Goal: Transaction & Acquisition: Purchase product/service

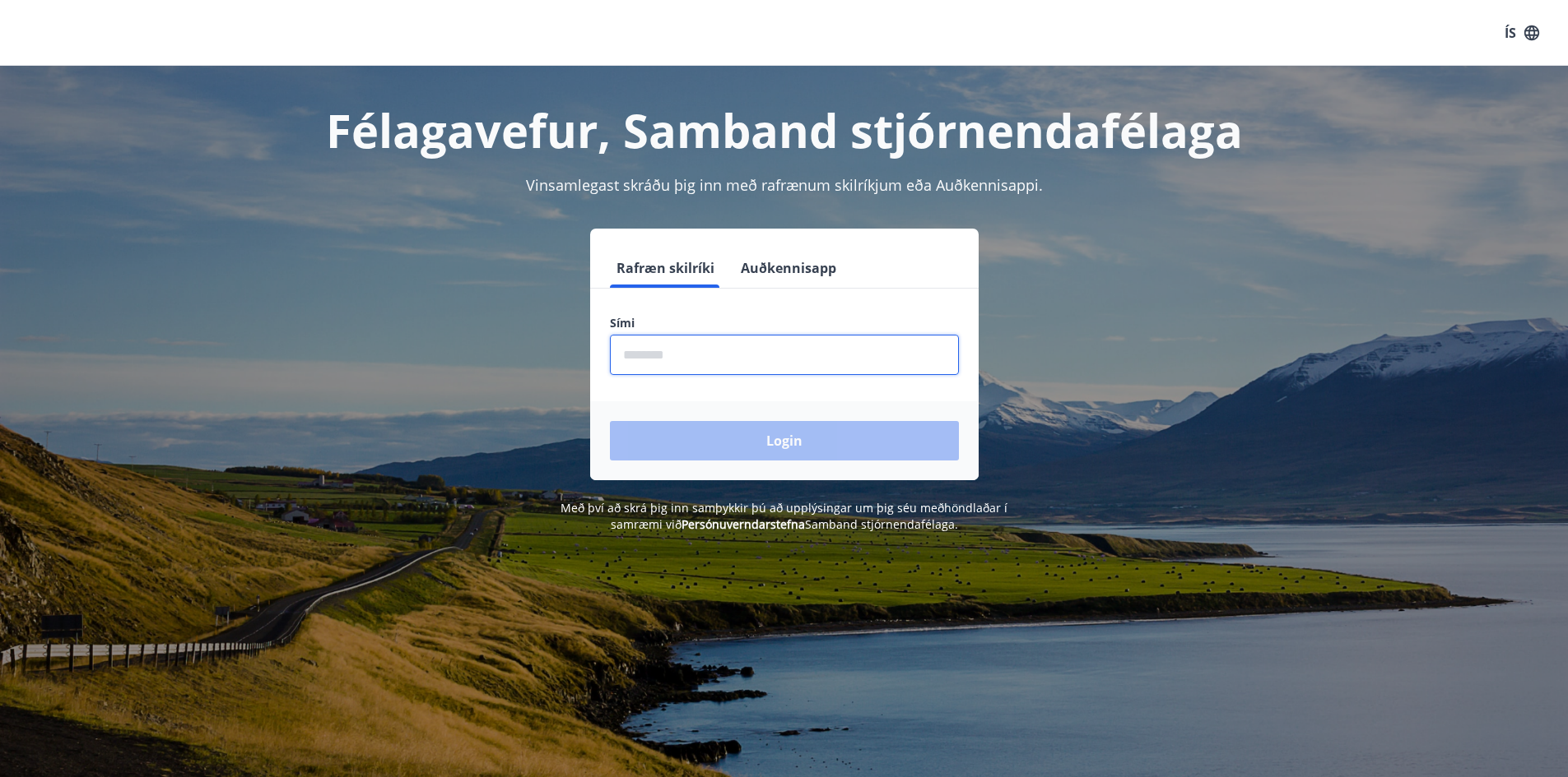
click at [741, 344] on input "phone" at bounding box center [784, 355] width 349 height 41
type input "********"
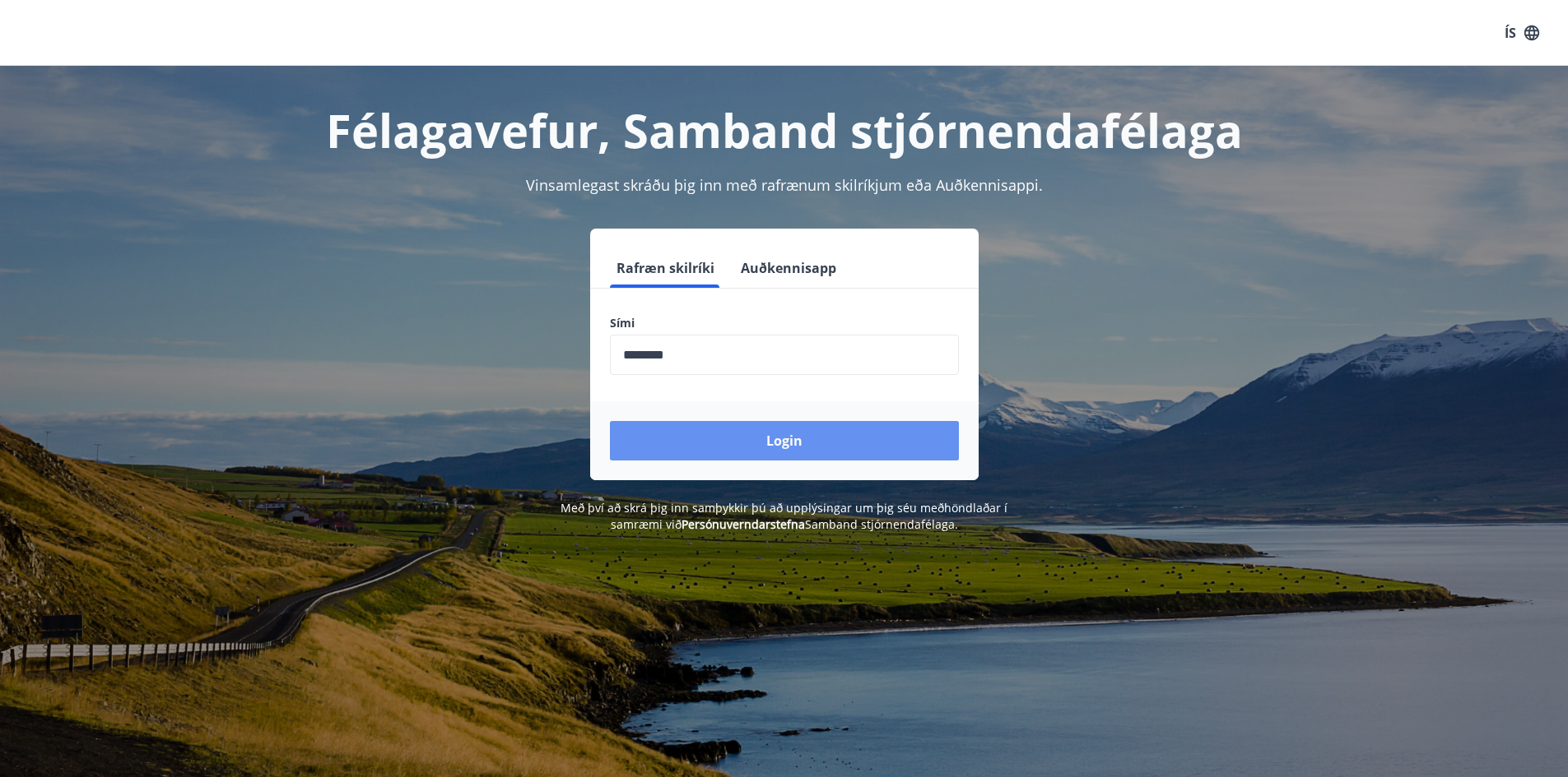
click at [775, 446] on button "Login" at bounding box center [784, 441] width 349 height 40
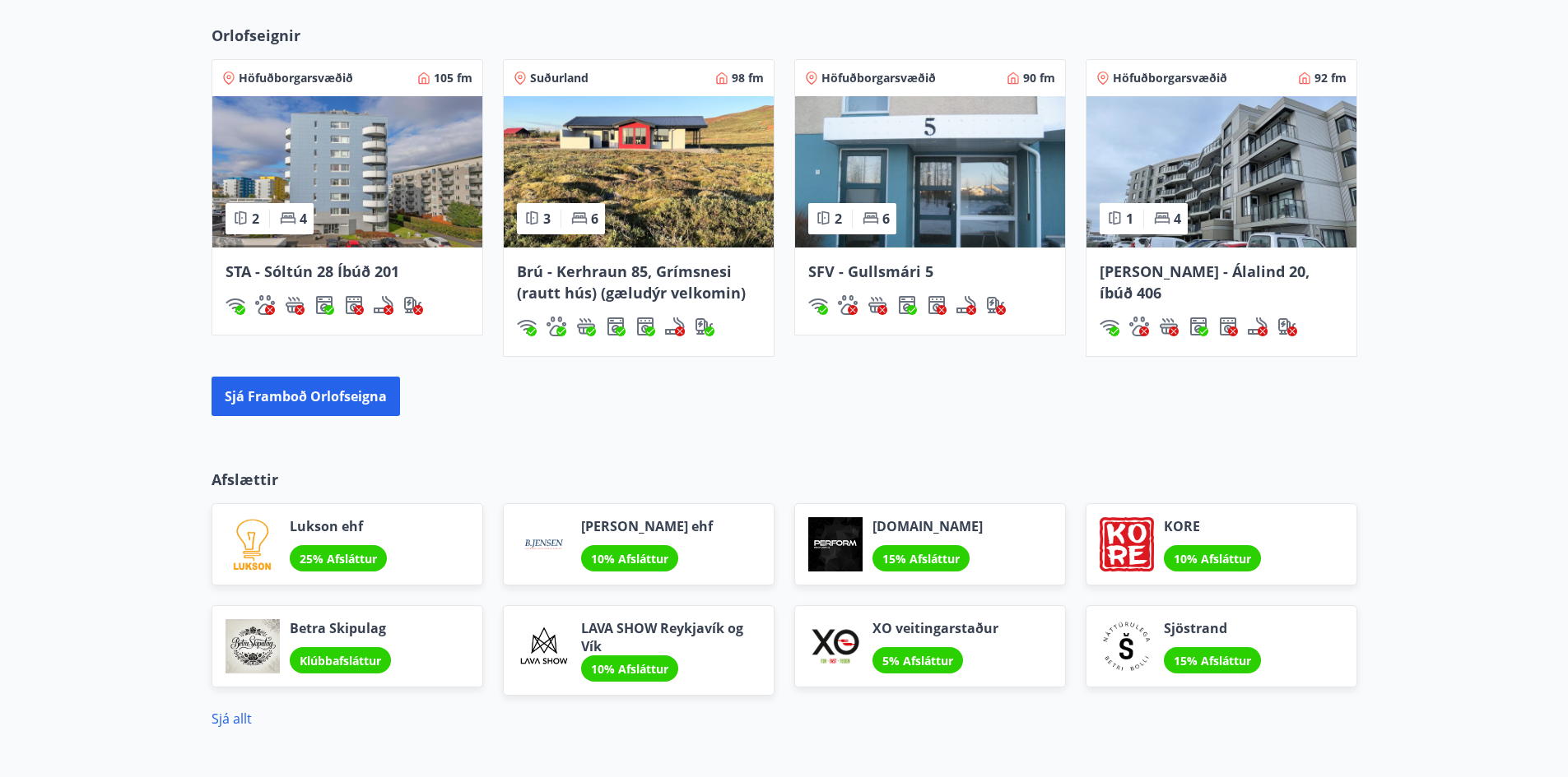
scroll to position [1152, 0]
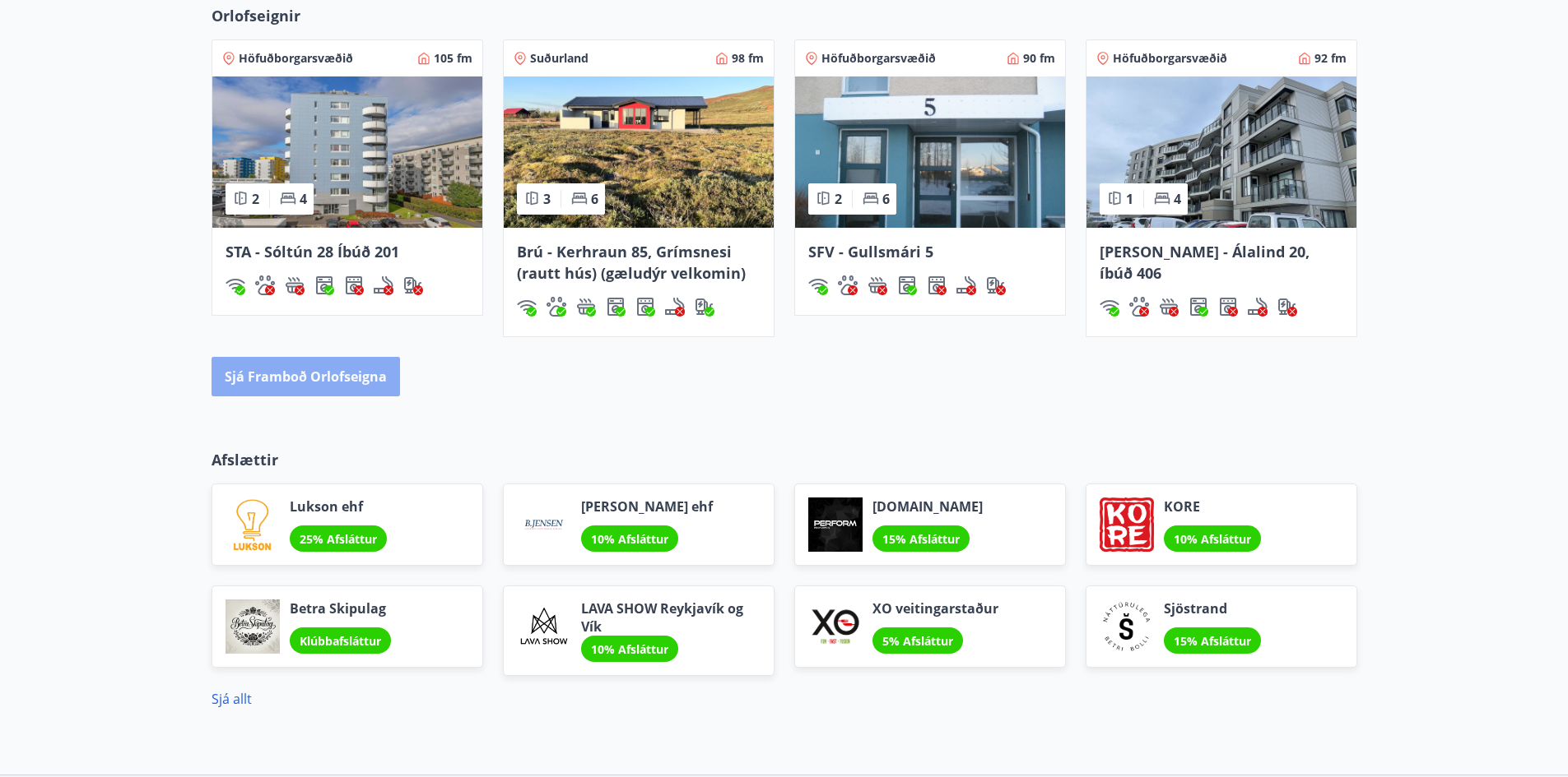
click at [309, 375] on button "Sjá framboð orlofseigna" at bounding box center [305, 376] width 189 height 40
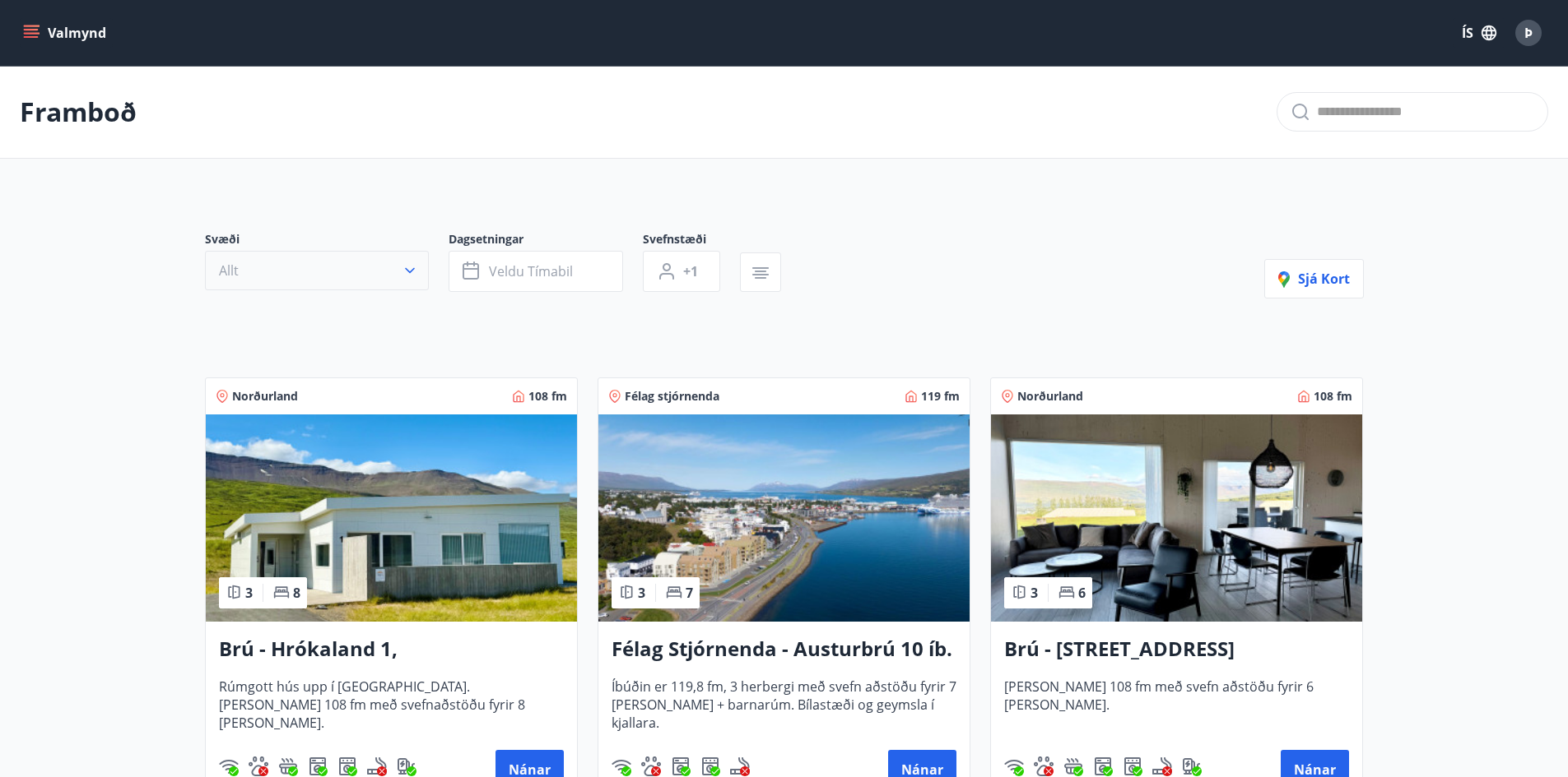
click at [399, 277] on button "Allt" at bounding box center [317, 271] width 224 height 40
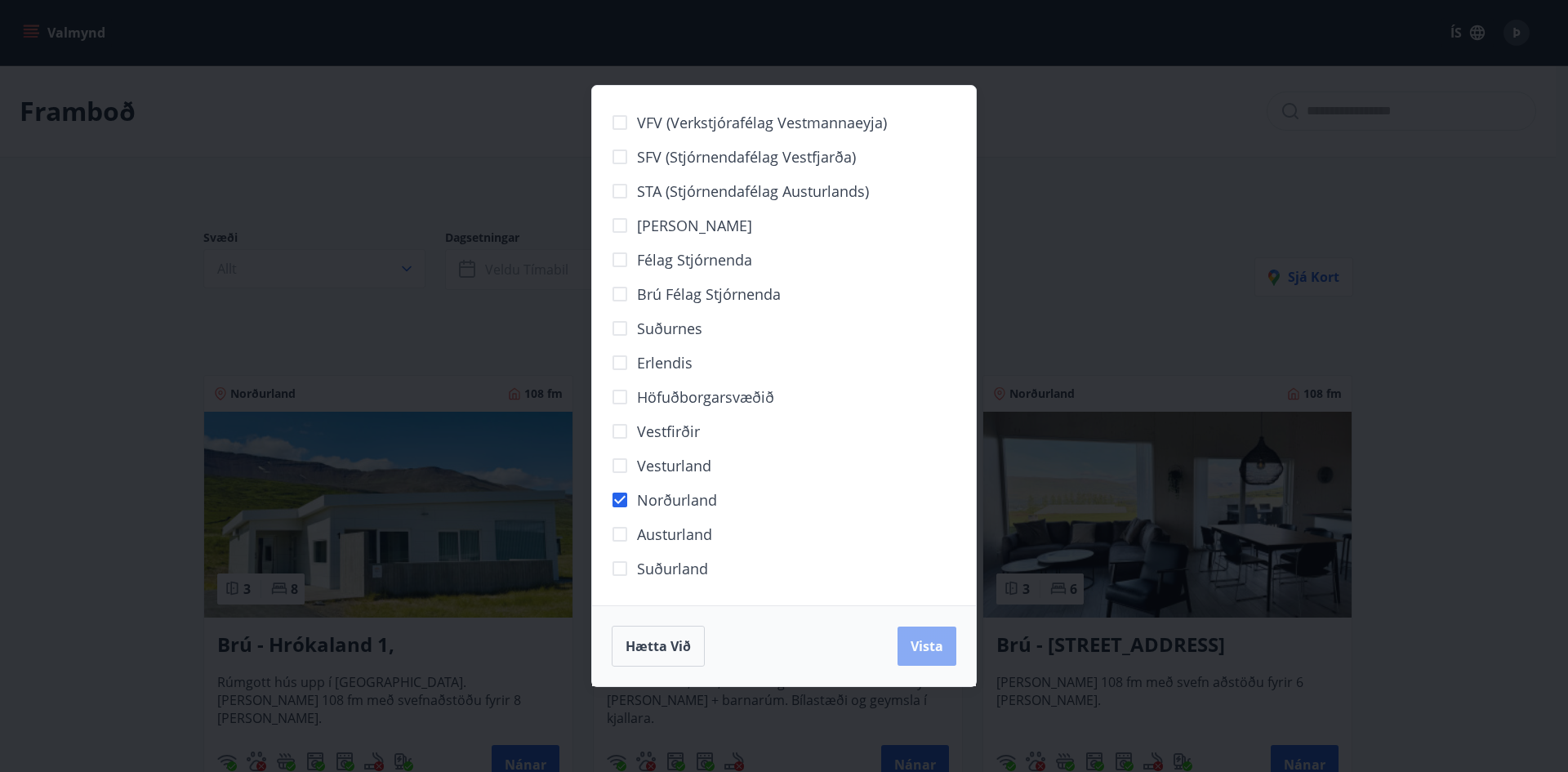
click at [929, 650] on span "Vista" at bounding box center [927, 646] width 33 height 18
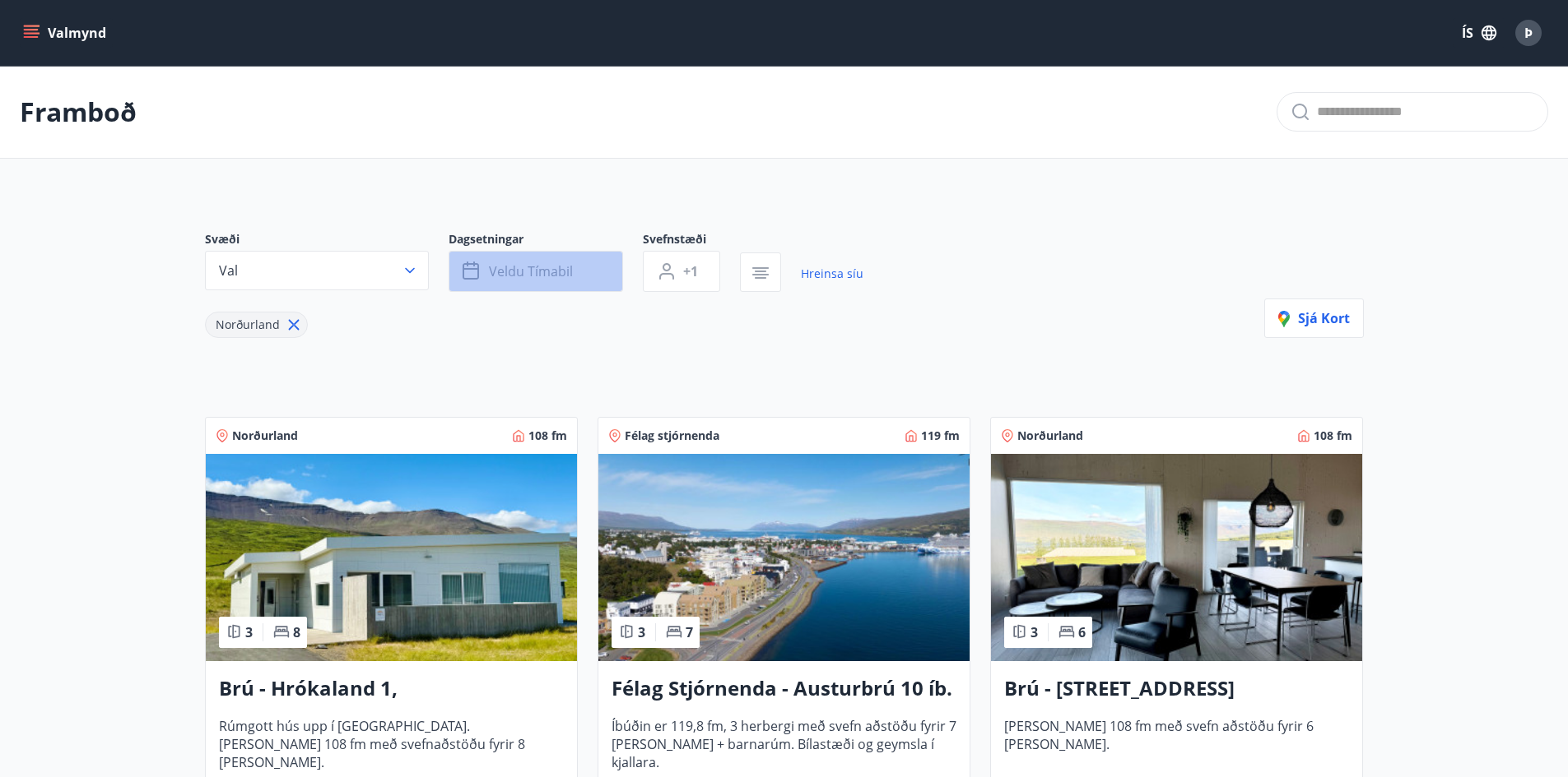
click at [544, 269] on span "Veldu tímabil" at bounding box center [531, 272] width 84 height 18
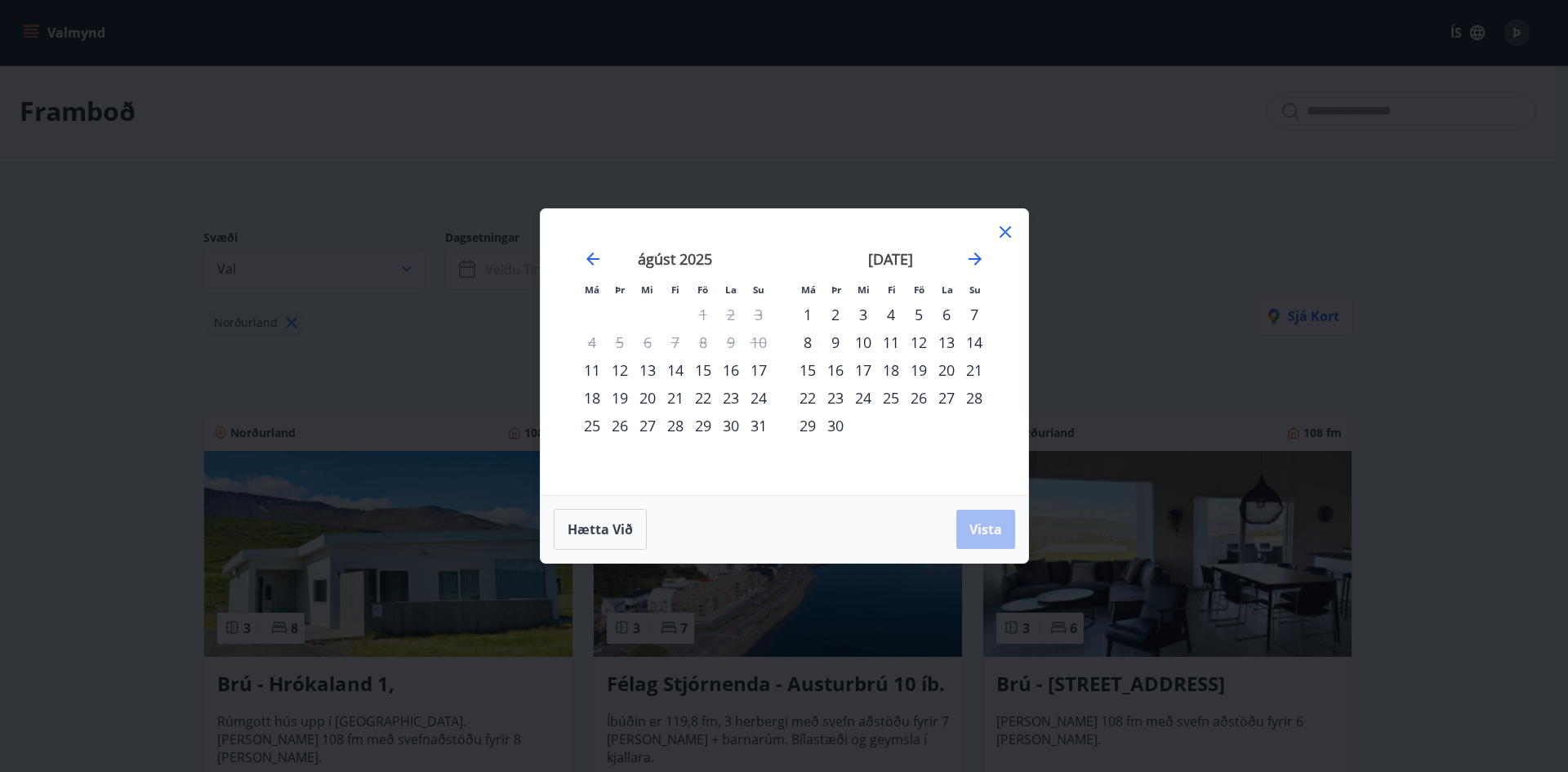
click at [678, 427] on div "28" at bounding box center [676, 425] width 28 height 28
click at [836, 314] on div "2" at bounding box center [835, 314] width 28 height 28
drag, startPoint x: 981, startPoint y: 532, endPoint x: 947, endPoint y: 523, distance: 35.2
click at [981, 531] on span "Vista" at bounding box center [986, 529] width 33 height 18
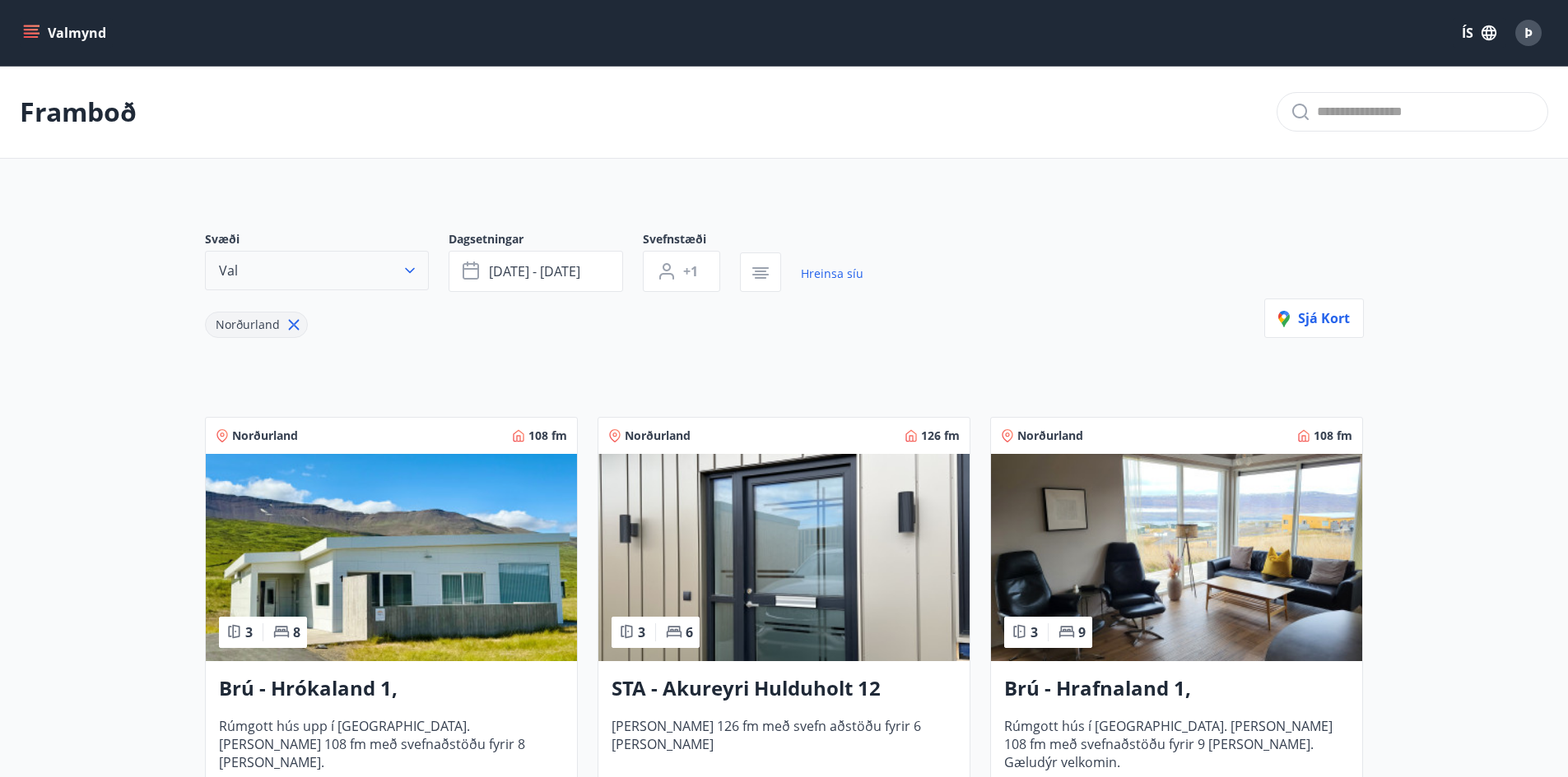
click at [354, 269] on button "Val" at bounding box center [317, 271] width 224 height 40
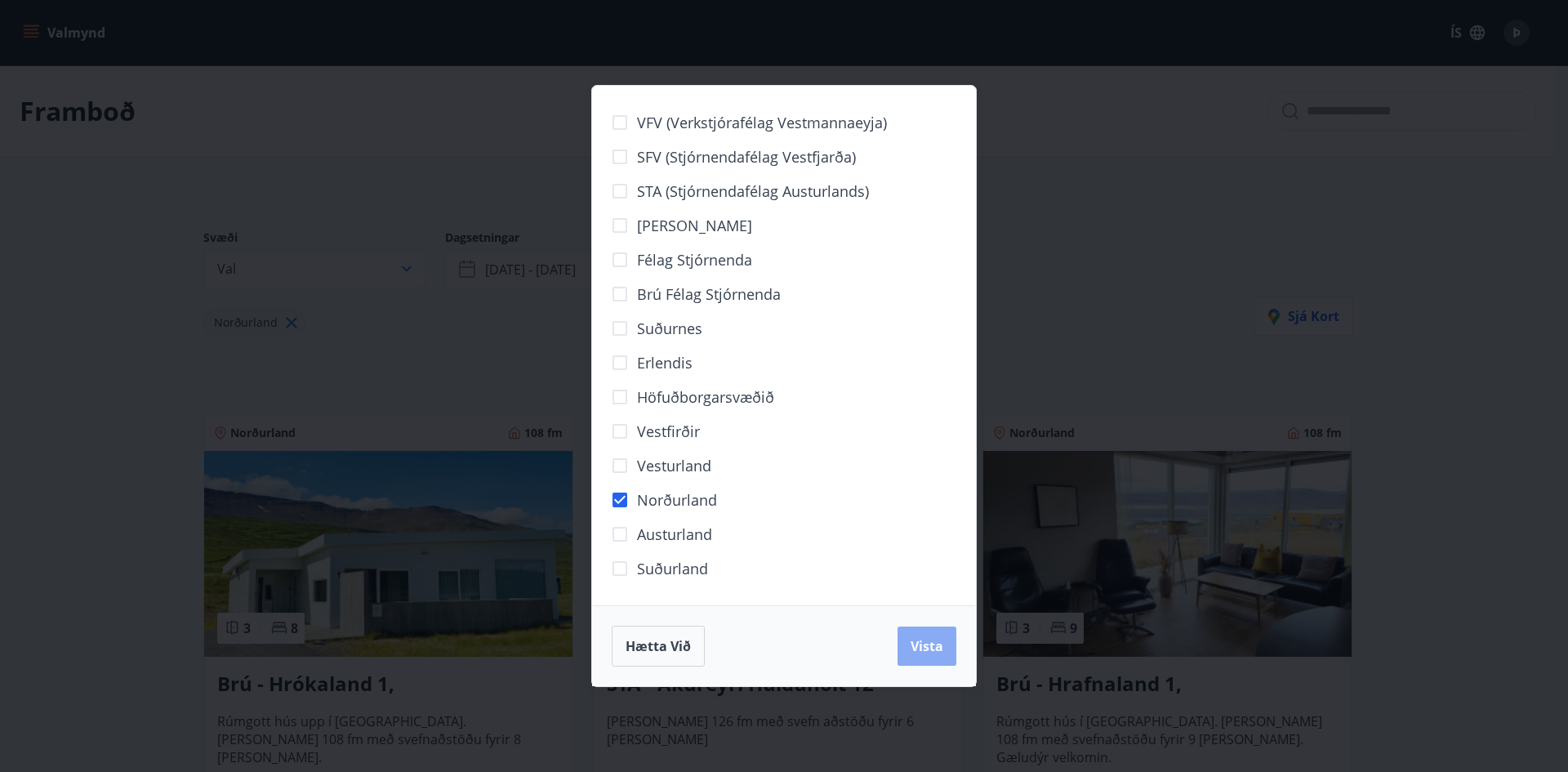
click at [941, 649] on span "Vista" at bounding box center [927, 646] width 33 height 18
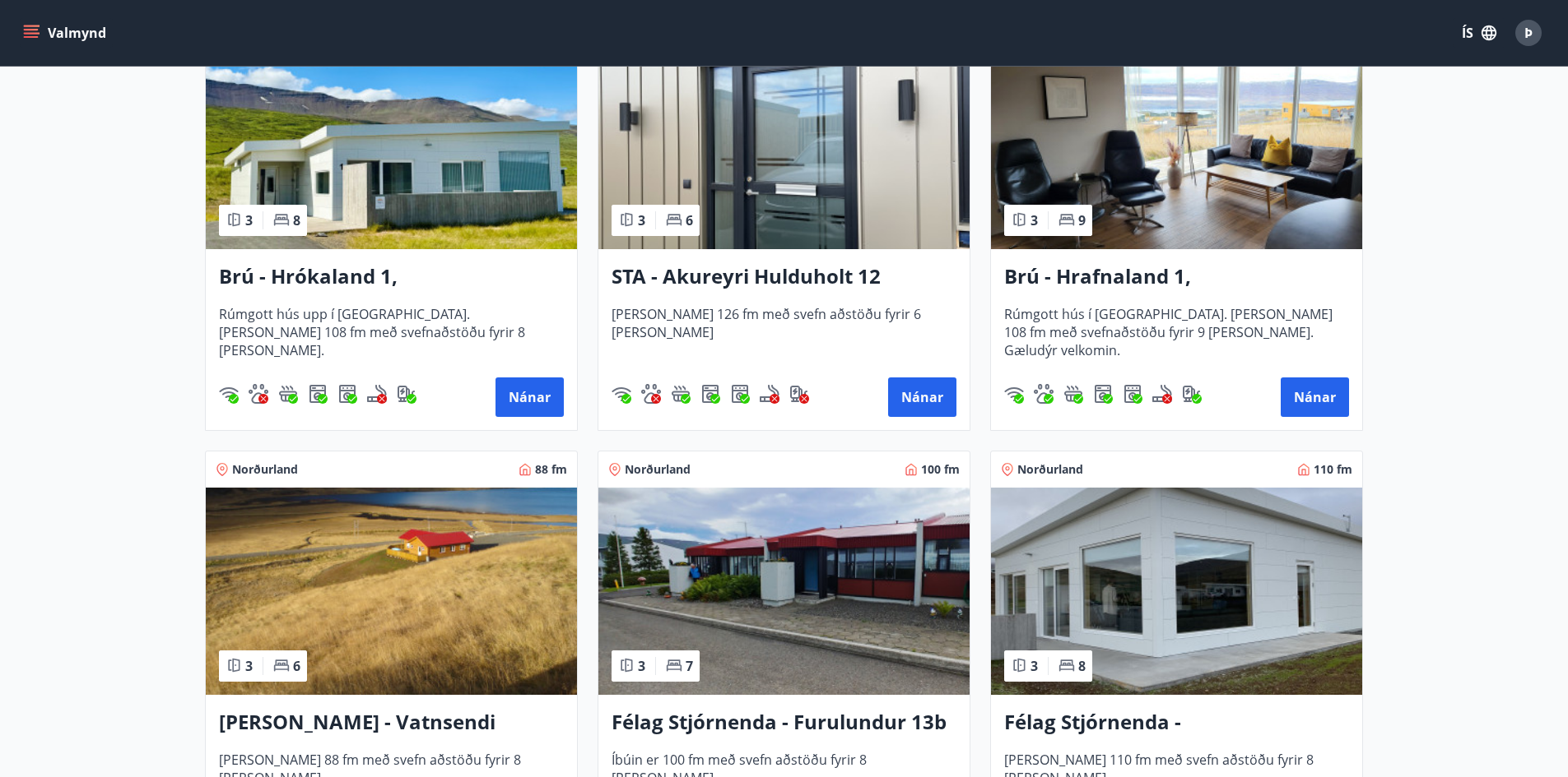
scroll to position [71, 0]
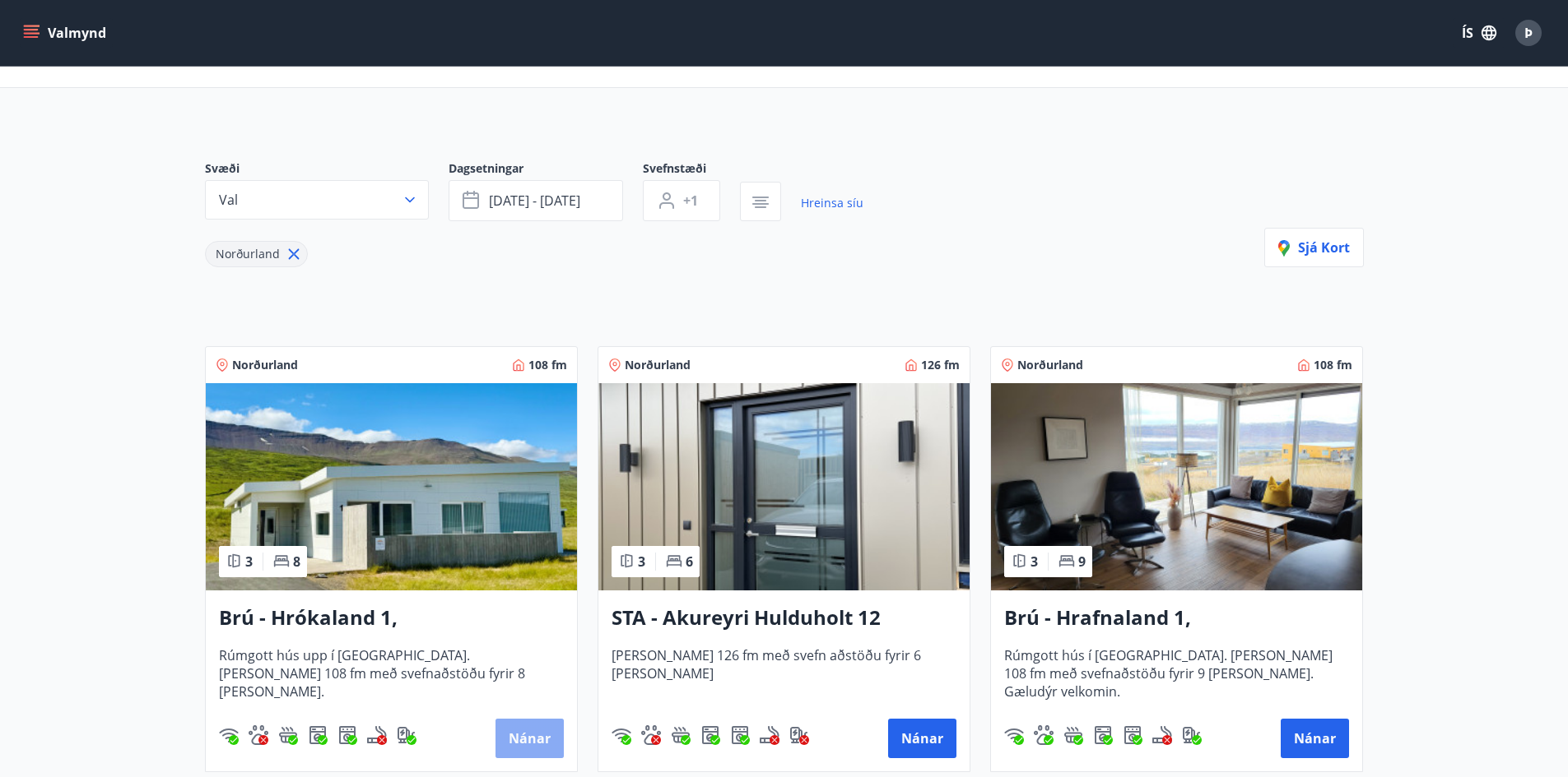
click at [539, 727] on button "Nánar" at bounding box center [529, 738] width 69 height 40
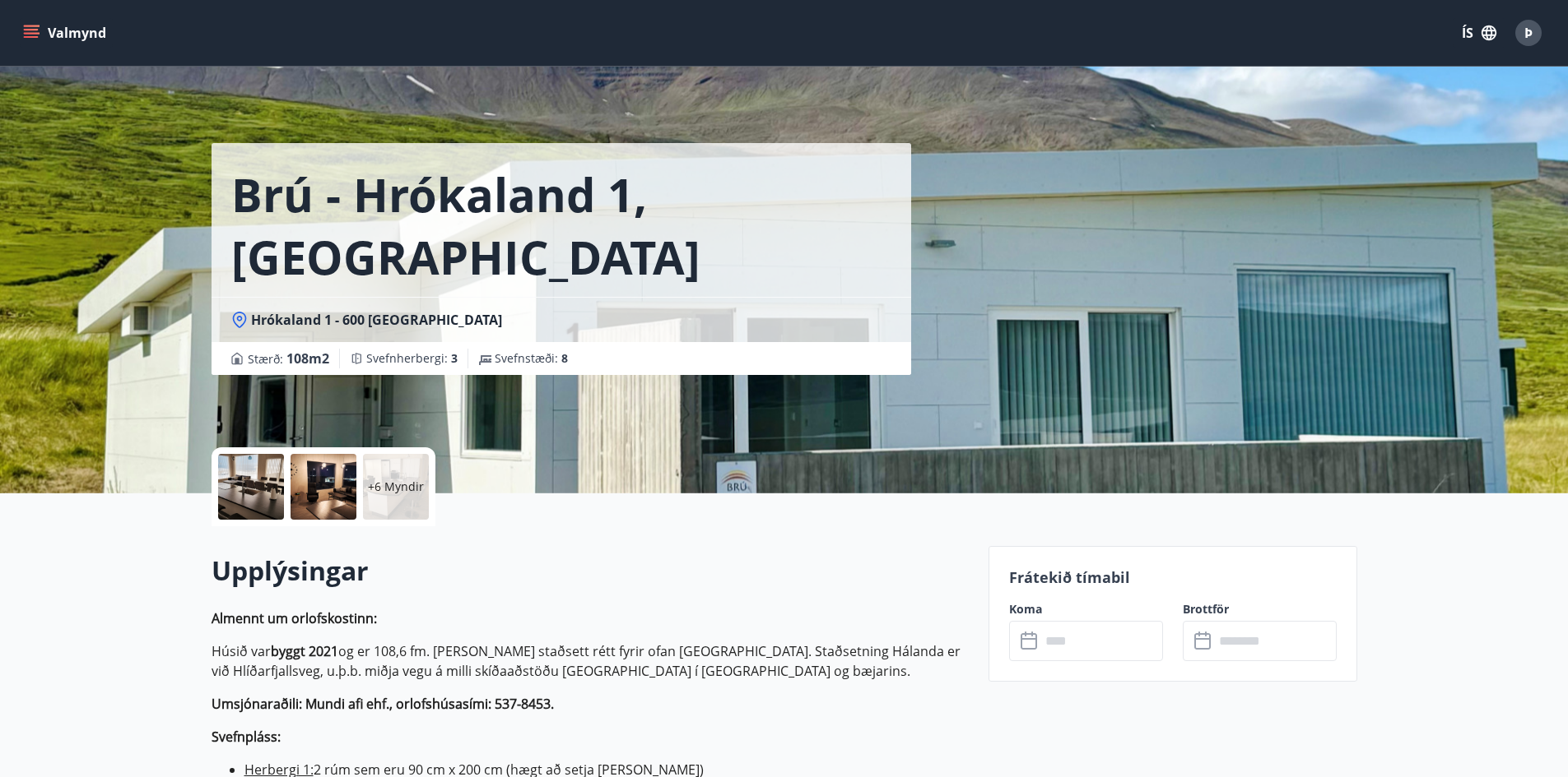
click at [1089, 634] on input "text" at bounding box center [1101, 642] width 123 height 41
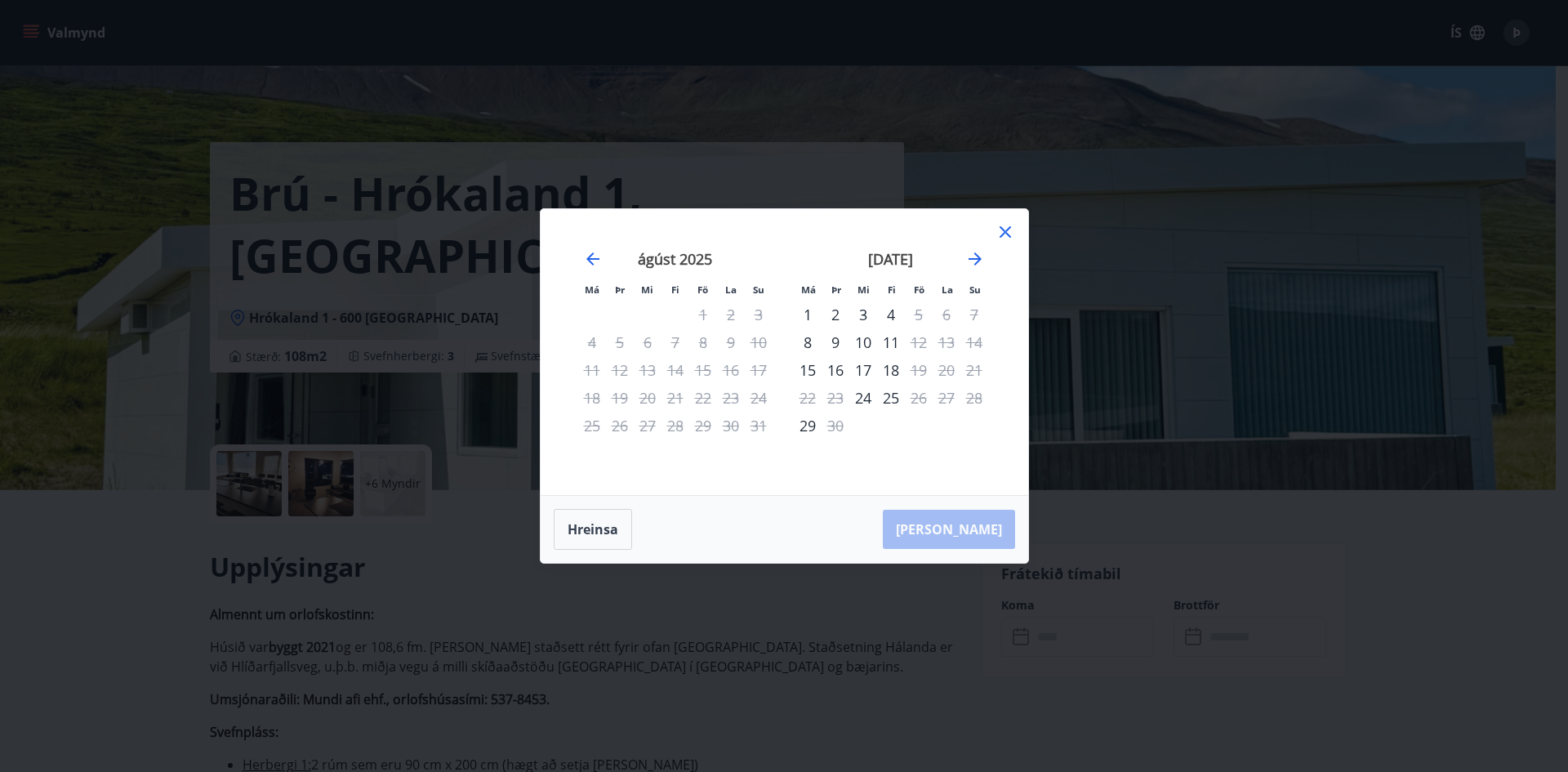
click at [1011, 229] on icon at bounding box center [1006, 232] width 19 height 19
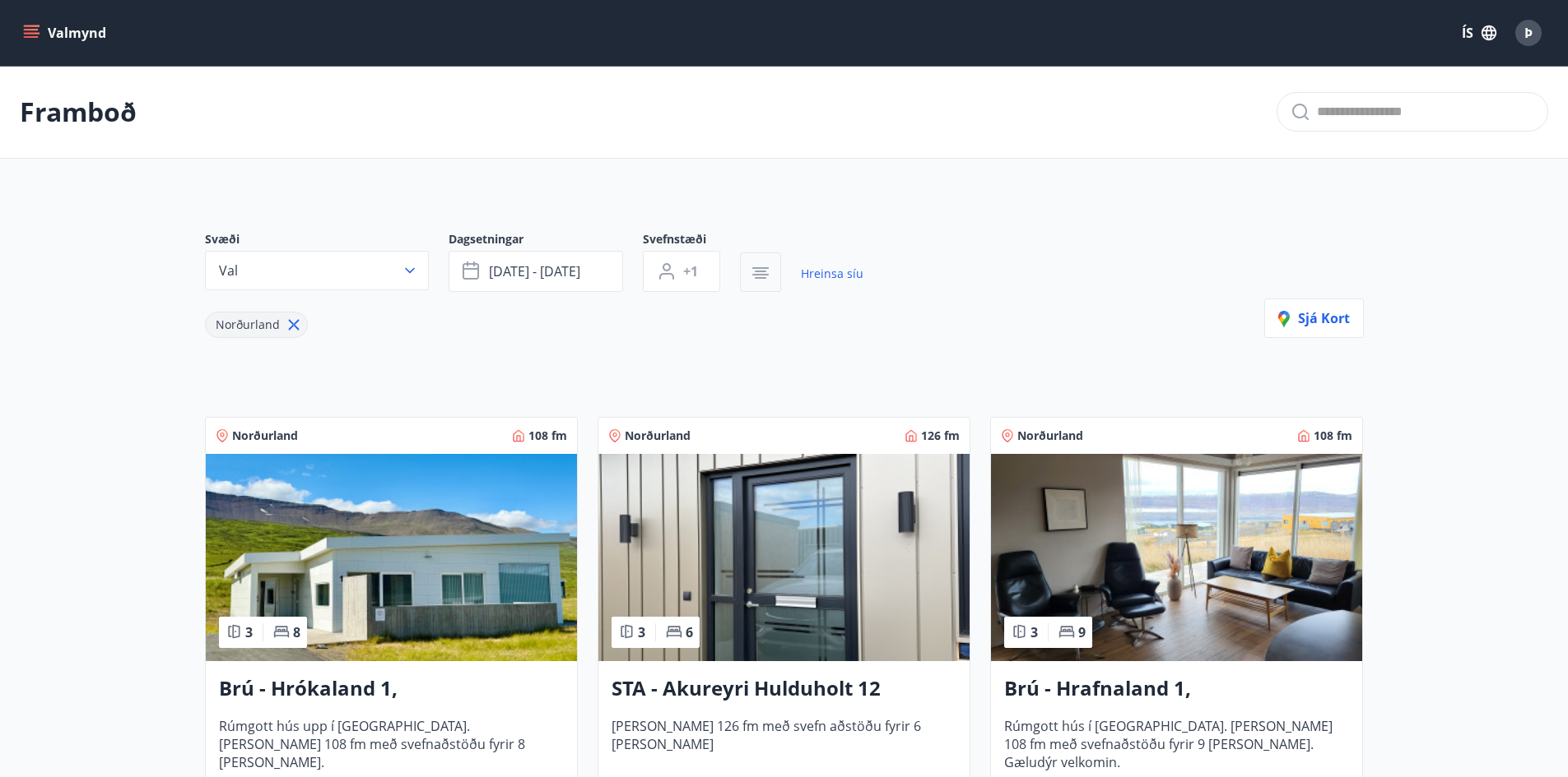
click at [756, 273] on icon "button" at bounding box center [761, 272] width 12 height 2
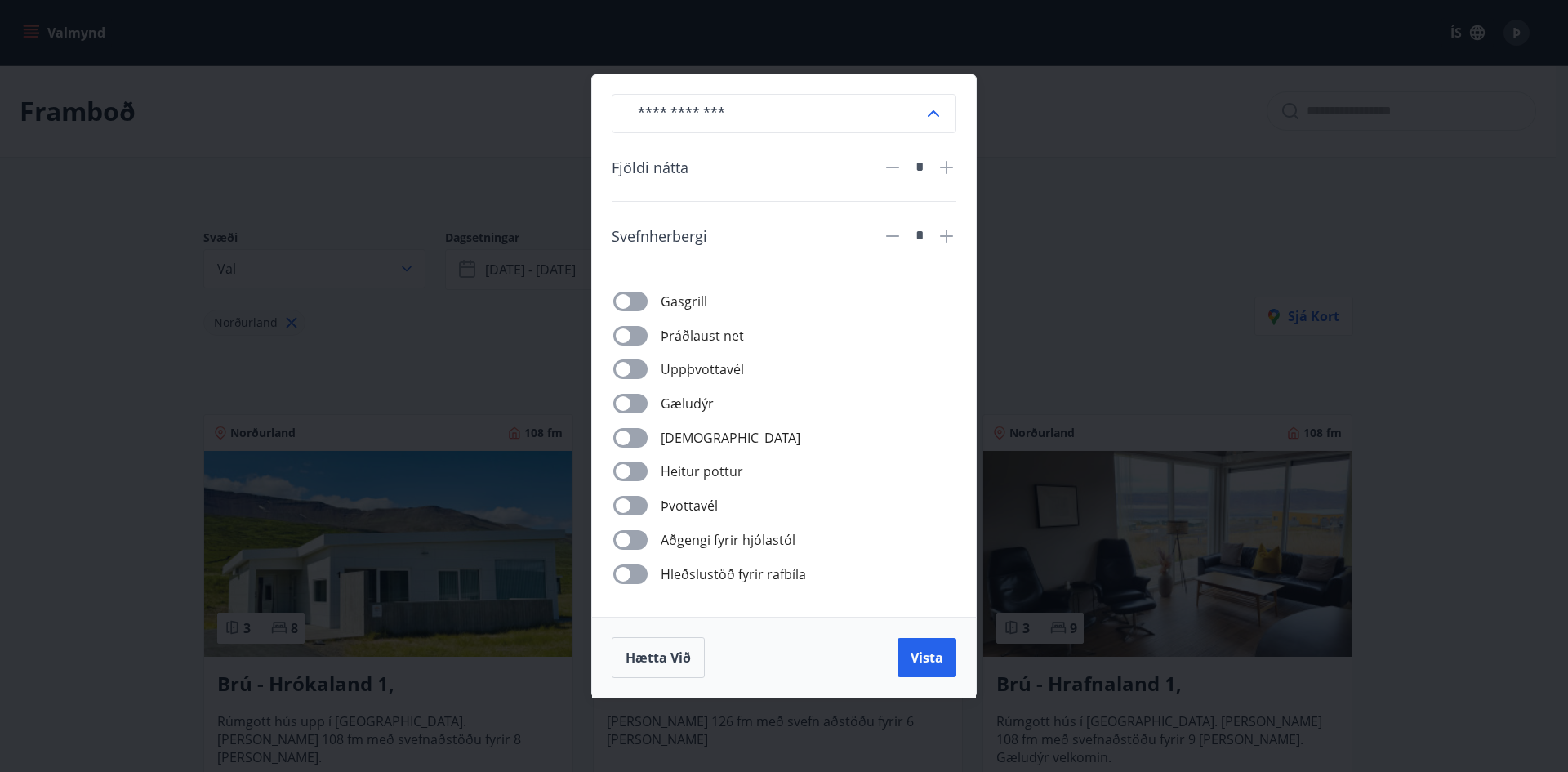
click at [104, 326] on div "​ Fjöldi nátta * Svefnherbergi * Gasgrill Þráðlaust net Uppþvottavél Gæludýr Þu…" at bounding box center [784, 386] width 1568 height 772
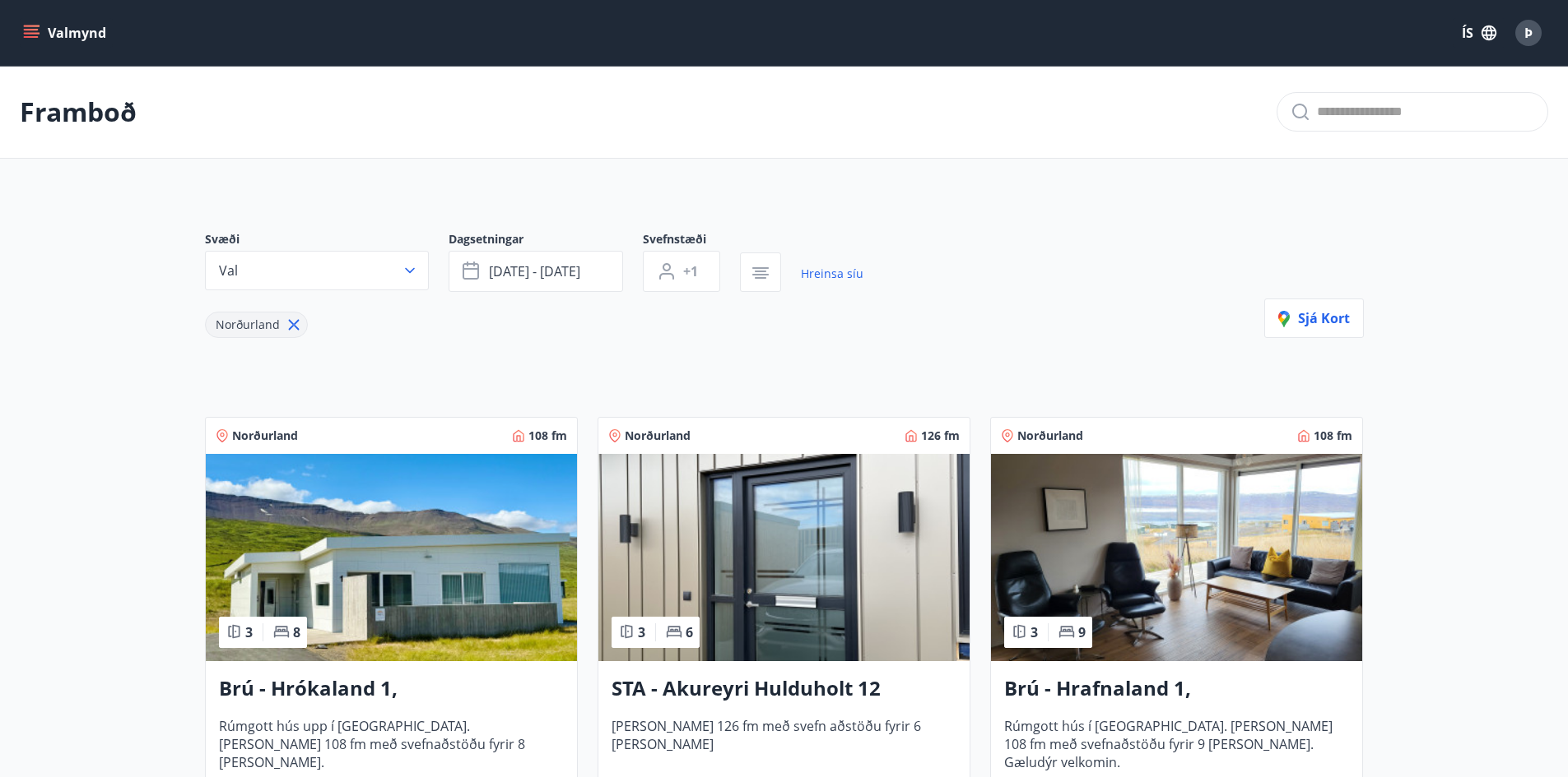
click at [740, 252] on button "button" at bounding box center [760, 272] width 42 height 40
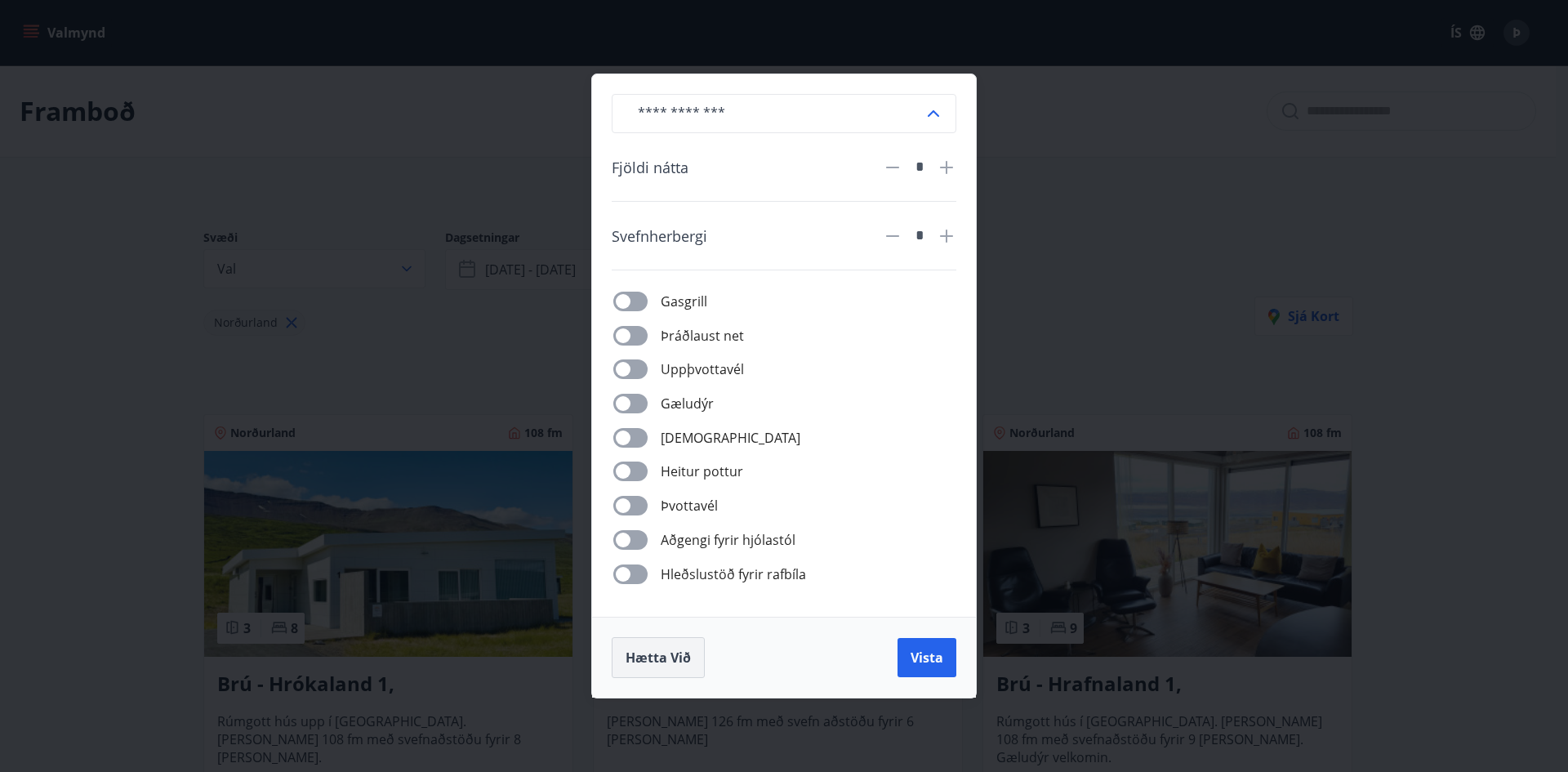
click at [656, 650] on span "Hætta við" at bounding box center [658, 658] width 65 height 18
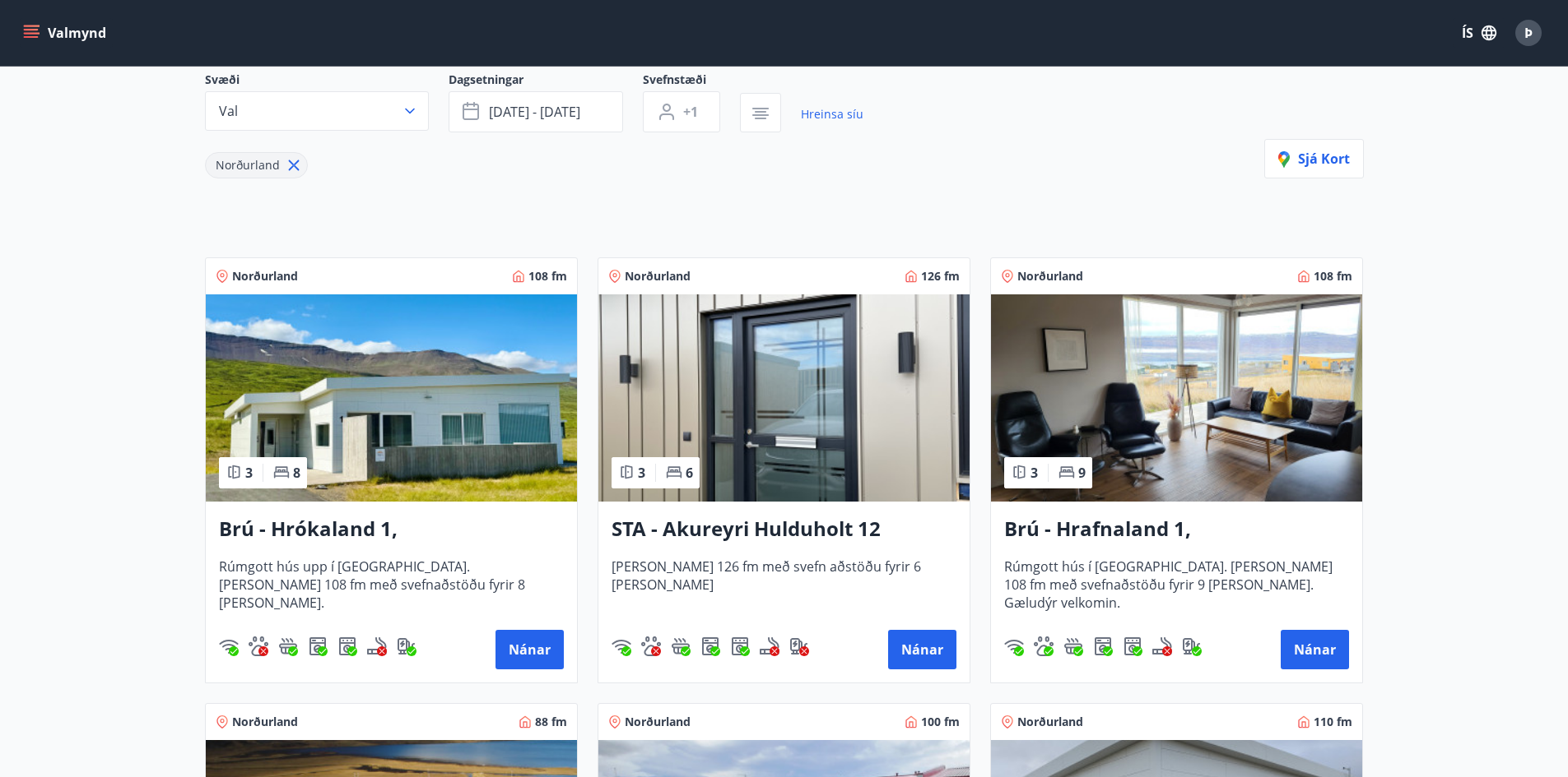
scroll to position [164, 0]
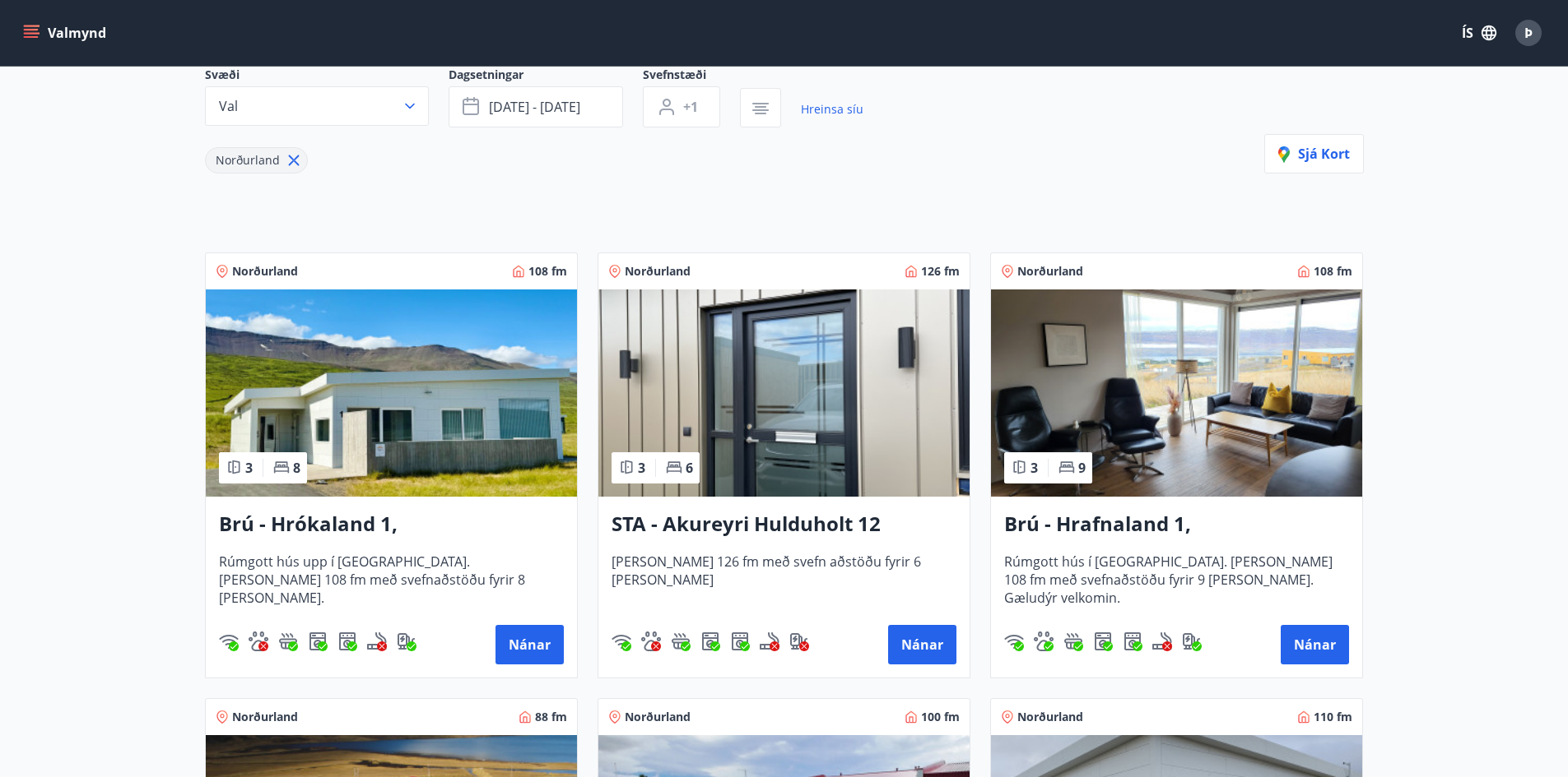
click at [744, 517] on h3 "STA - Akureyri Hulduholt 12" at bounding box center [784, 525] width 345 height 30
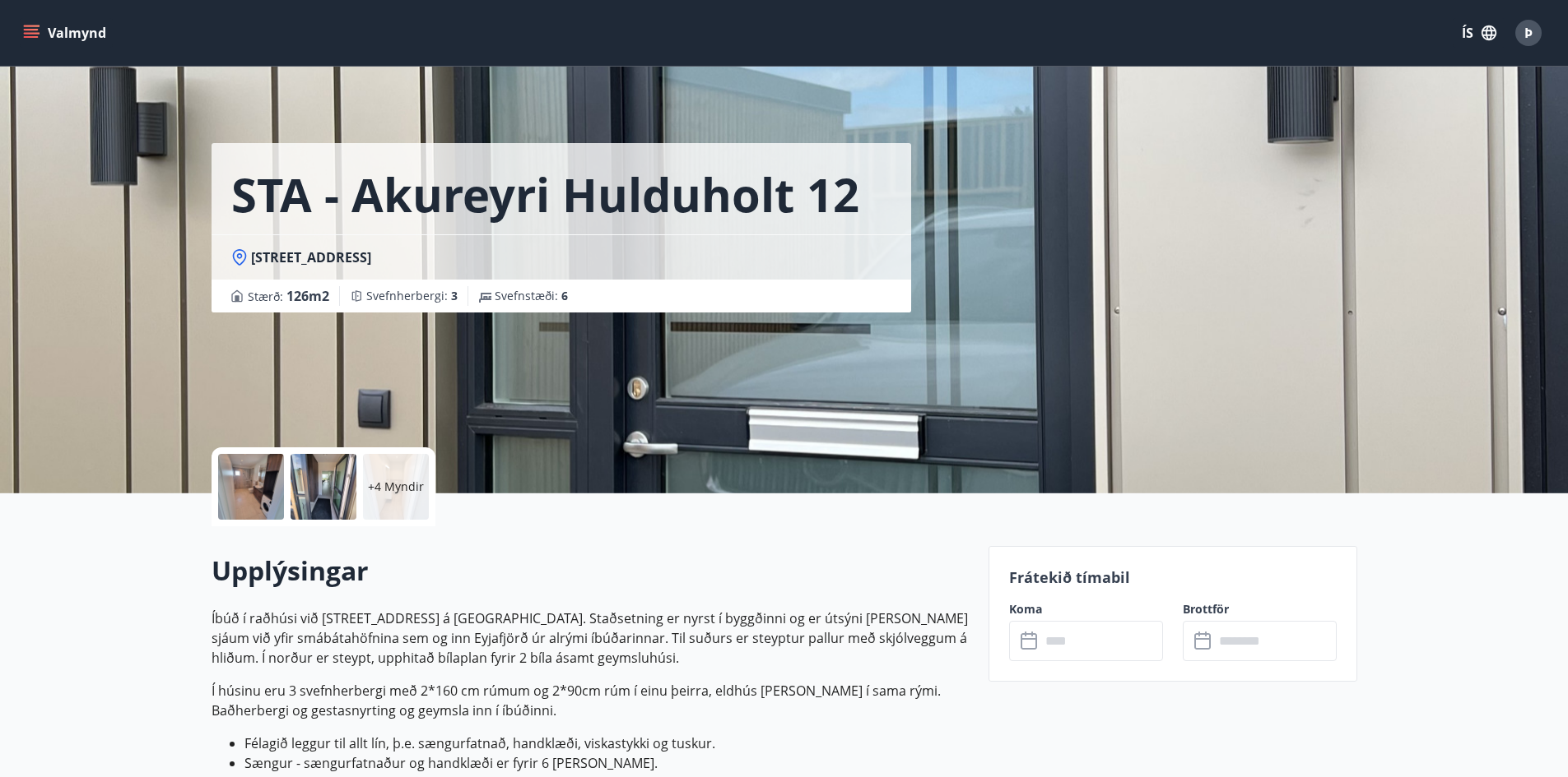
click at [1084, 636] on input "text" at bounding box center [1101, 642] width 123 height 41
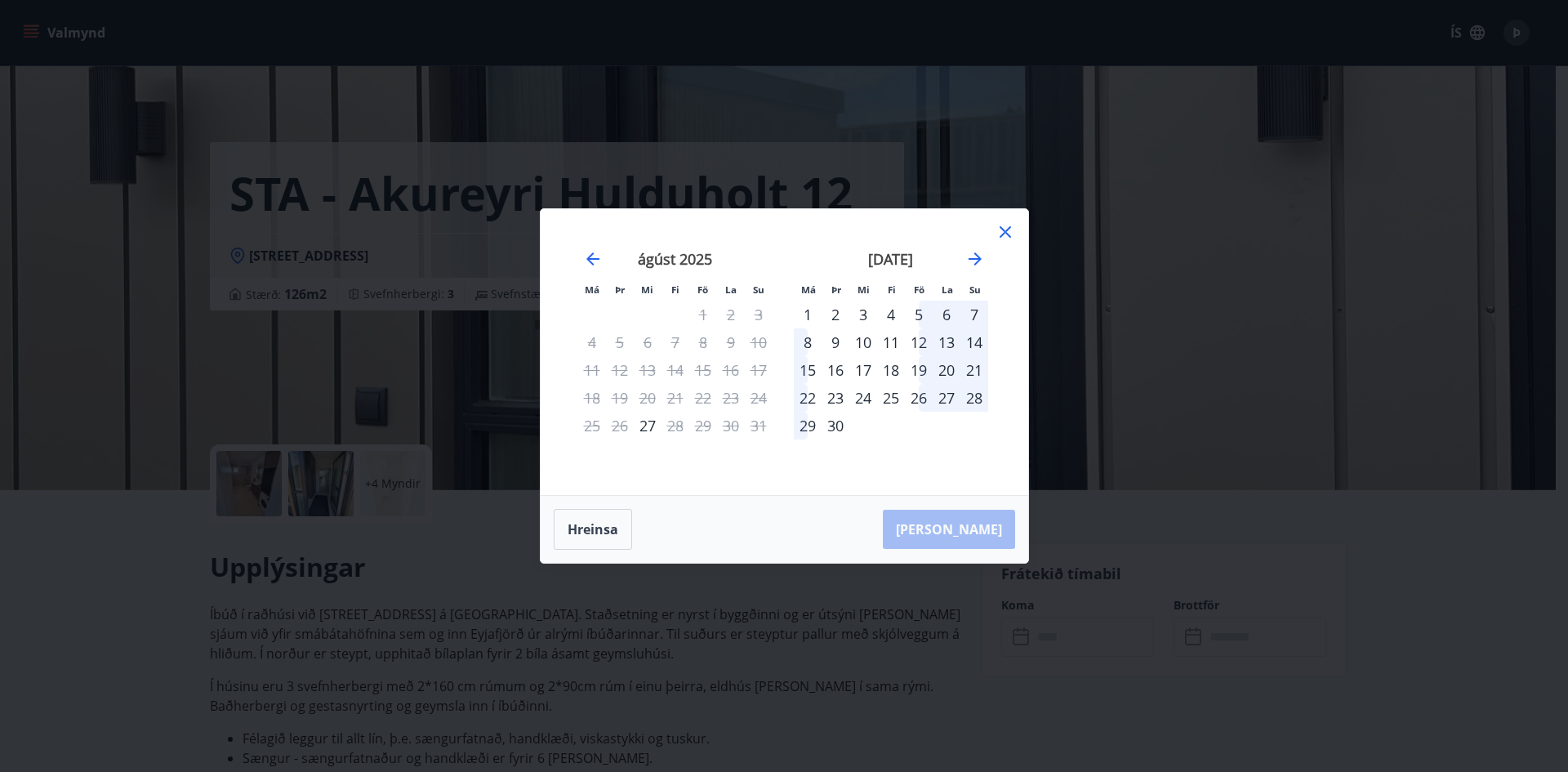
click at [1013, 229] on icon at bounding box center [1006, 232] width 19 height 19
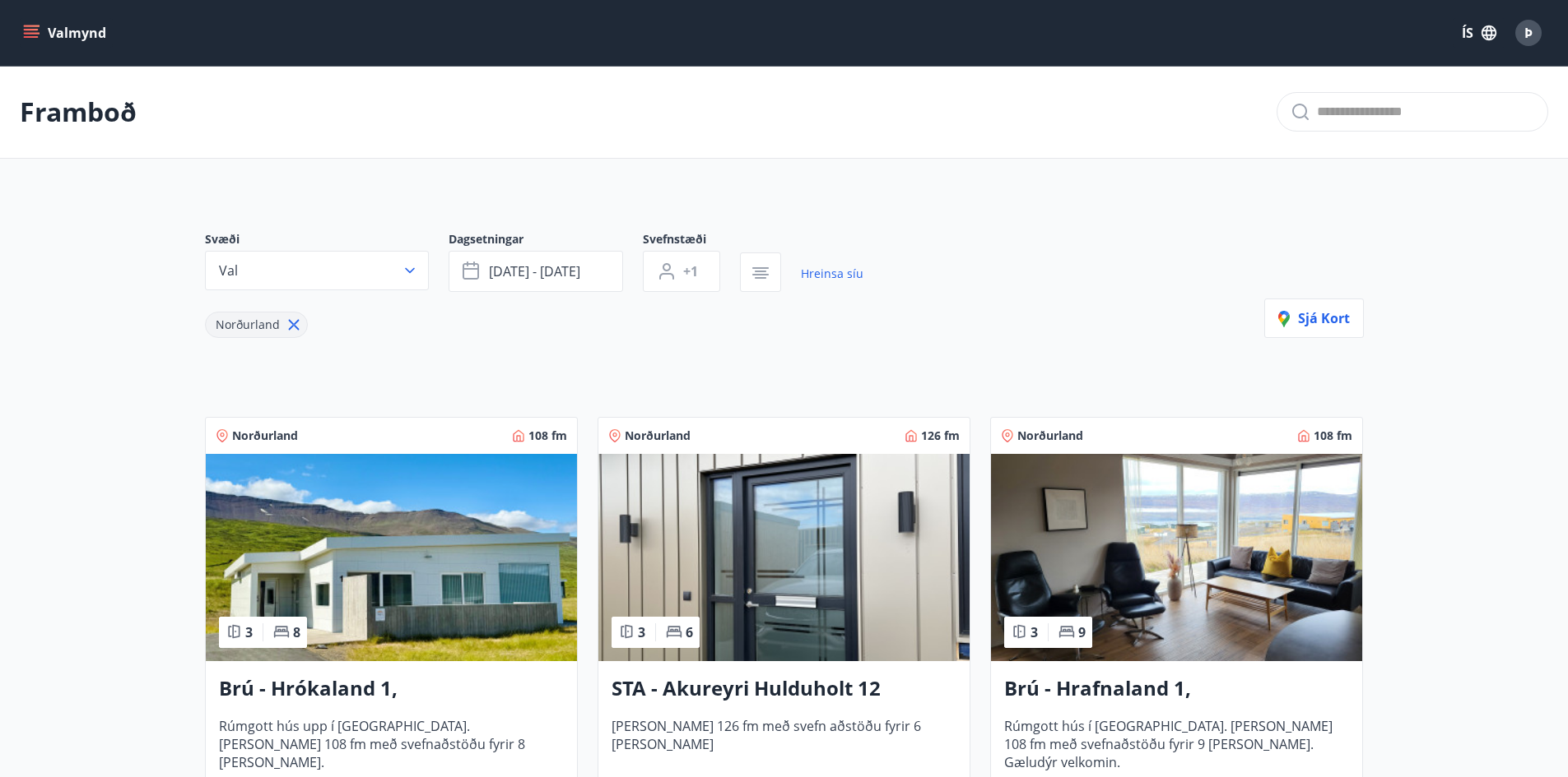
click at [1092, 534] on img at bounding box center [1176, 558] width 371 height 208
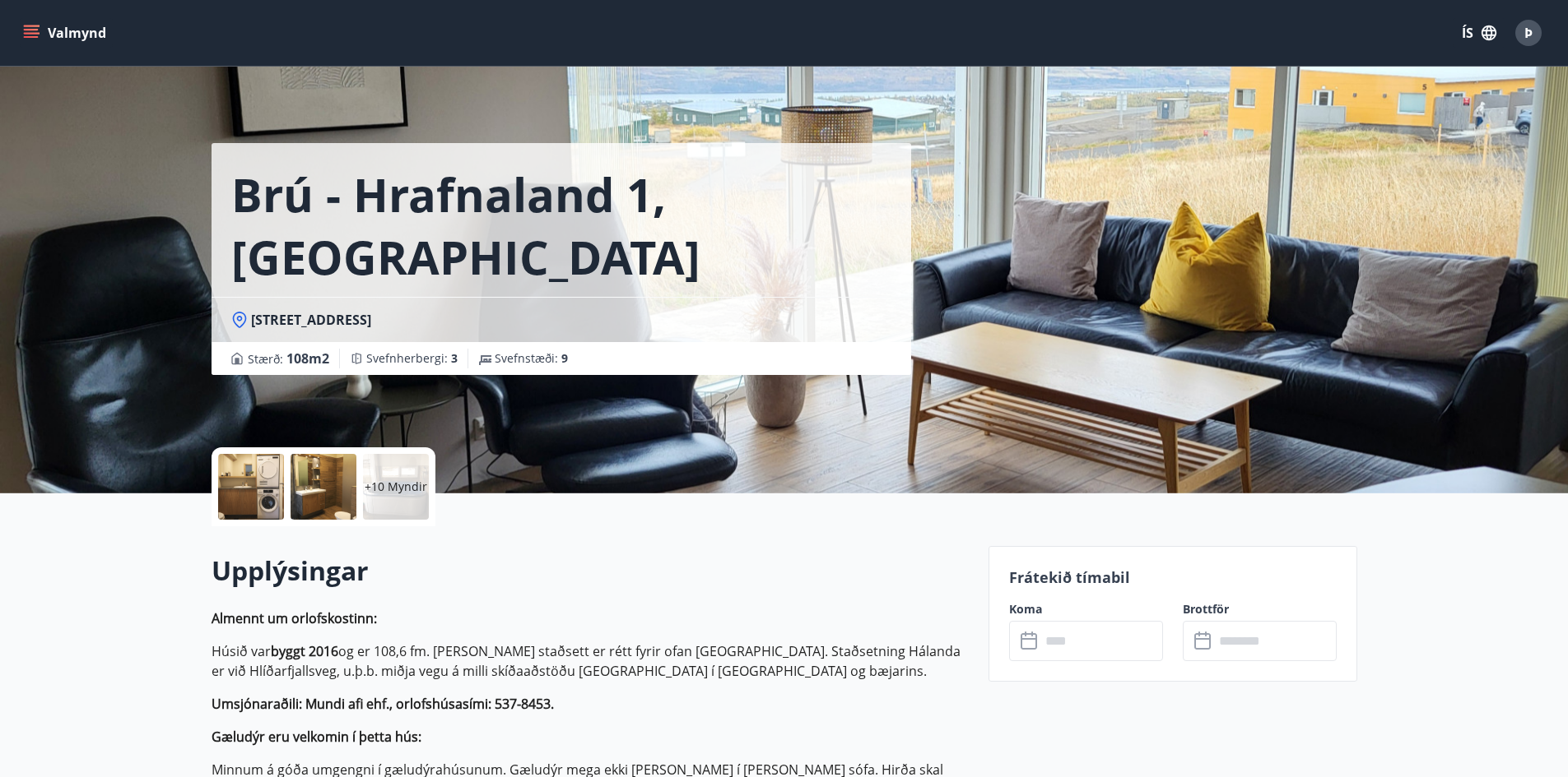
click at [1103, 645] on input "text" at bounding box center [1101, 642] width 123 height 41
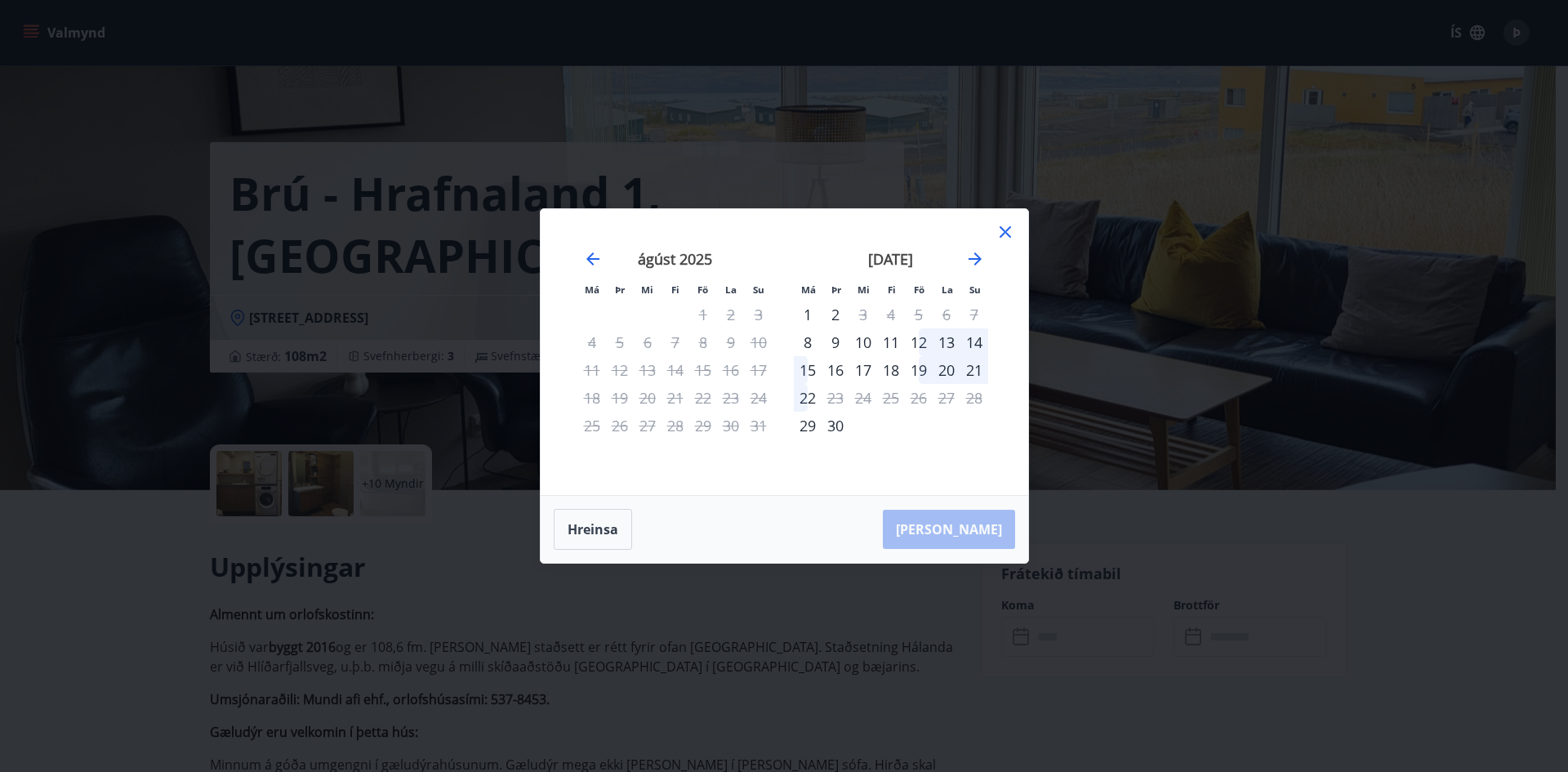
click at [108, 458] on div "Má Þr Mi Fi Fö La Su Má Þr Mi Fi Fö La Su júlí 2025 1 2 3 4 5 6 7 8 9 10 11 12 …" at bounding box center [784, 386] width 1568 height 772
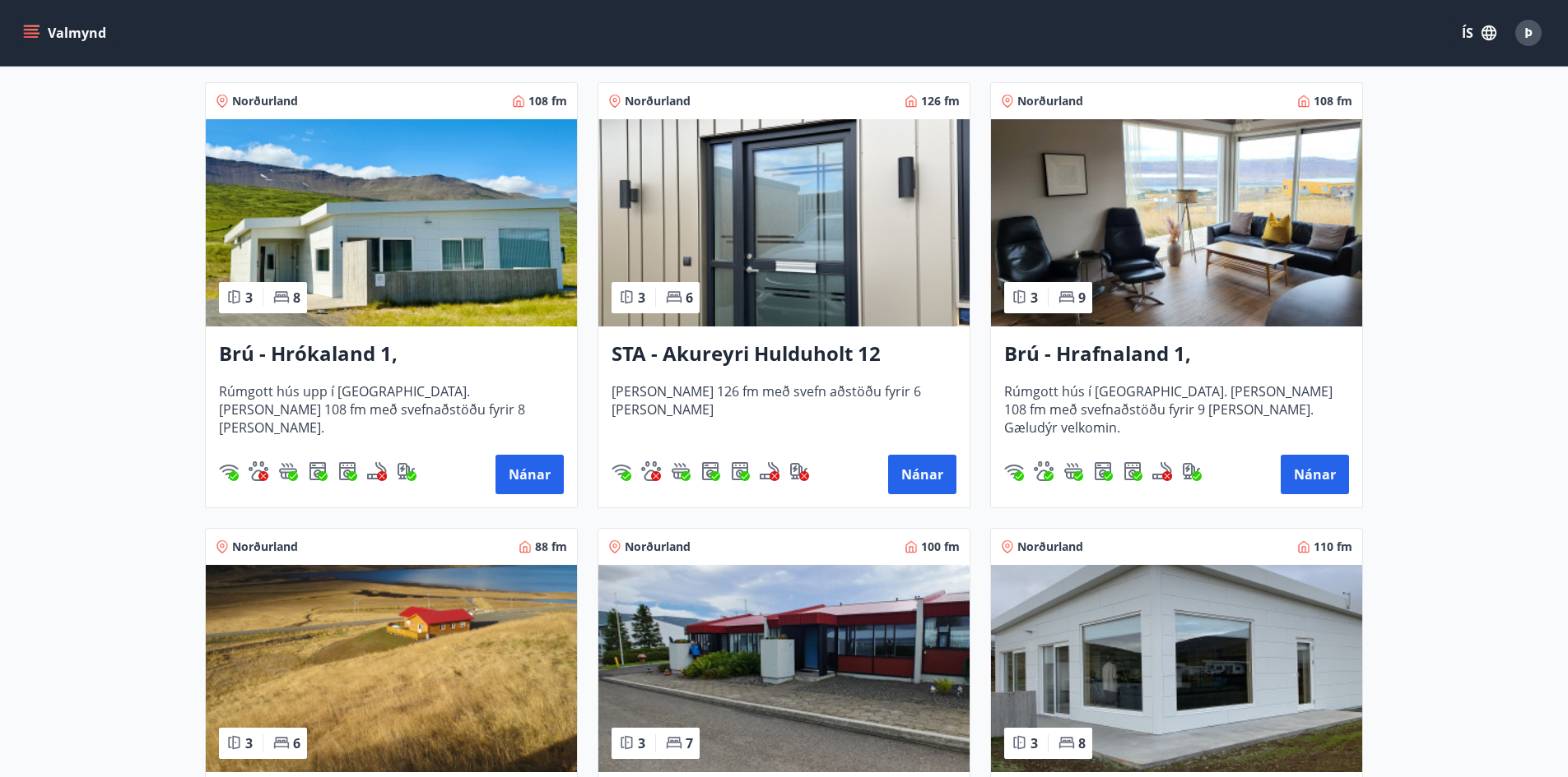
scroll to position [578, 0]
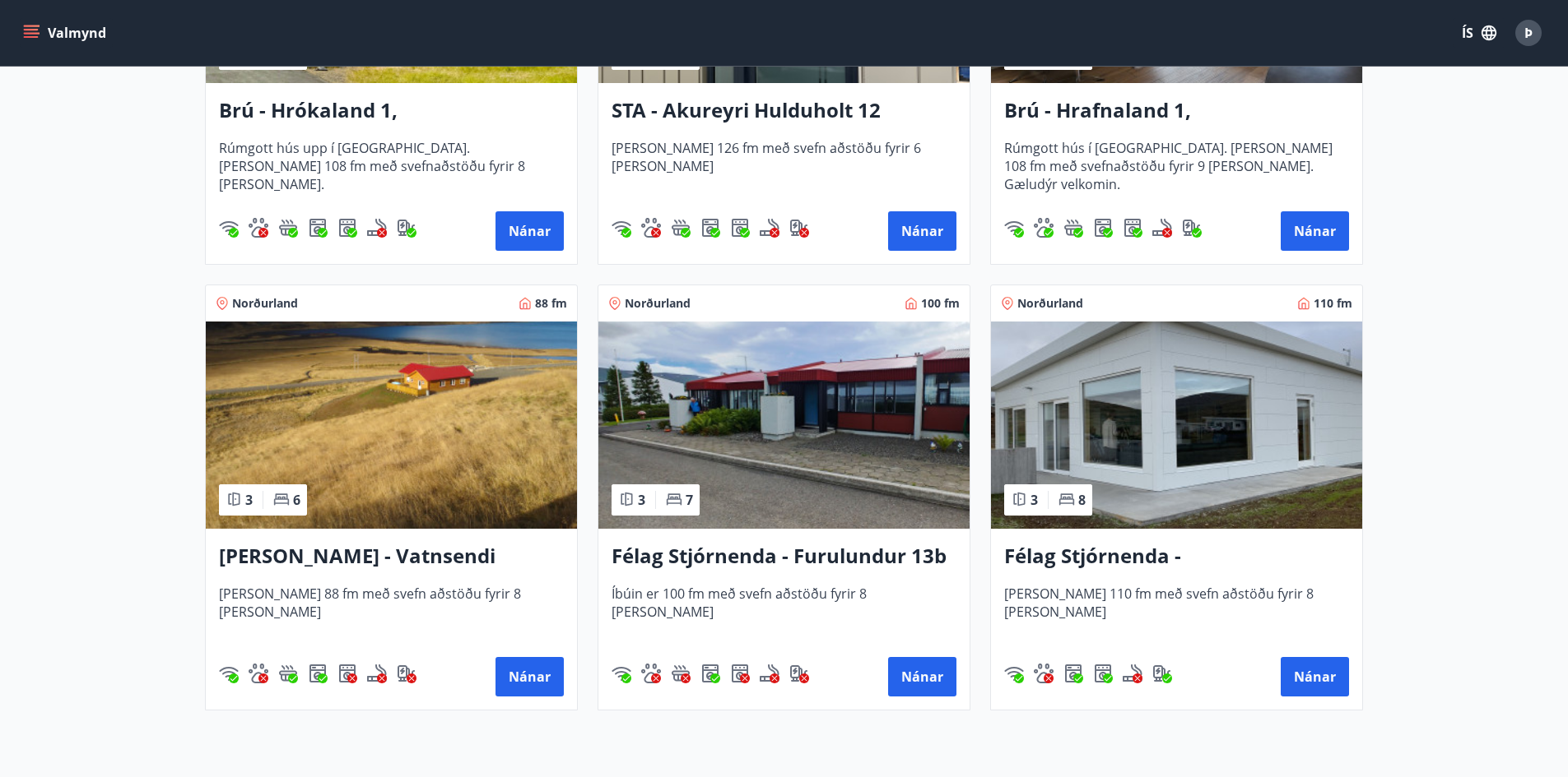
click at [797, 451] on img at bounding box center [784, 425] width 371 height 208
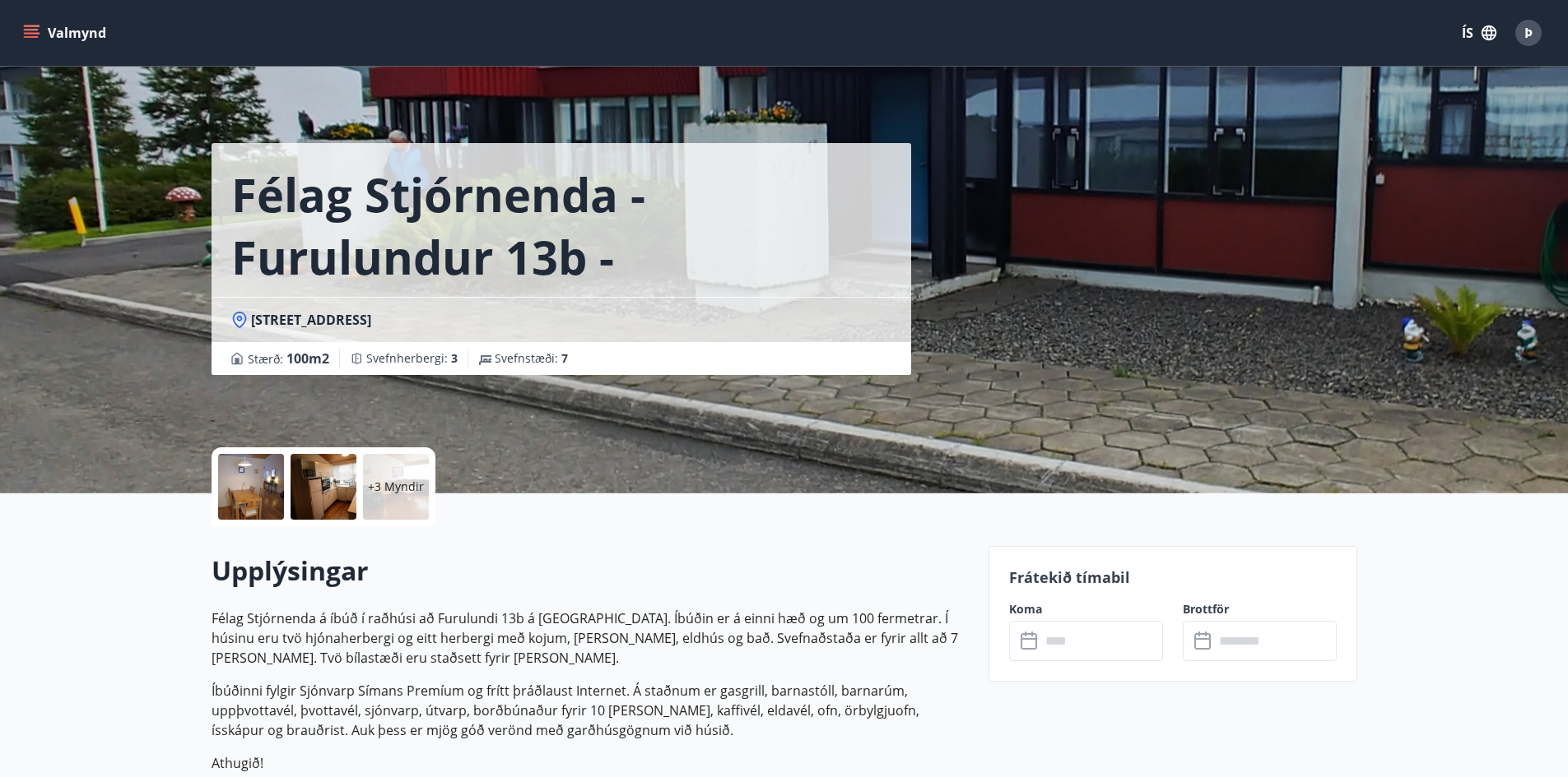
click at [1055, 643] on input "text" at bounding box center [1101, 642] width 123 height 41
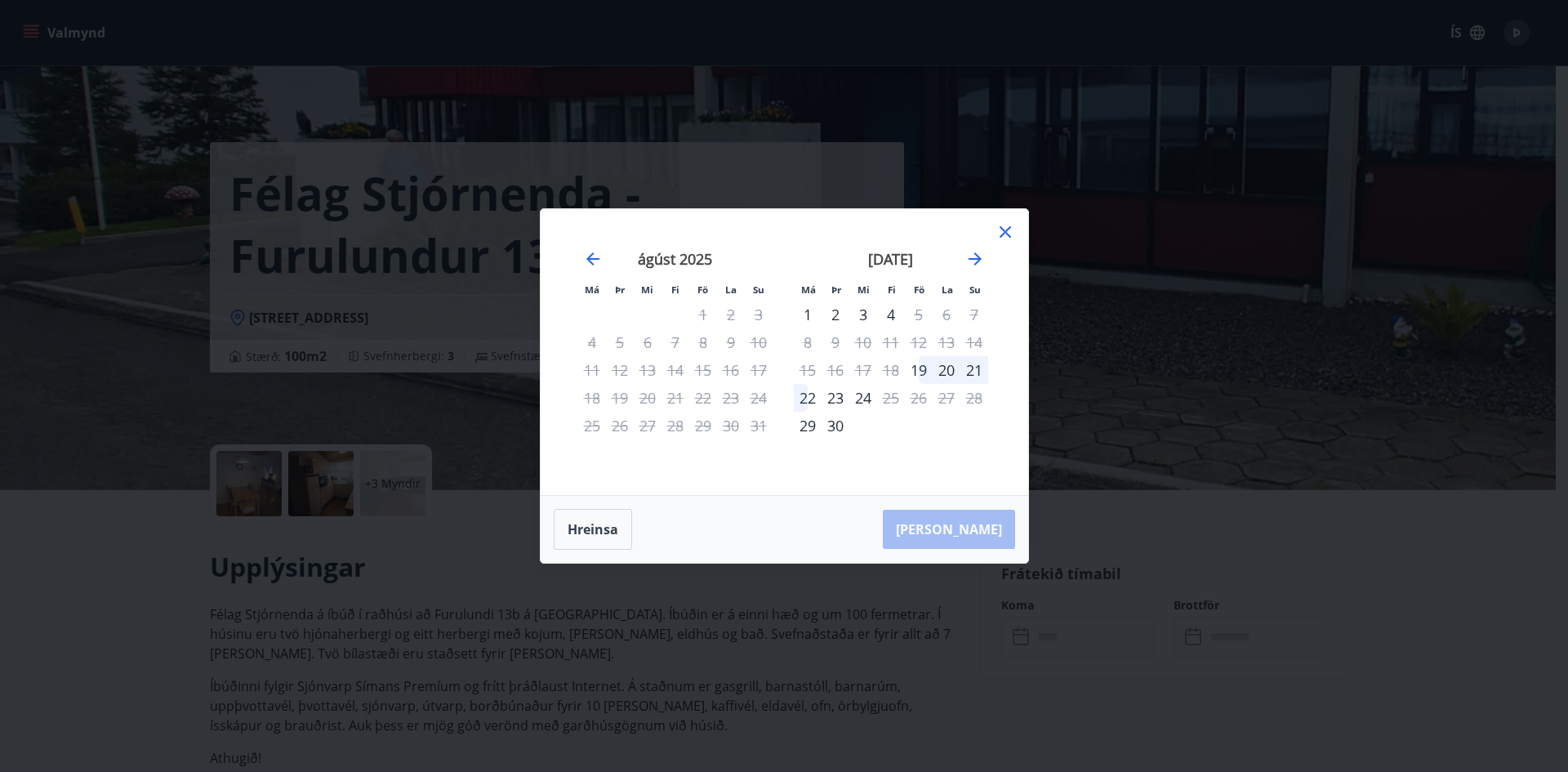
click at [1007, 230] on icon at bounding box center [1006, 232] width 12 height 12
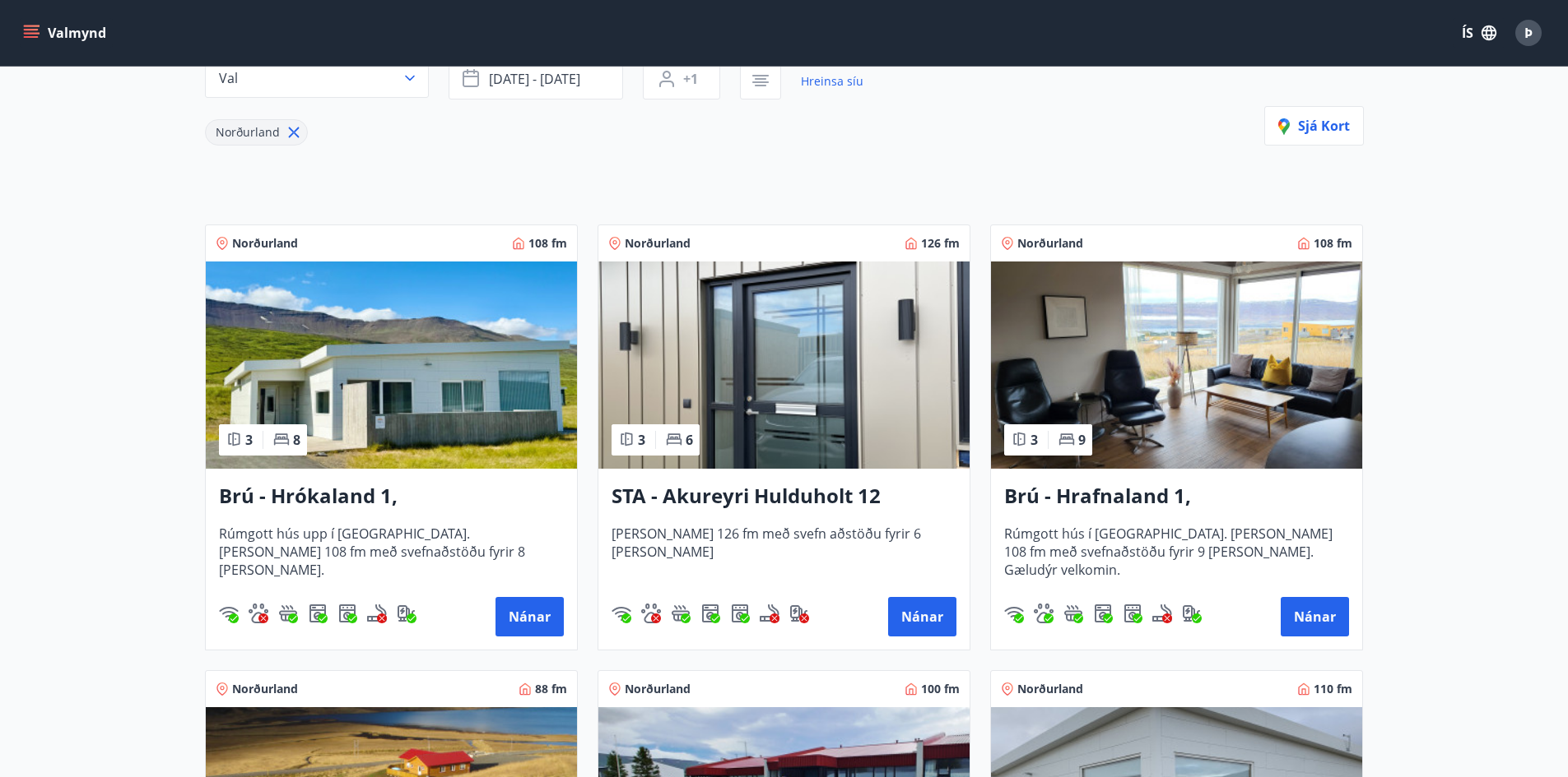
scroll to position [412, 0]
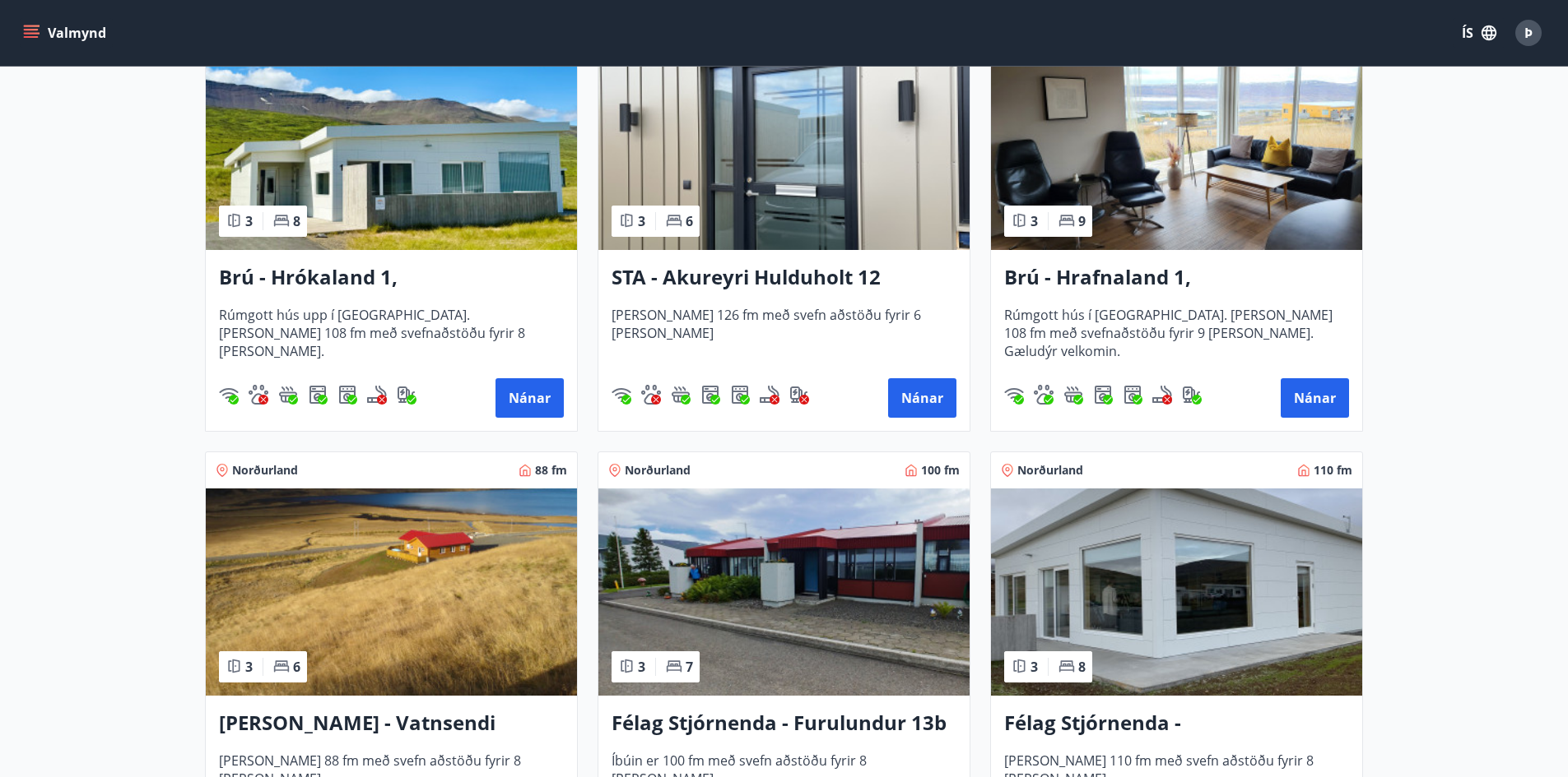
click at [1179, 596] on img at bounding box center [1176, 592] width 371 height 208
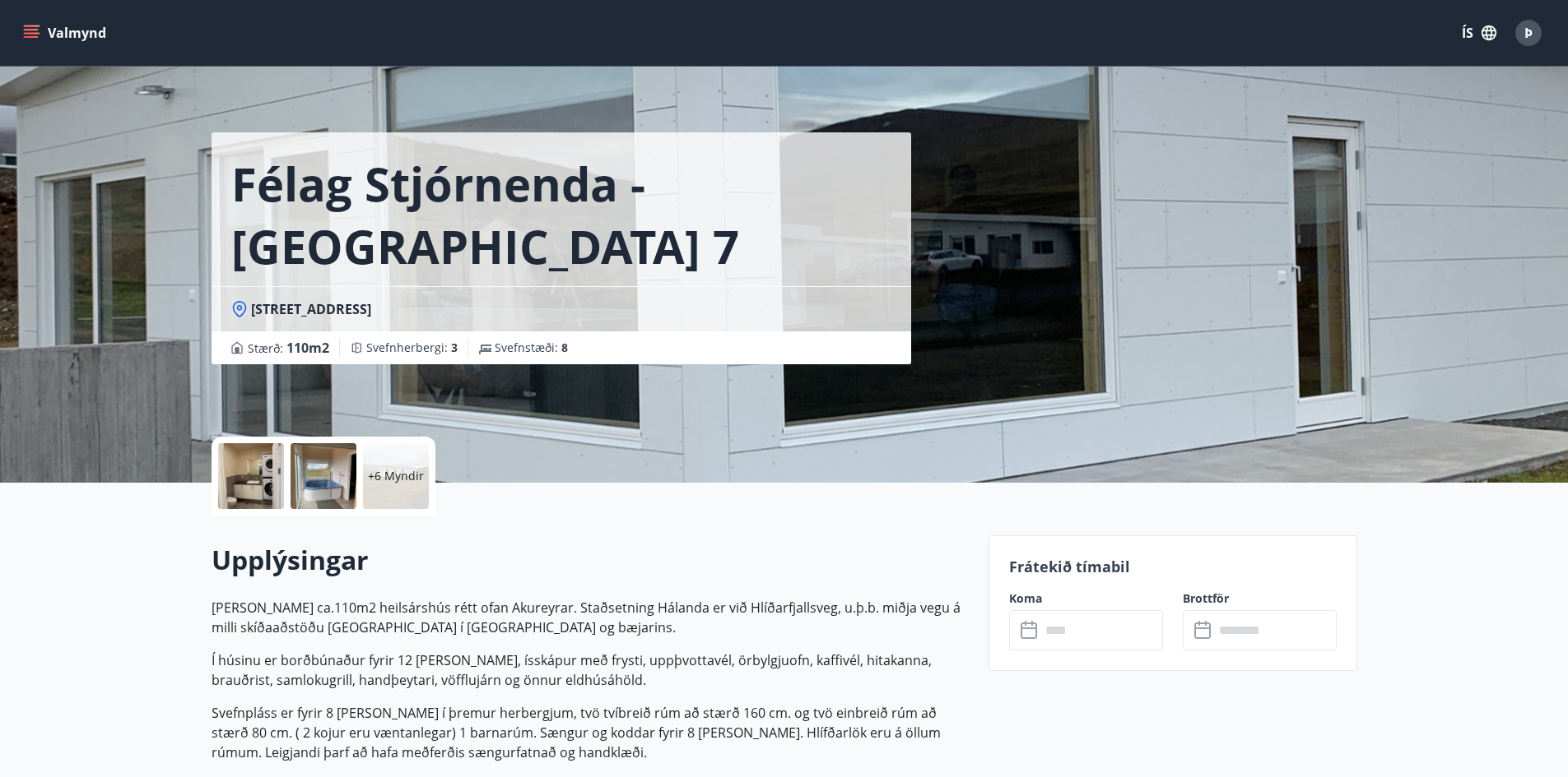
scroll to position [82, 0]
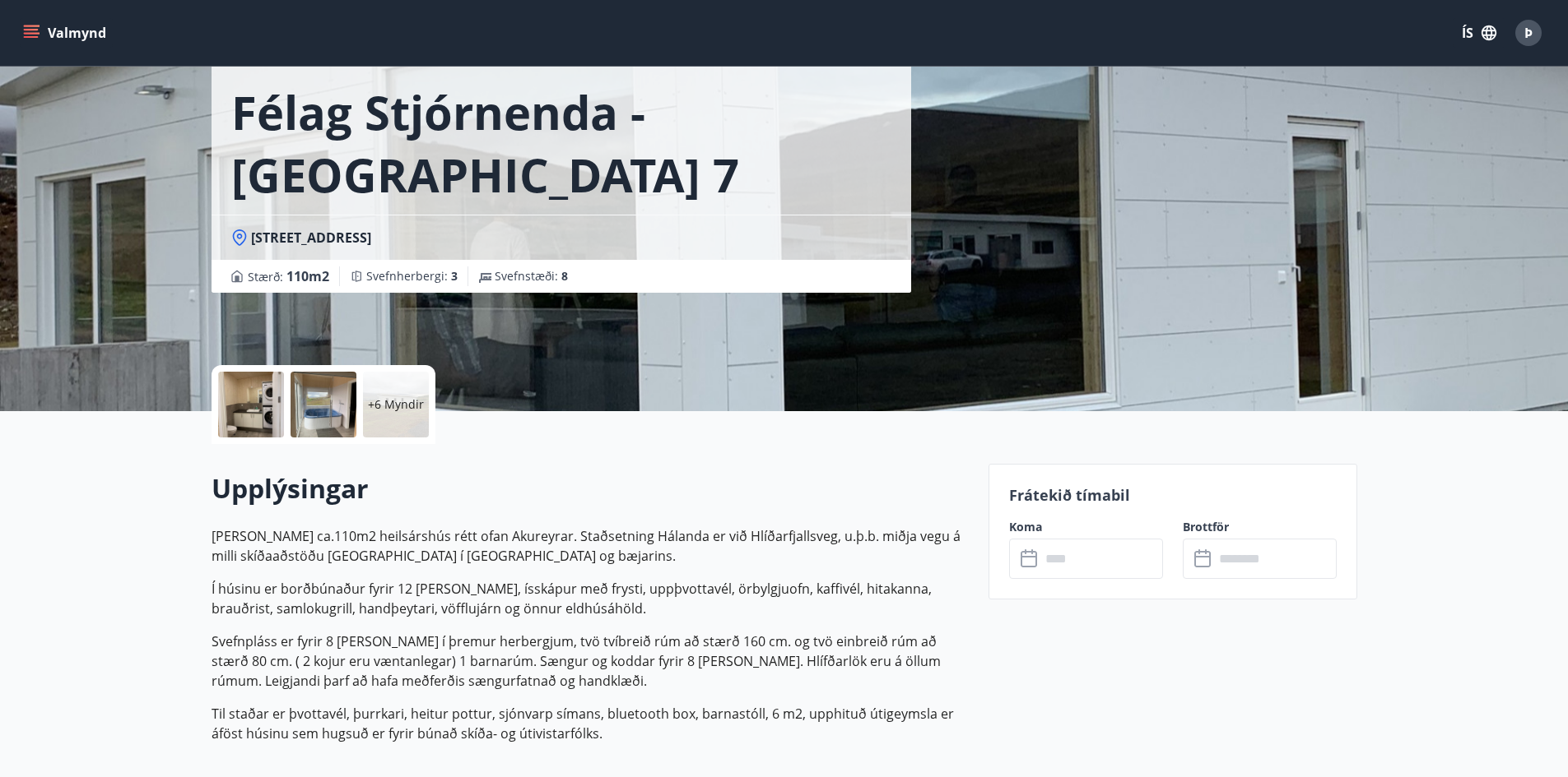
click at [1091, 552] on input "text" at bounding box center [1101, 560] width 123 height 41
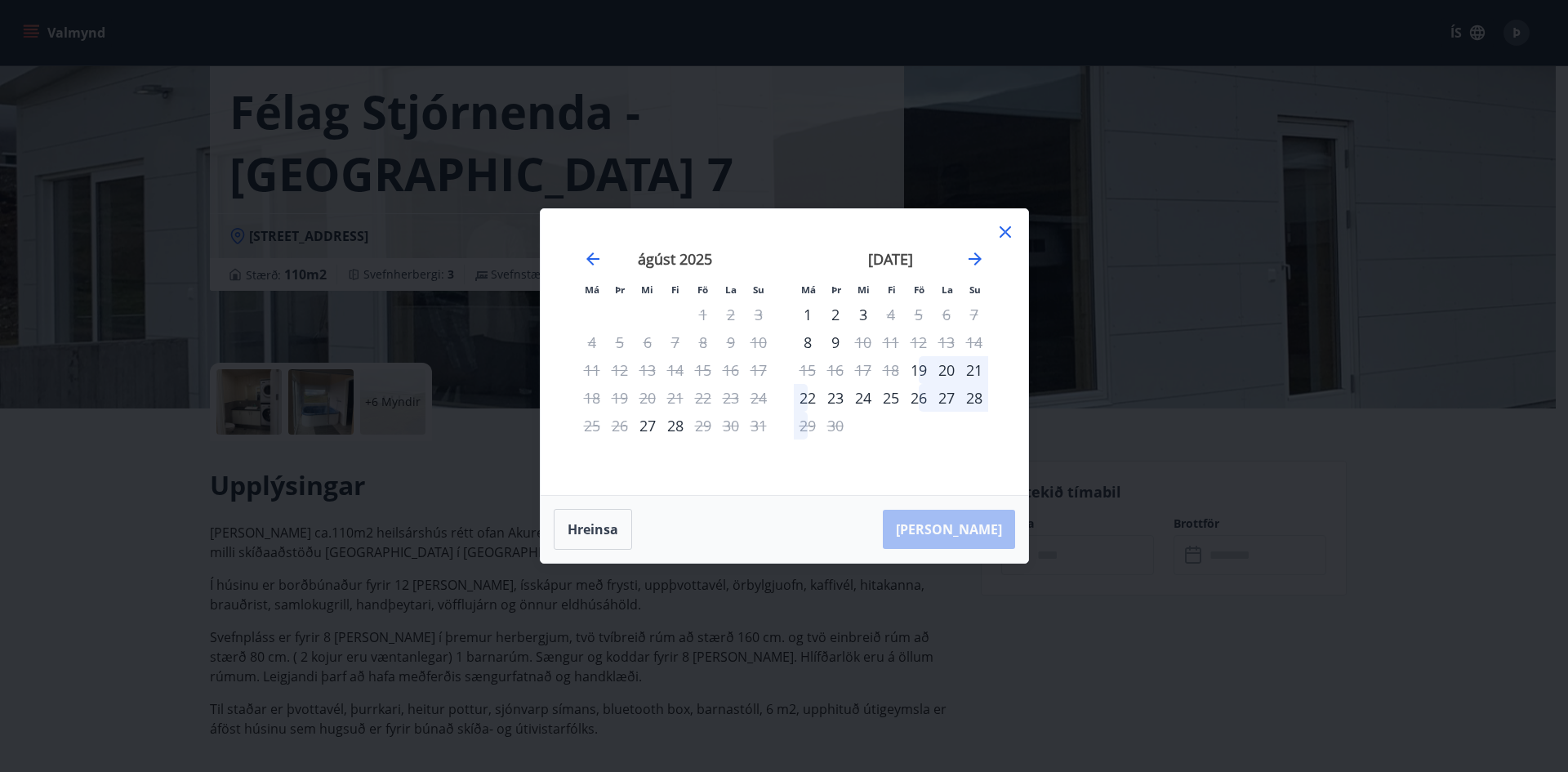
click at [1011, 234] on icon at bounding box center [1006, 232] width 19 height 19
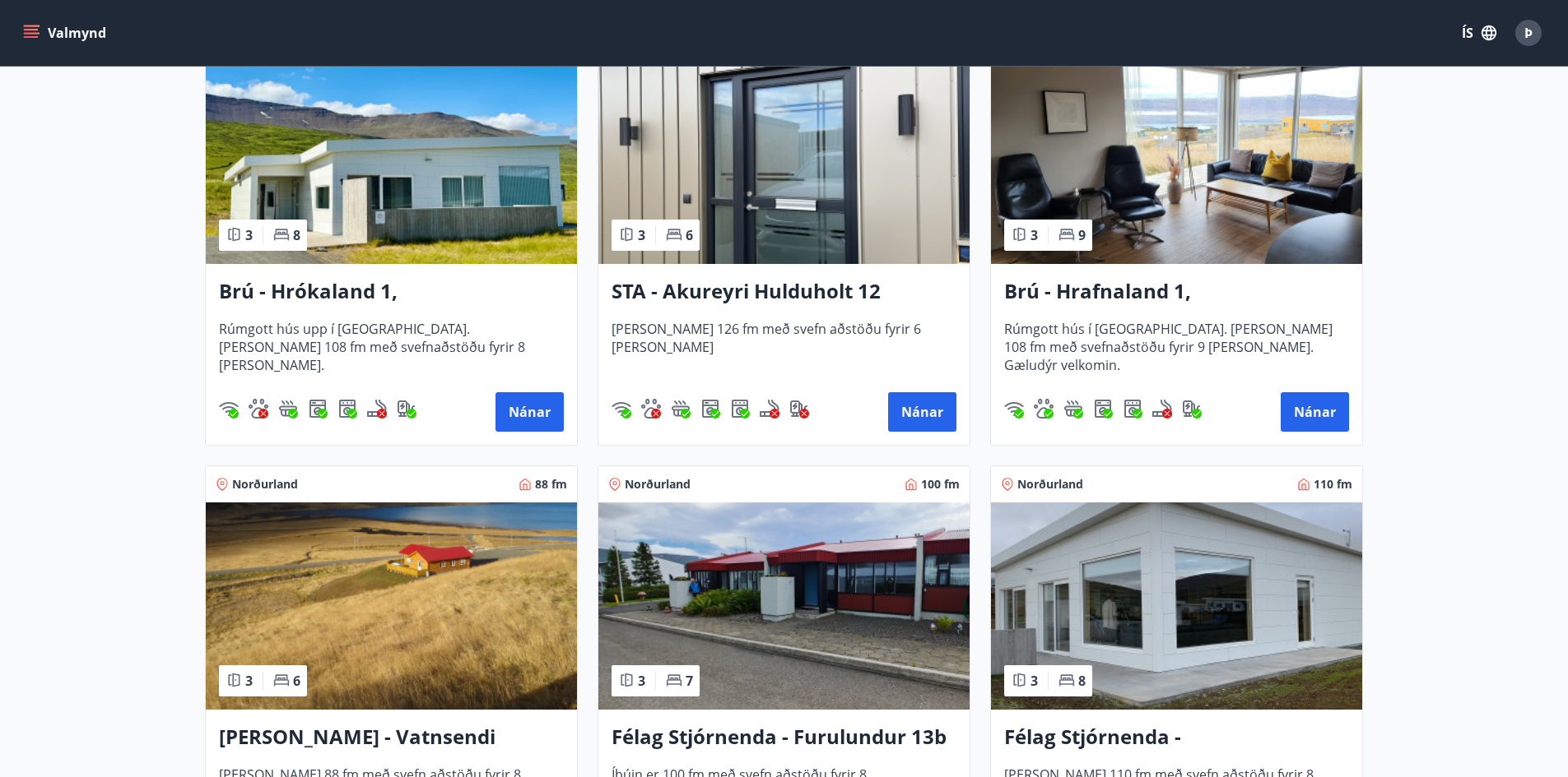
scroll to position [71, 0]
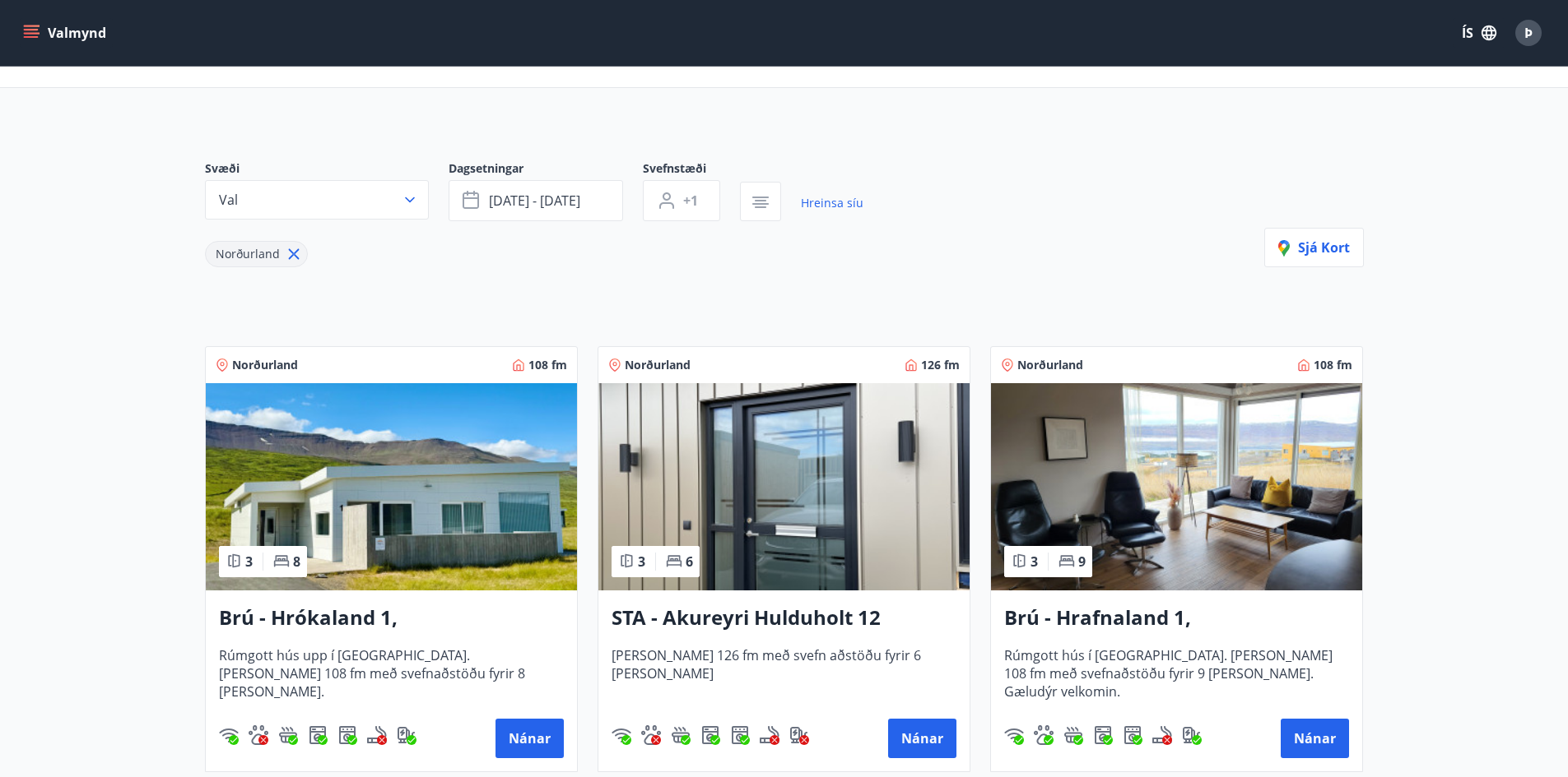
click at [842, 520] on img at bounding box center [784, 487] width 371 height 208
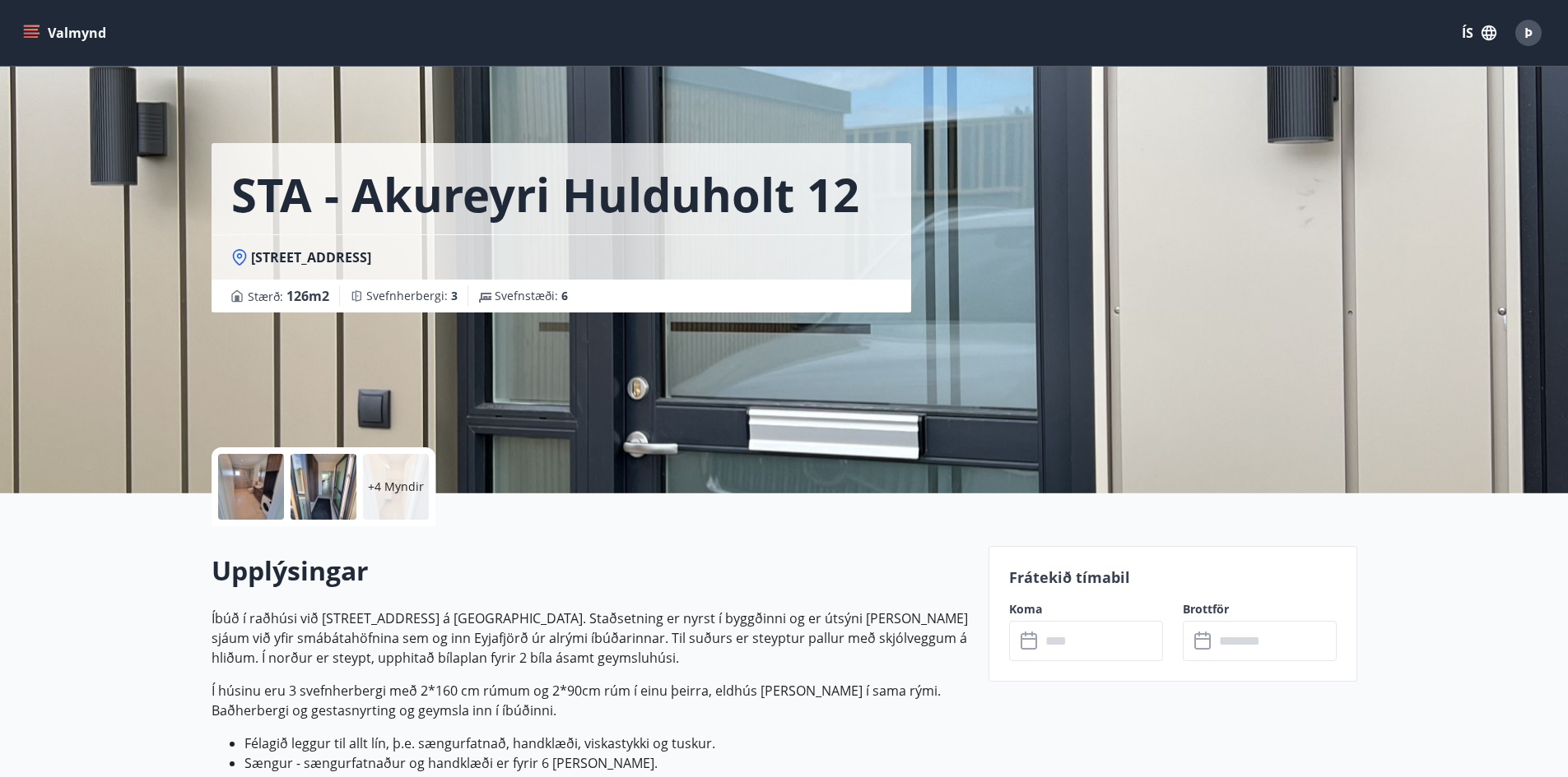
click at [1060, 645] on input "text" at bounding box center [1101, 642] width 123 height 41
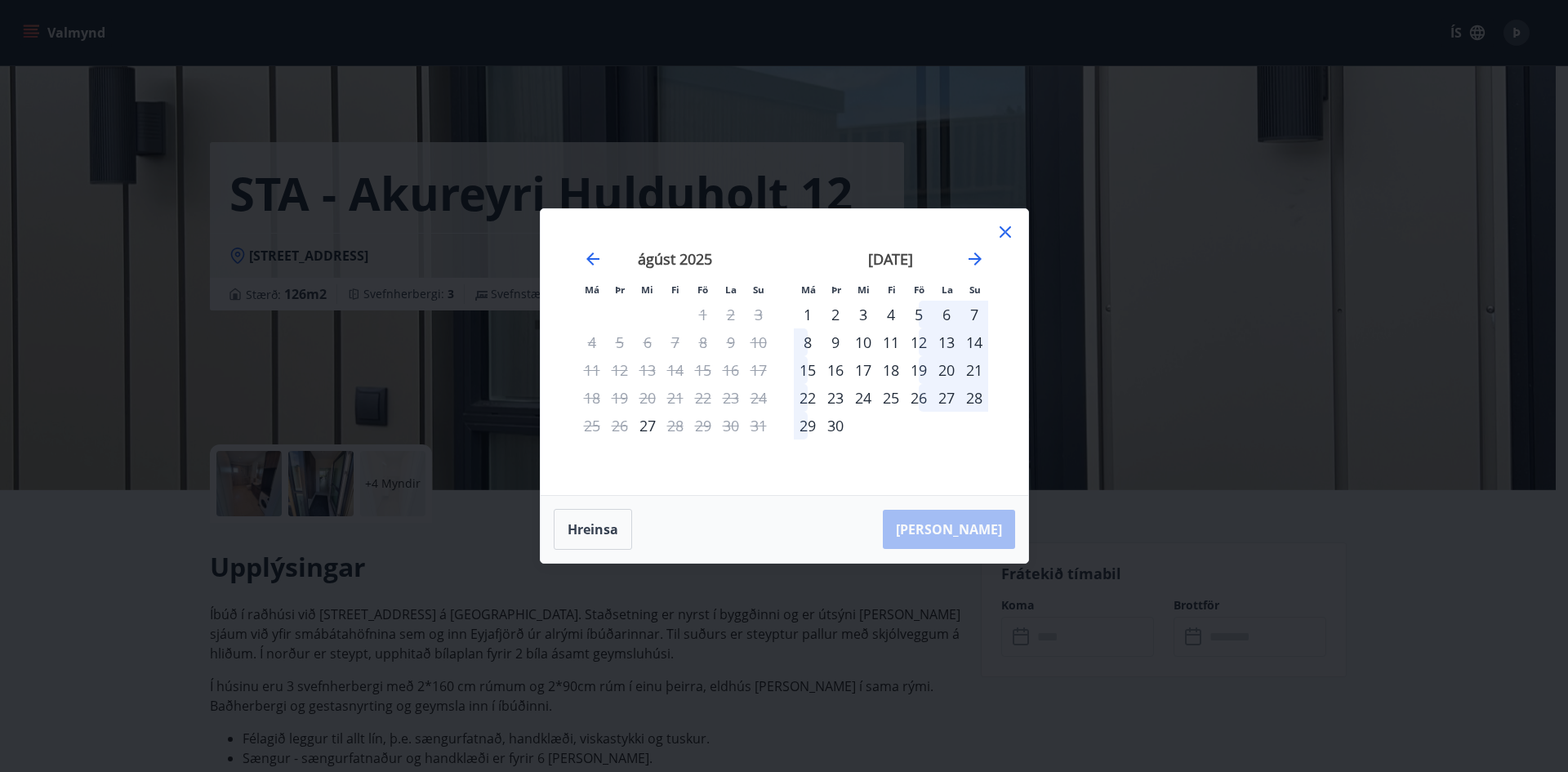
click at [1010, 233] on icon at bounding box center [1006, 232] width 19 height 19
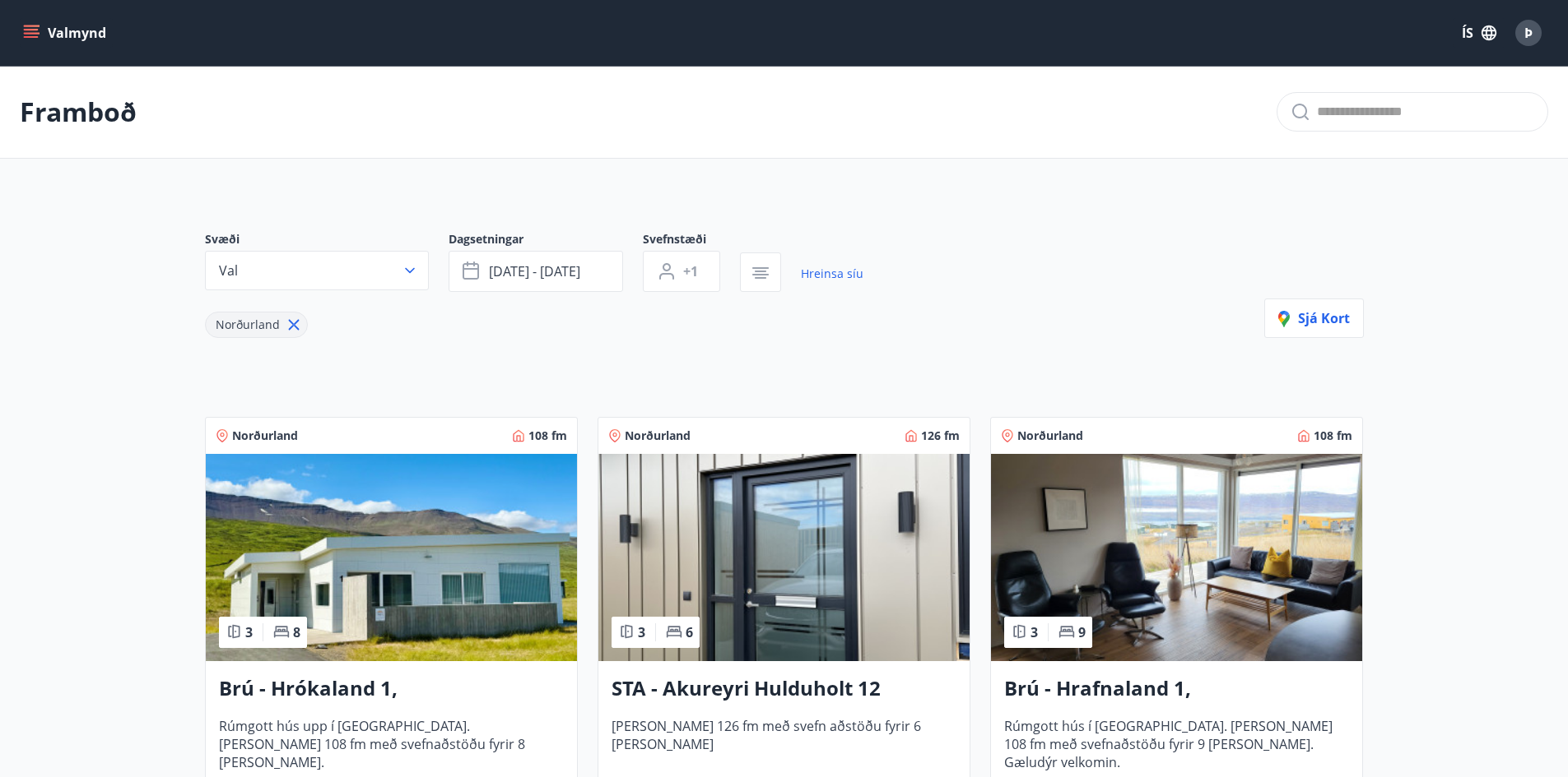
click at [35, 35] on icon "menu" at bounding box center [31, 33] width 16 height 16
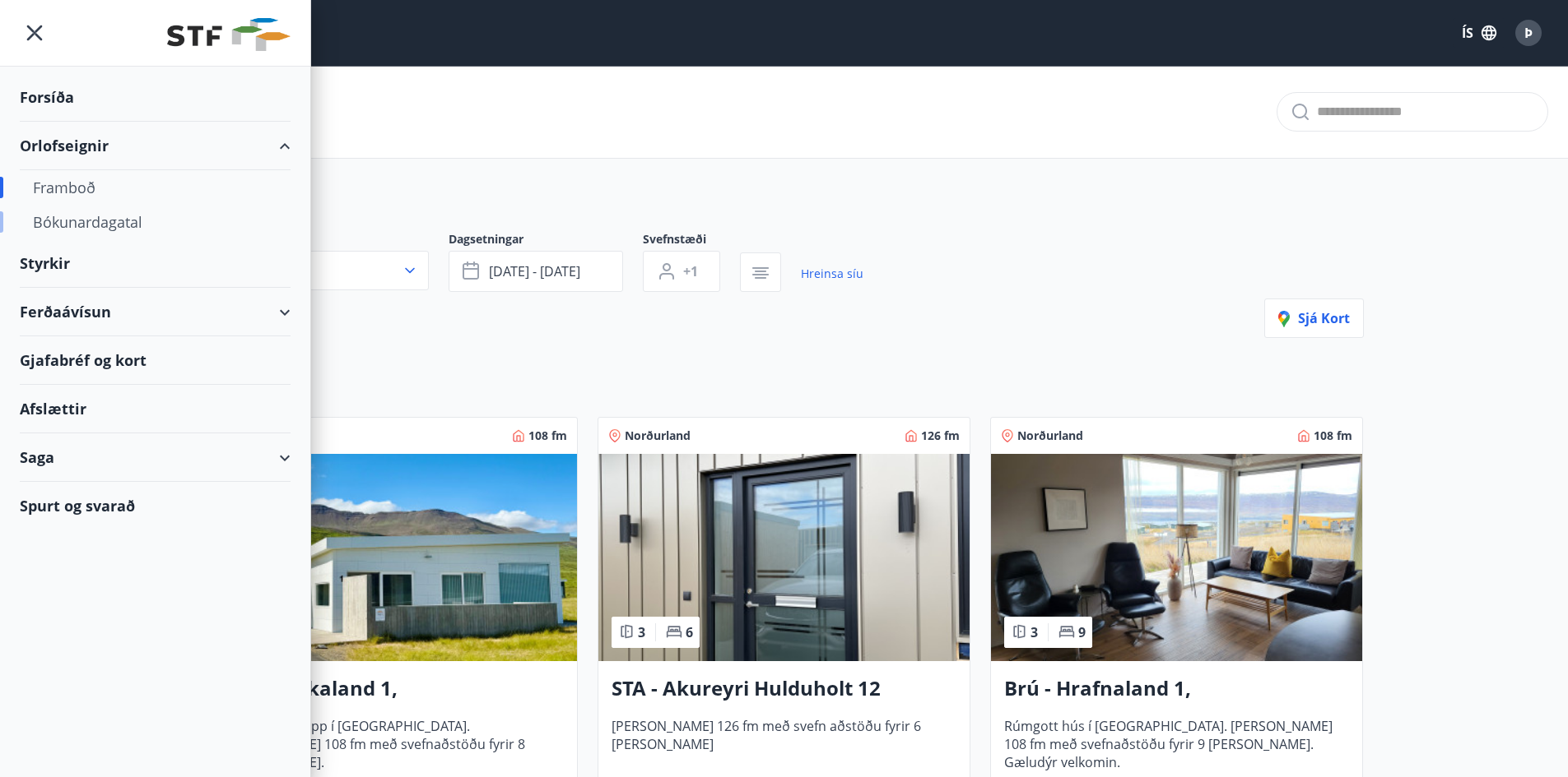
click at [87, 222] on div "Bókunardagatal" at bounding box center [155, 222] width 245 height 35
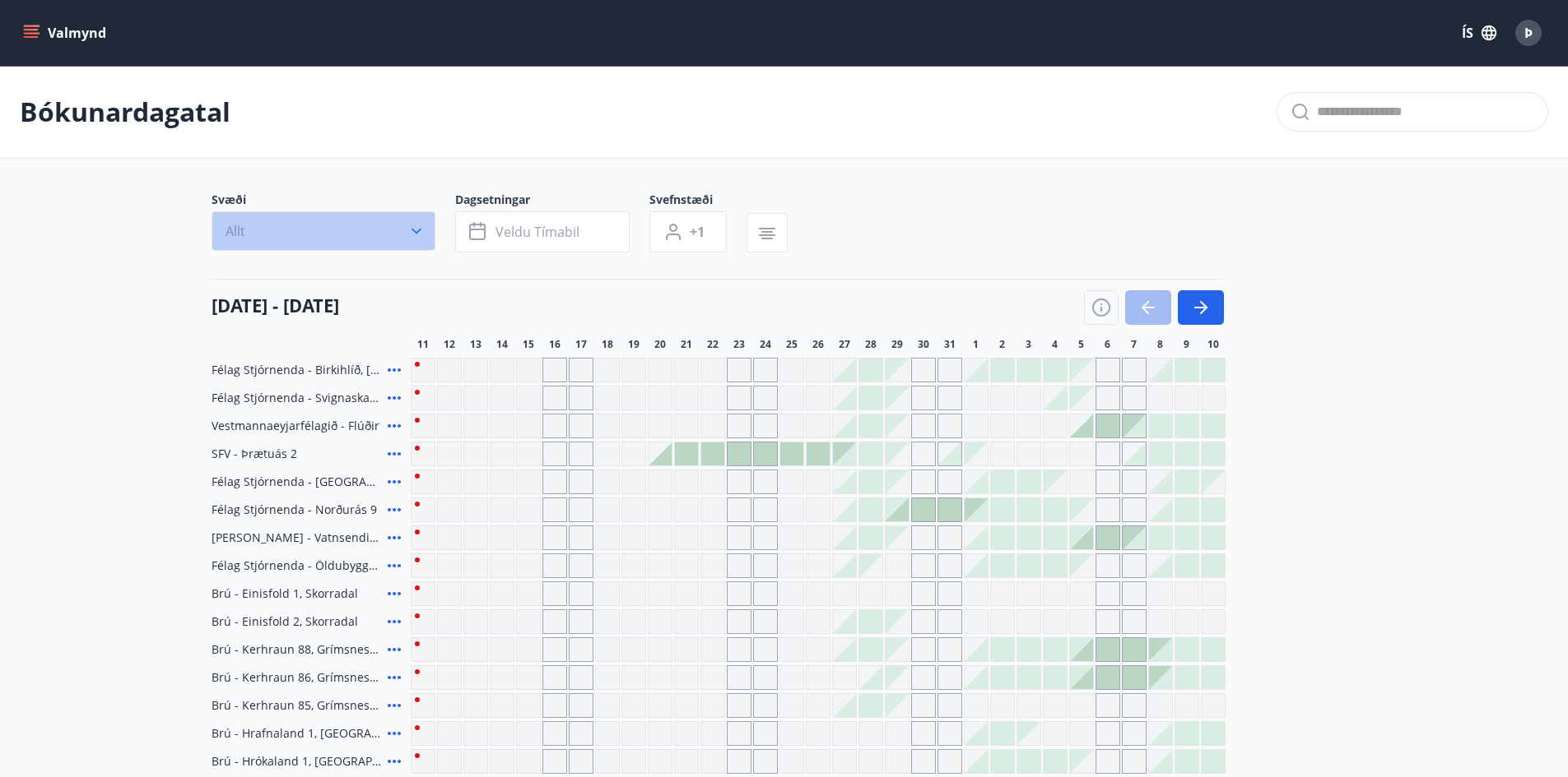
click at [266, 220] on button "Allt" at bounding box center [324, 231] width 224 height 40
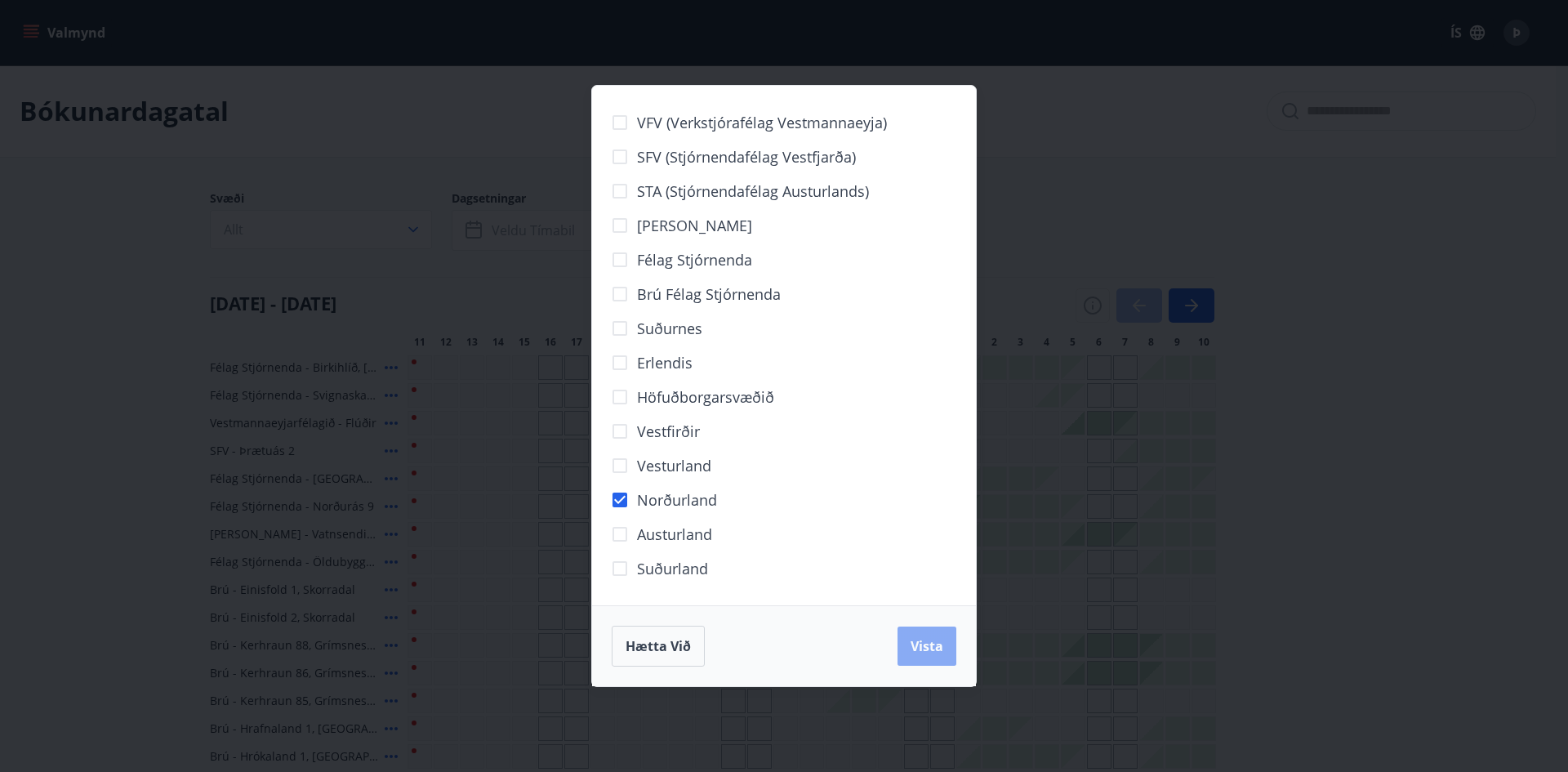
click at [936, 649] on span "Vista" at bounding box center [927, 646] width 33 height 18
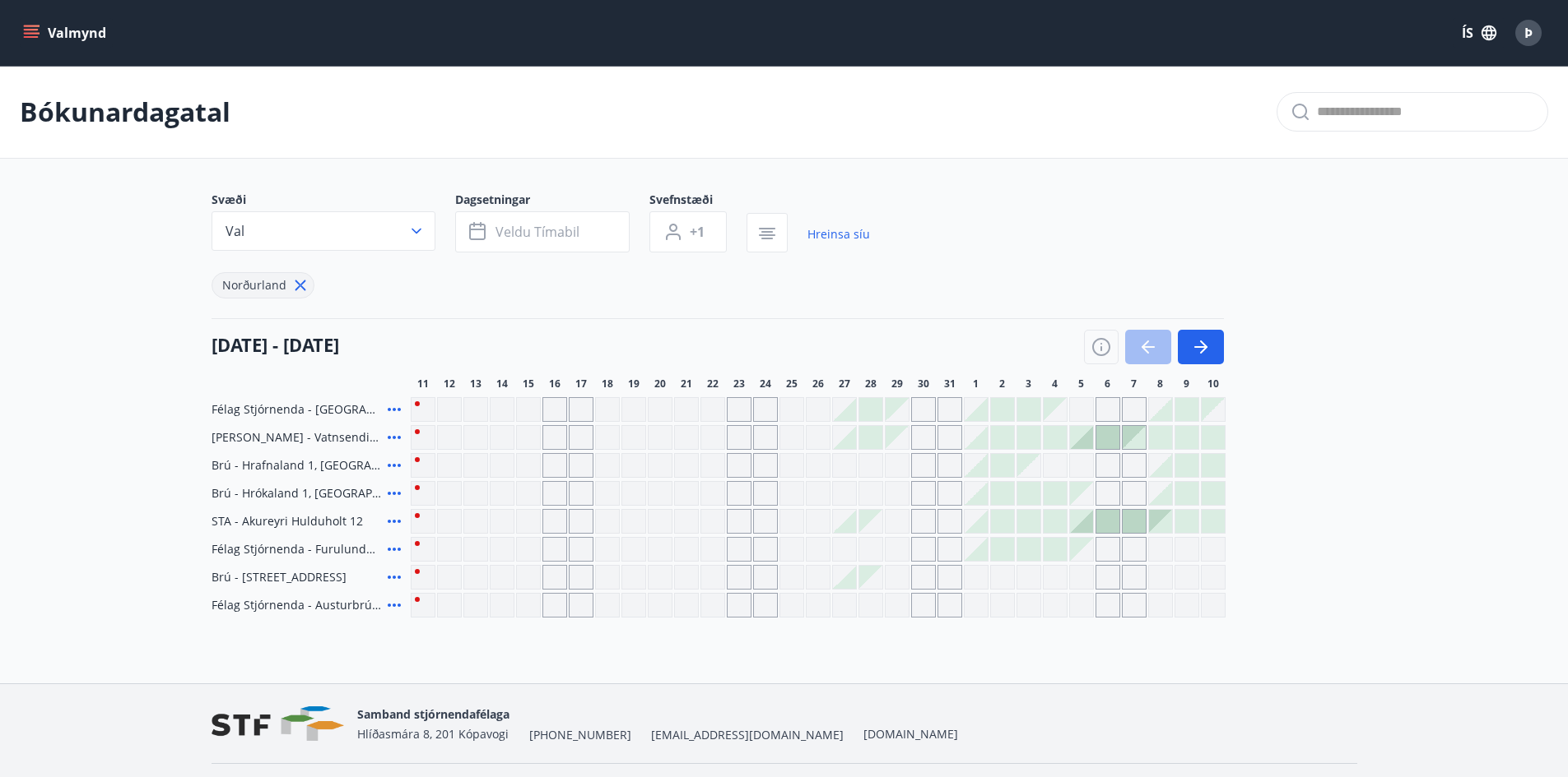
click at [918, 412] on div "Gráir dagar eru ekki bókanlegir" at bounding box center [923, 410] width 25 height 25
click at [944, 407] on div "Gráir dagar eru ekki bókanlegir" at bounding box center [950, 410] width 25 height 25
click at [1198, 340] on icon "button" at bounding box center [1201, 347] width 19 height 19
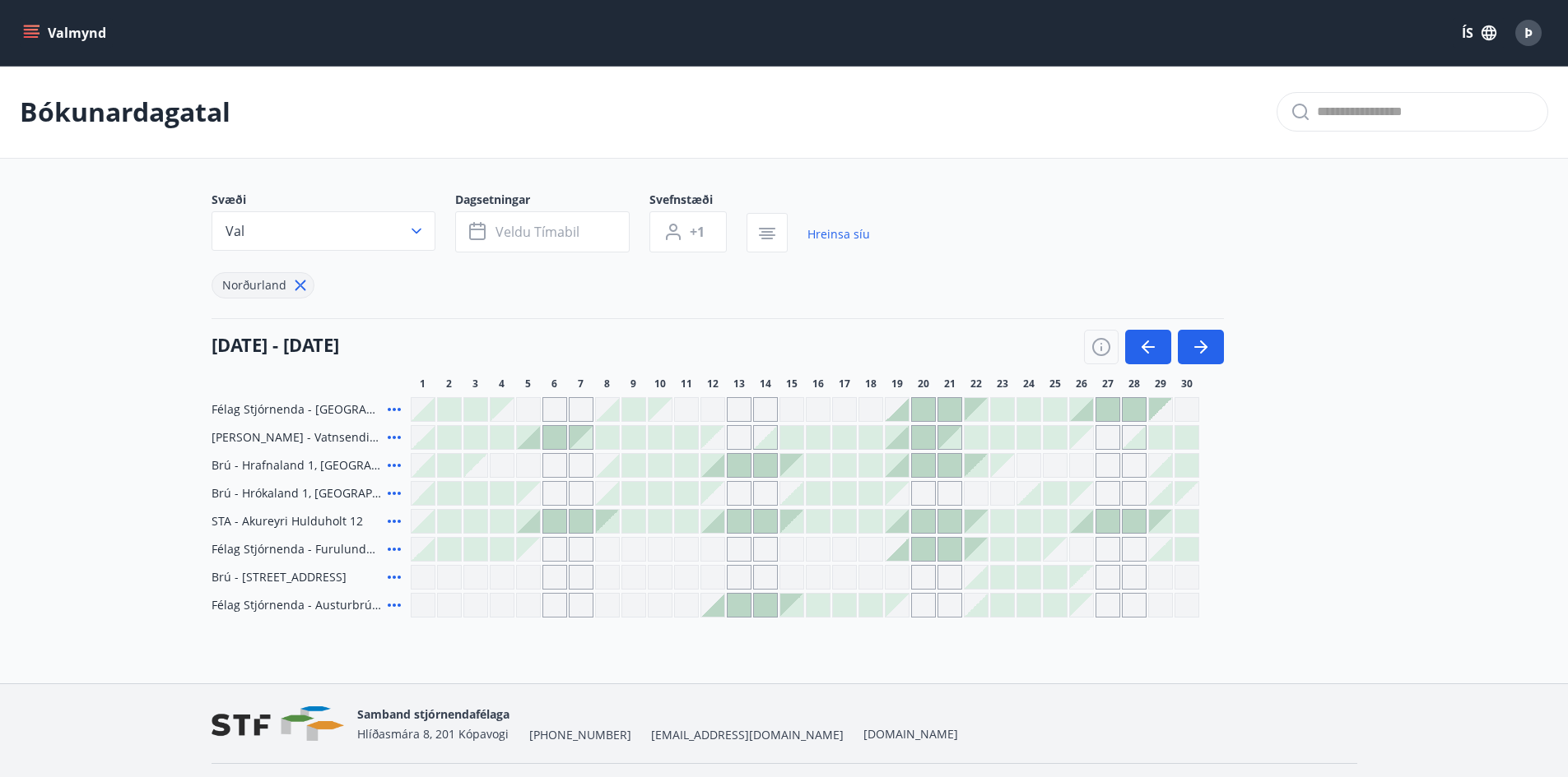
click at [553, 521] on div at bounding box center [555, 522] width 23 height 23
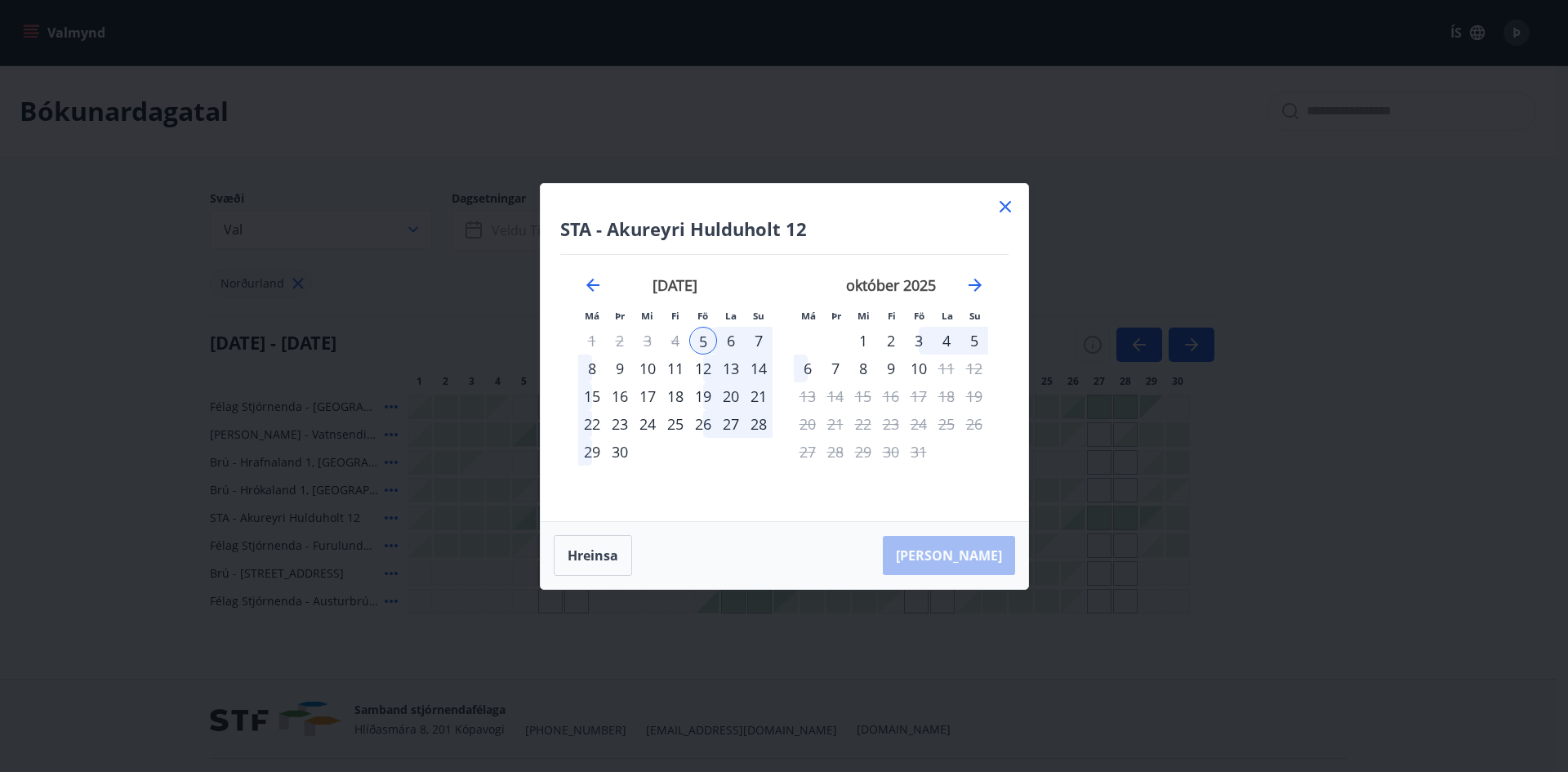
click at [1008, 206] on icon at bounding box center [1006, 206] width 19 height 19
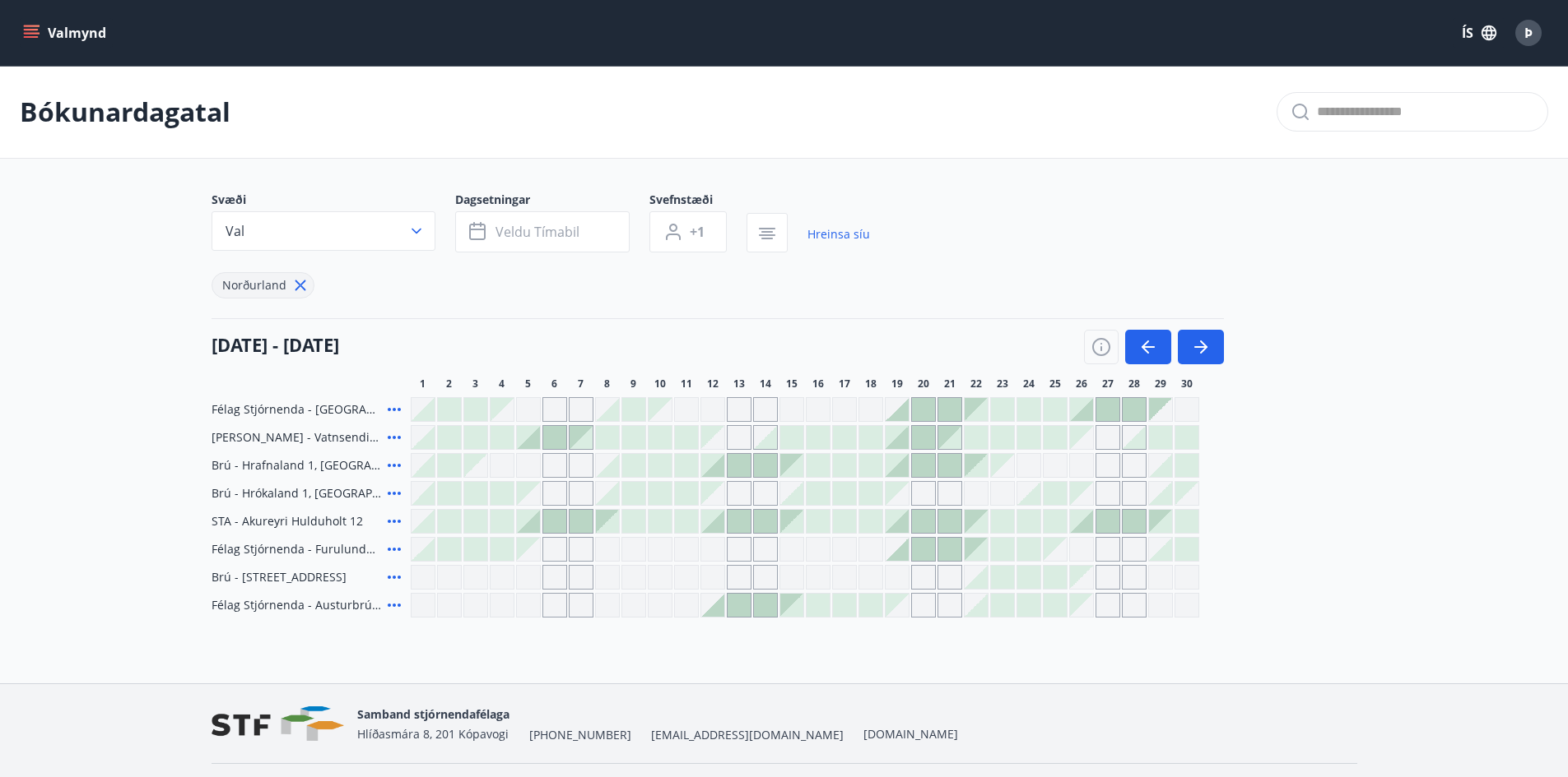
click at [57, 34] on button "Valmynd" at bounding box center [66, 33] width 93 height 30
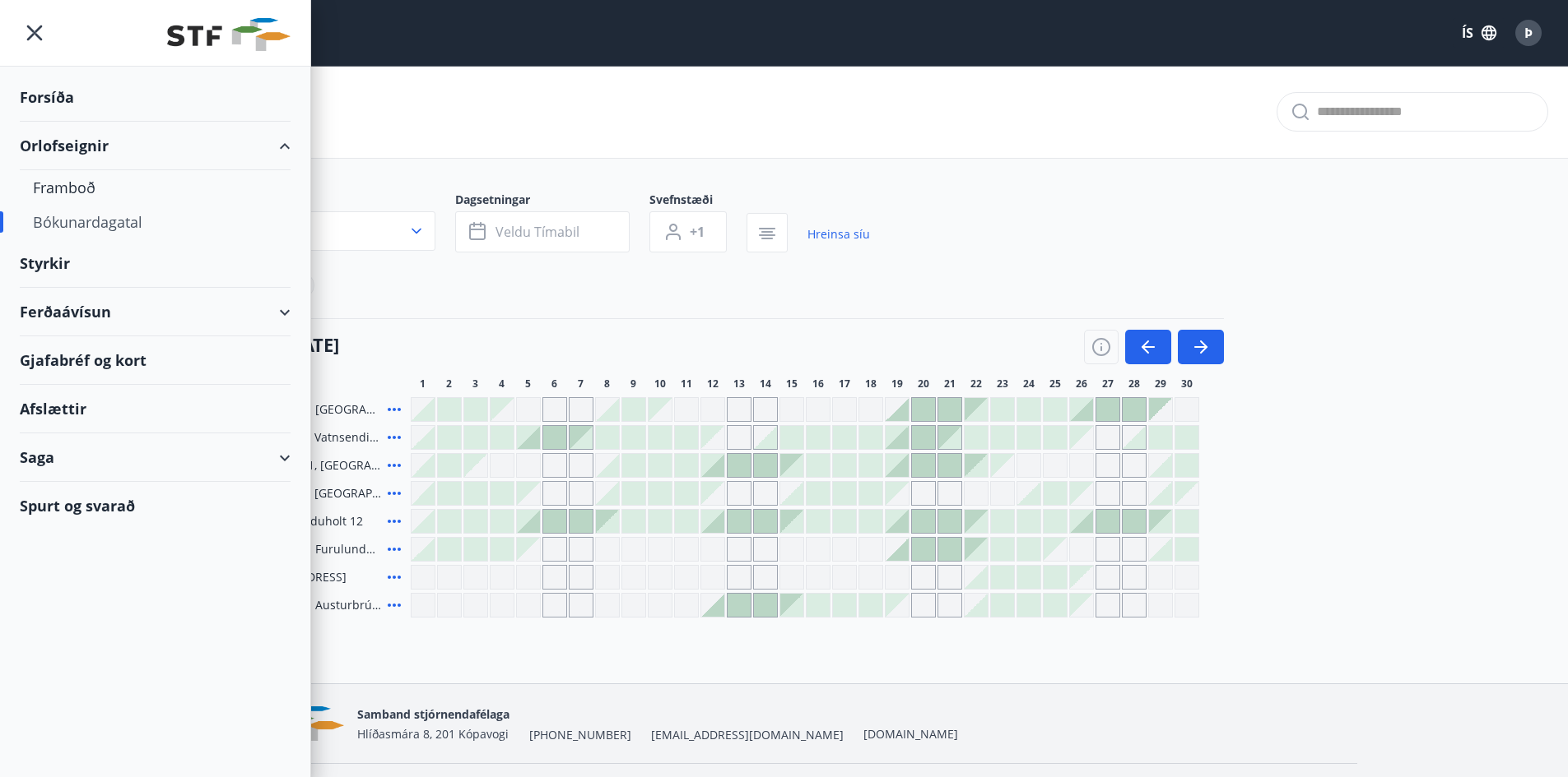
click at [49, 97] on div "Forsíða" at bounding box center [155, 98] width 271 height 48
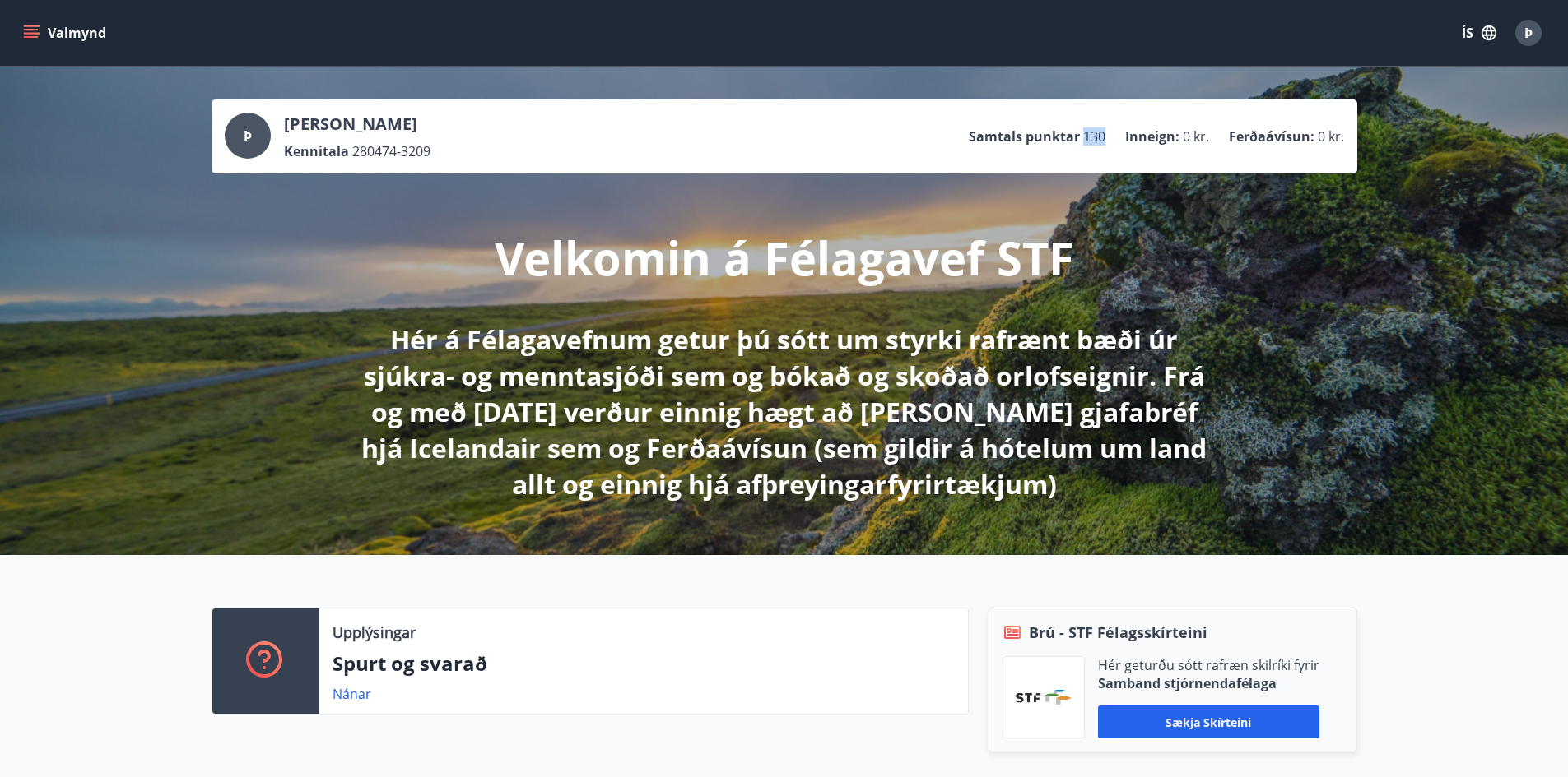
drag, startPoint x: 1111, startPoint y: 131, endPoint x: 1086, endPoint y: 136, distance: 25.5
click at [1086, 136] on ul "Samtals punktar 130 Inneign : 0 kr. Ferðaávísun : 0 kr." at bounding box center [1156, 136] width 375 height 31
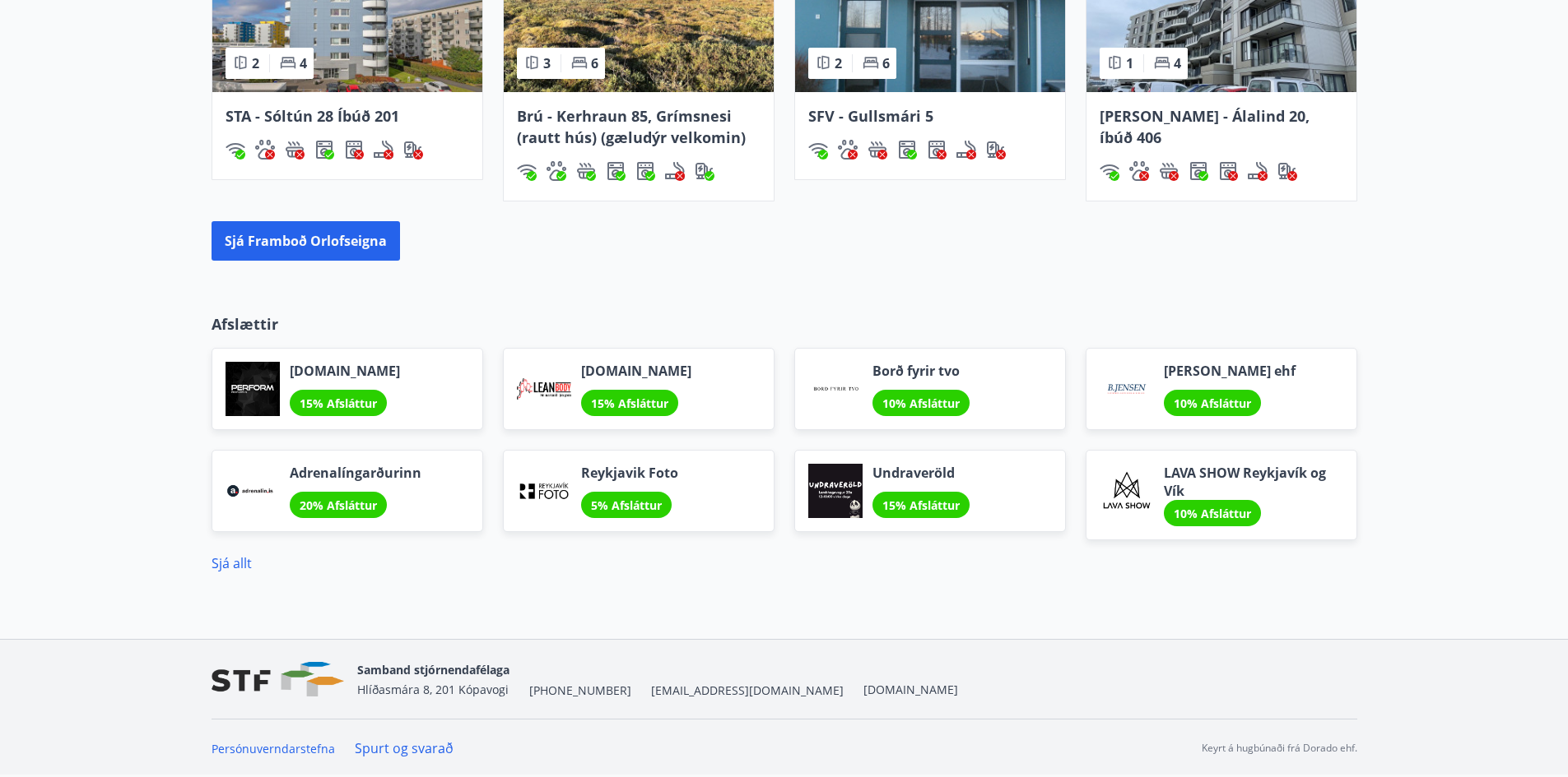
scroll to position [629, 0]
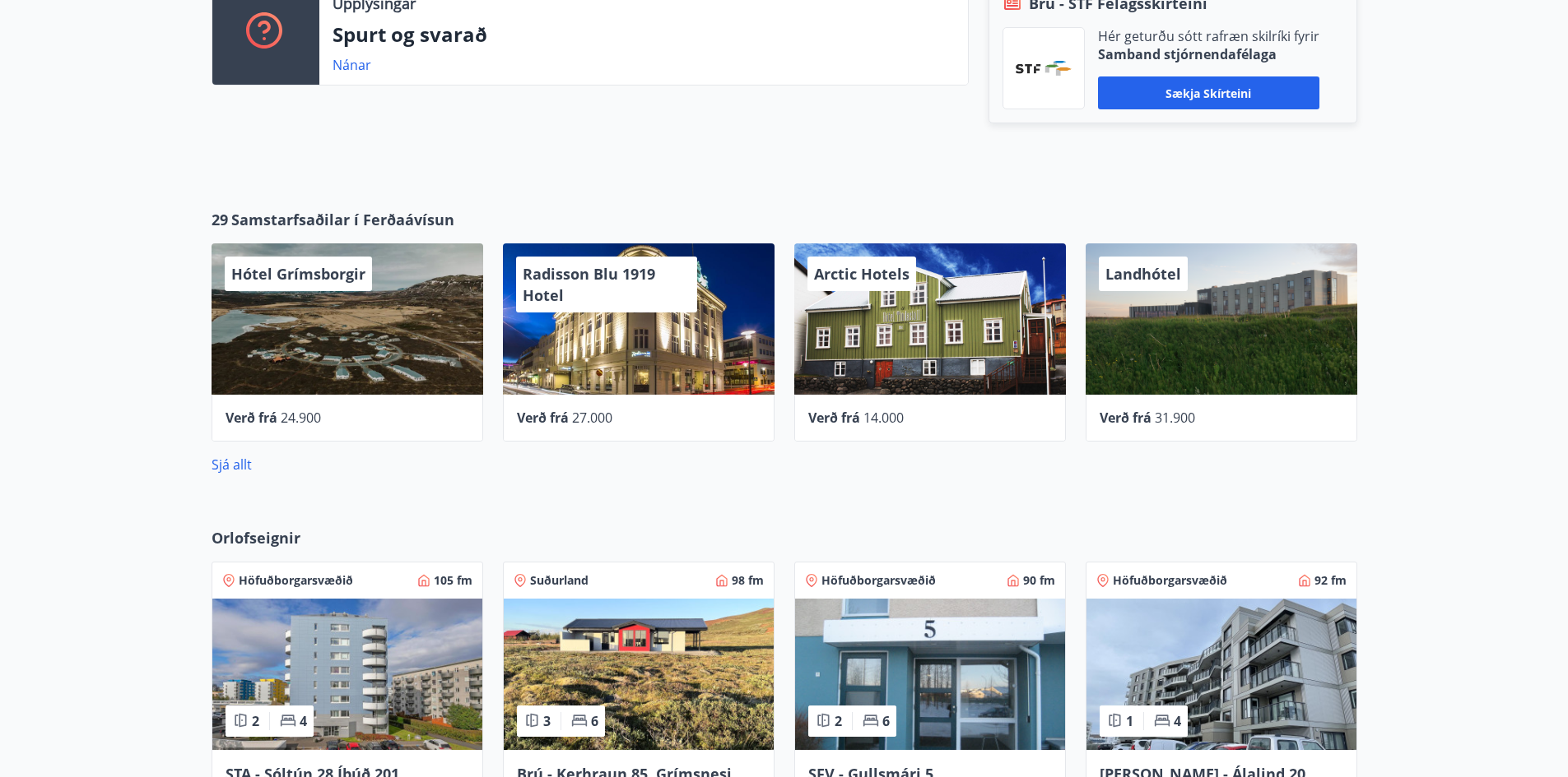
click at [915, 329] on div "Arctic Hotels" at bounding box center [929, 319] width 272 height 152
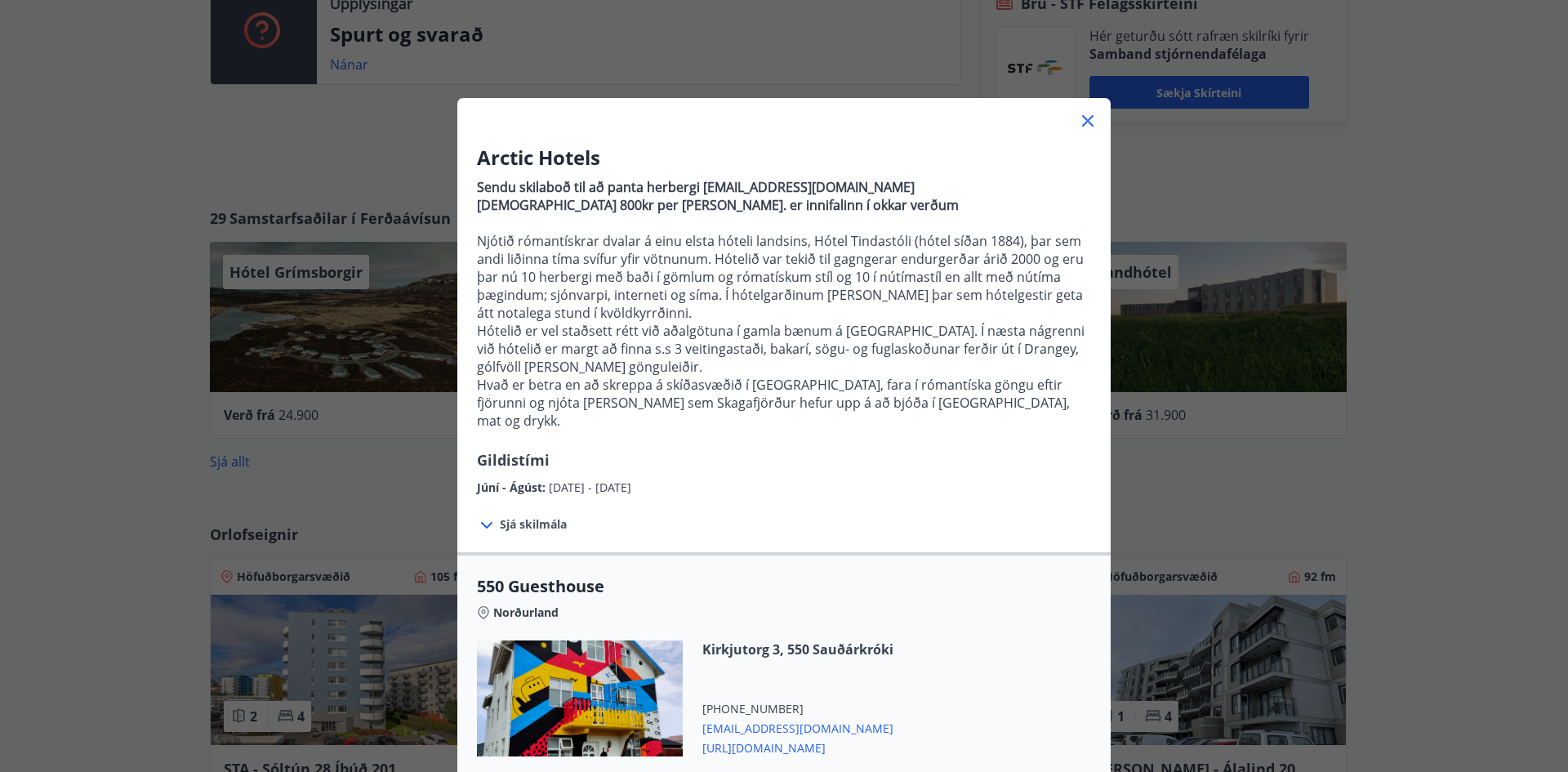
click at [1083, 122] on icon at bounding box center [1088, 121] width 12 height 12
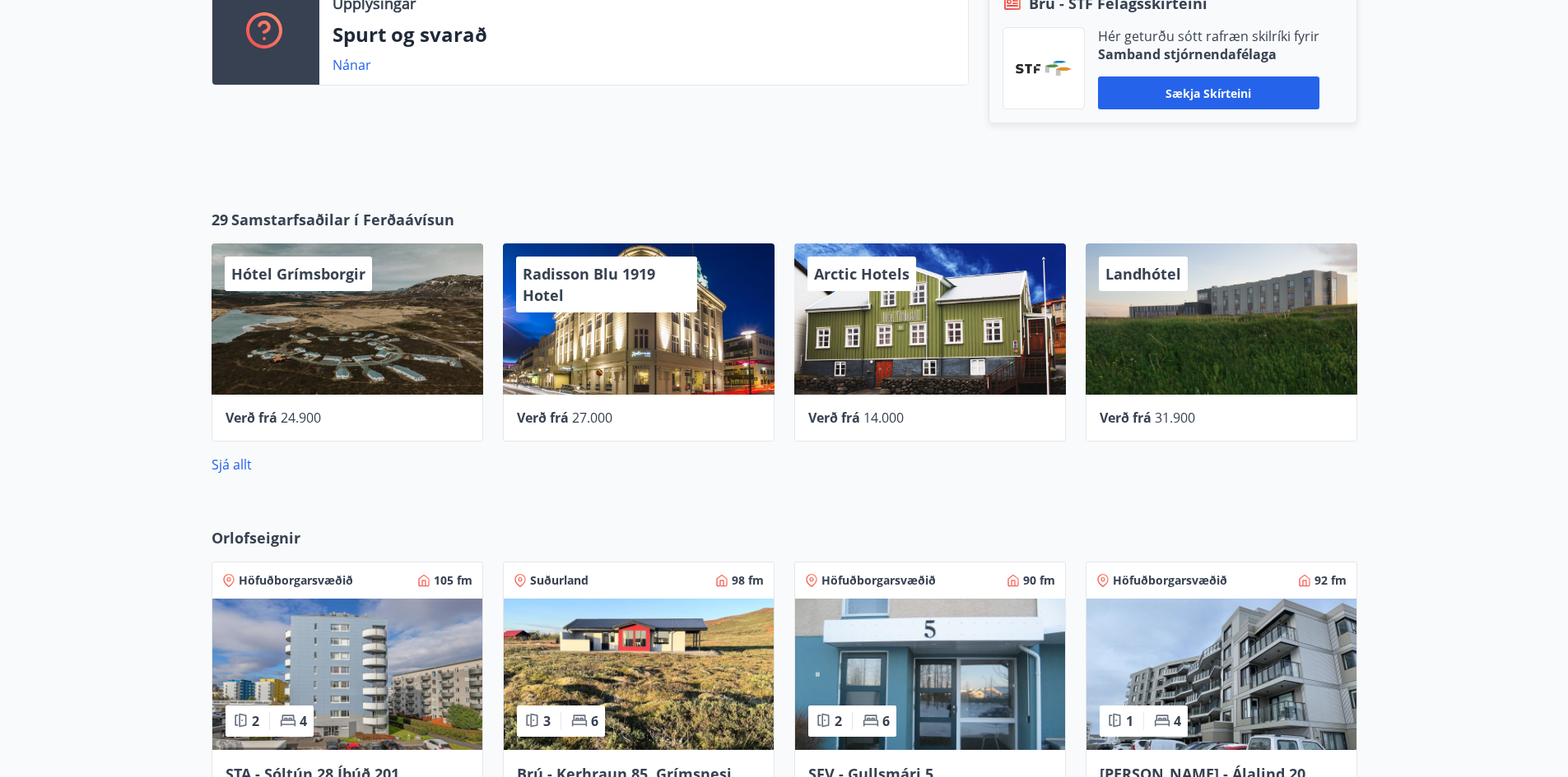
click at [1183, 336] on div "Landhótel" at bounding box center [1221, 319] width 272 height 152
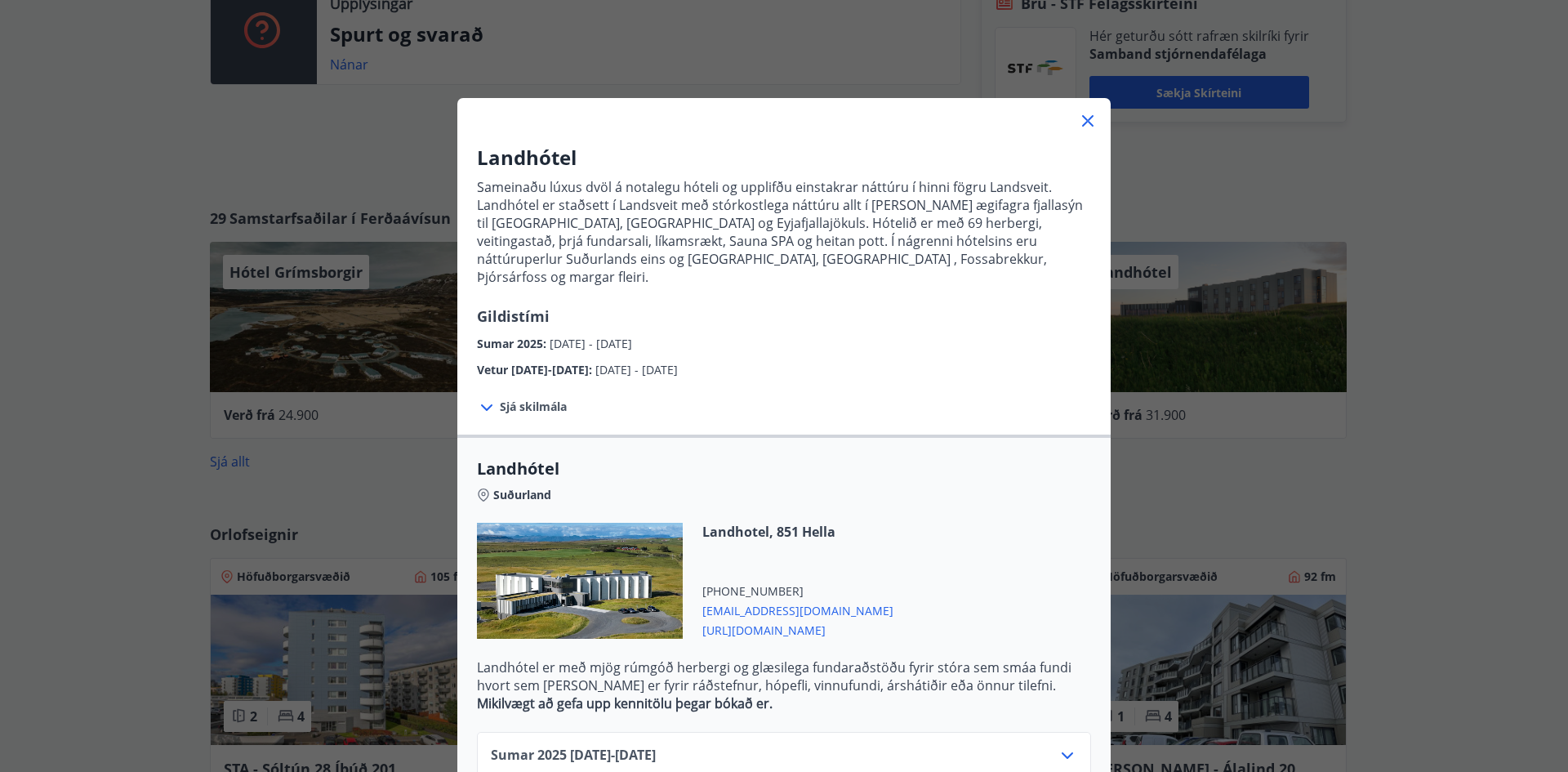
click at [1087, 119] on icon at bounding box center [1088, 121] width 19 height 19
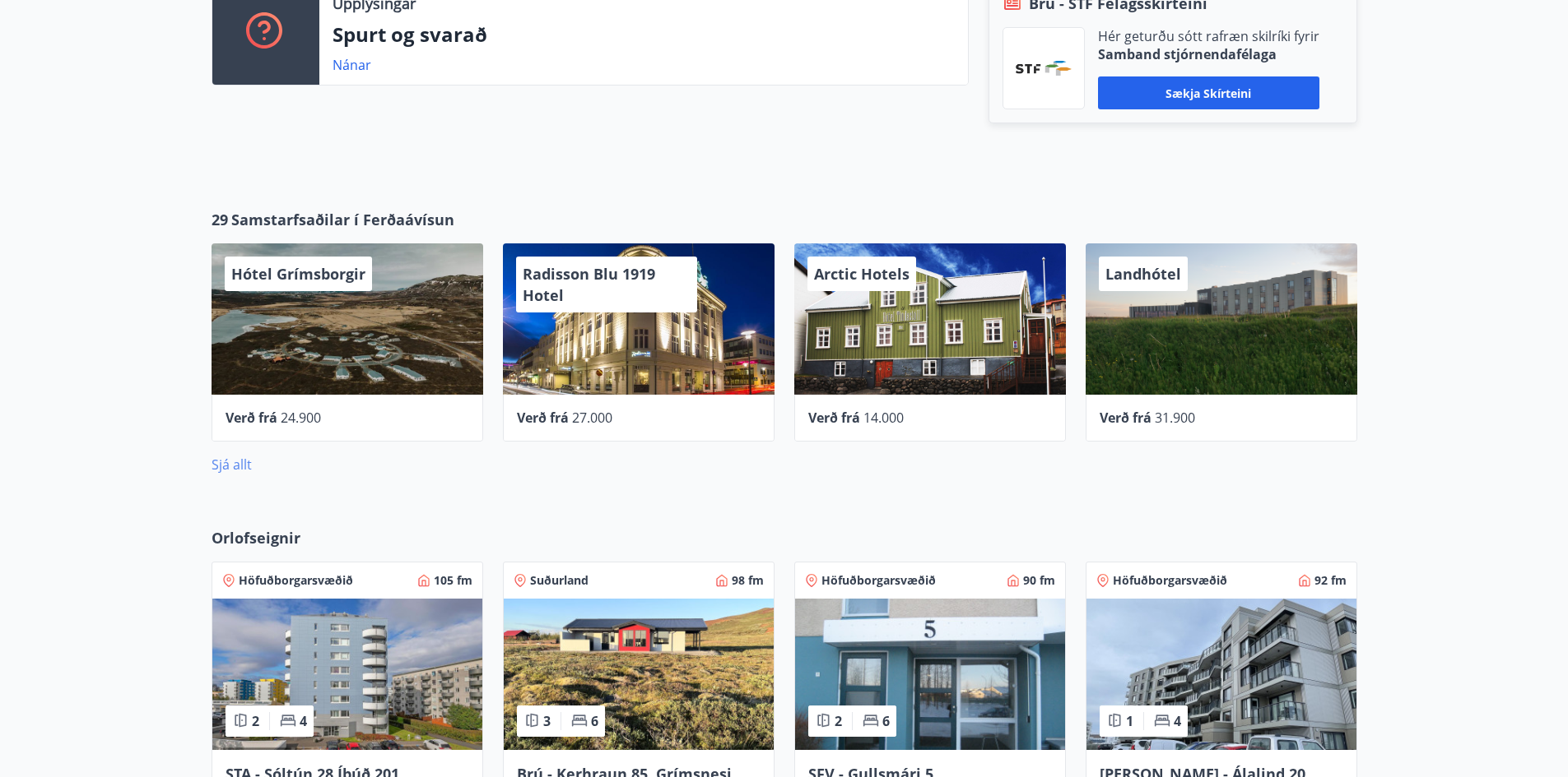
click at [229, 461] on link "Sjá allt" at bounding box center [232, 465] width 41 height 18
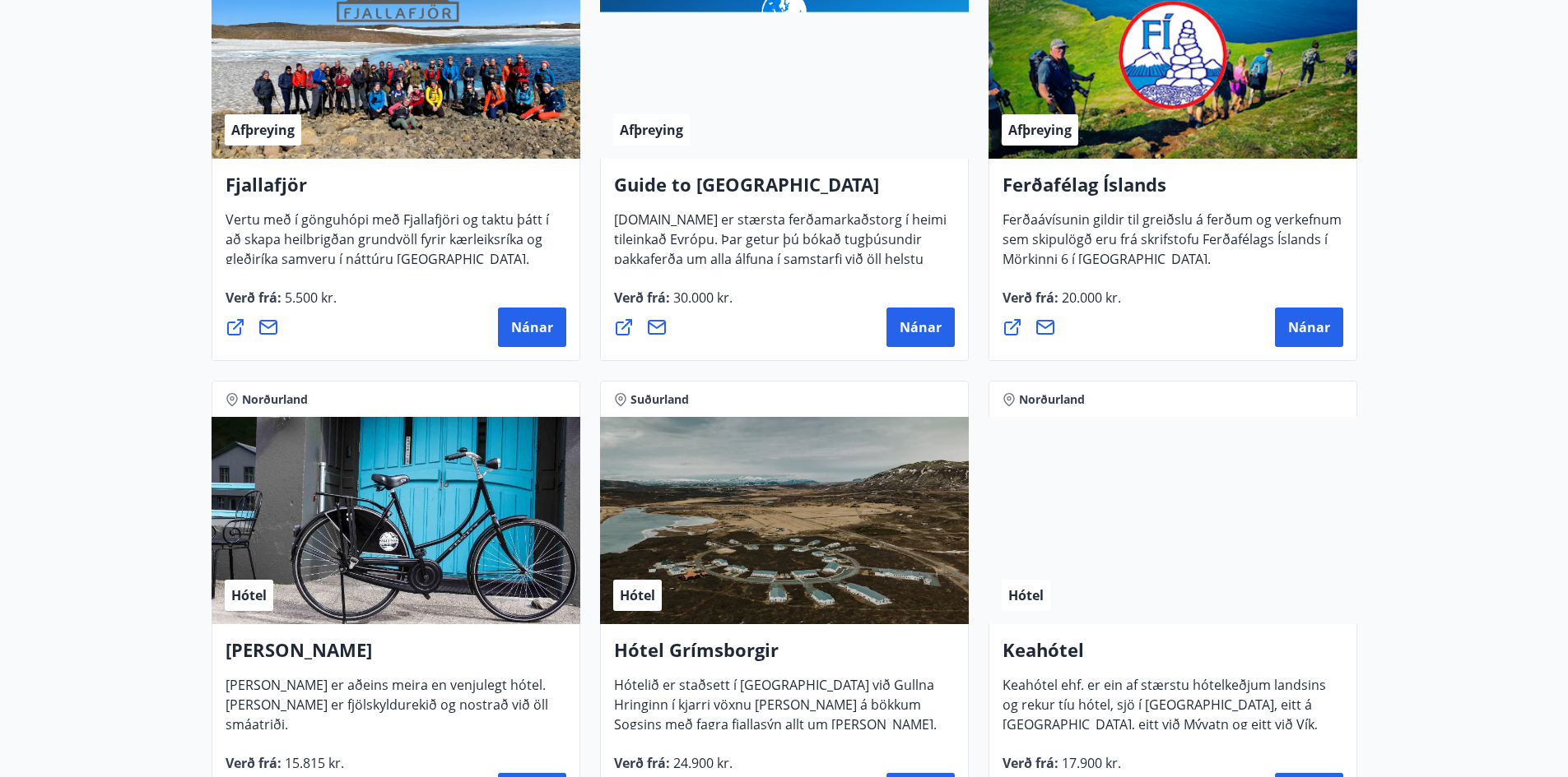
scroll to position [412, 0]
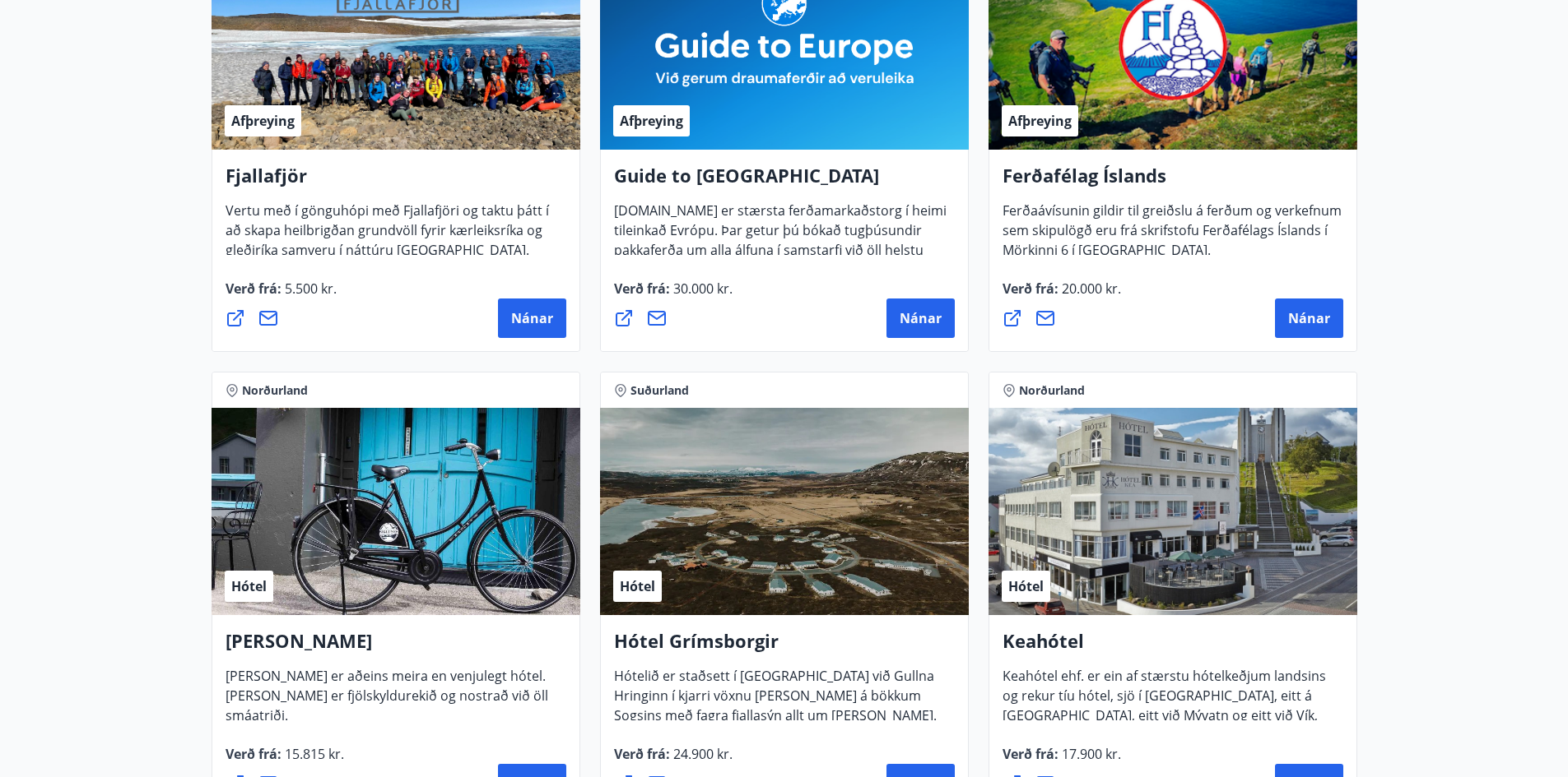
click at [1222, 482] on div "Hótel" at bounding box center [1172, 511] width 368 height 208
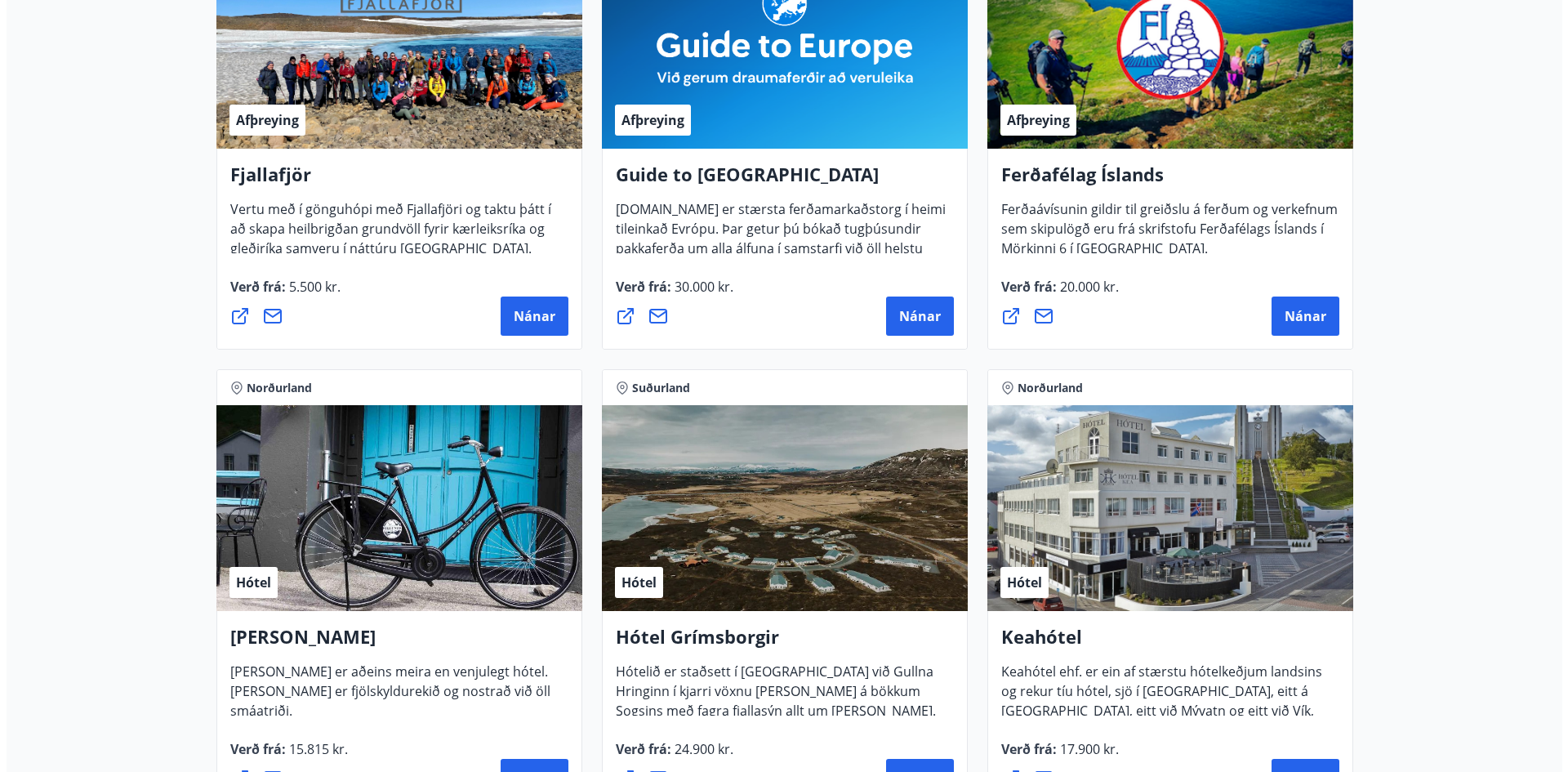
scroll to position [654, 0]
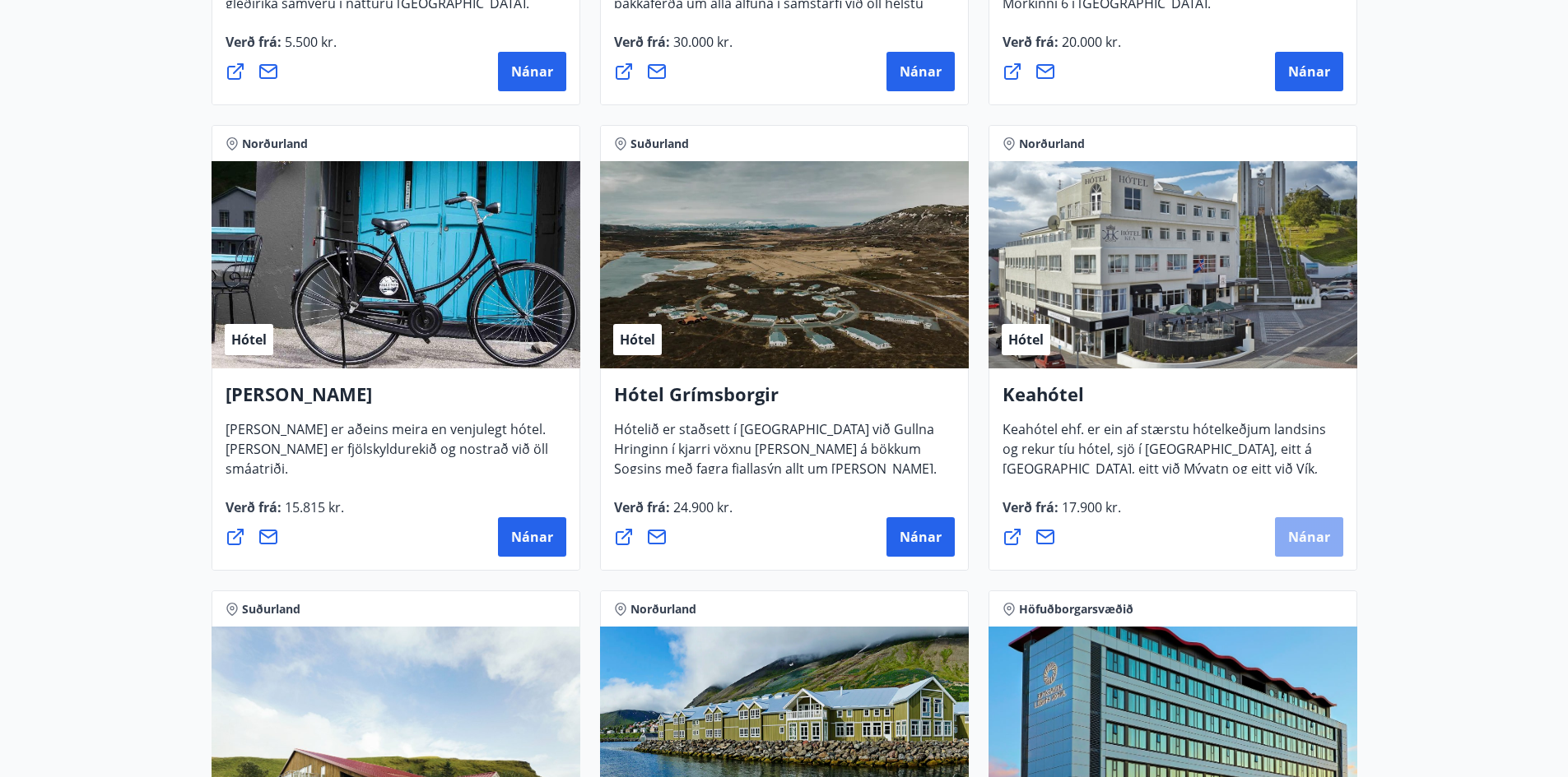
click at [1310, 539] on span "Nánar" at bounding box center [1308, 537] width 42 height 18
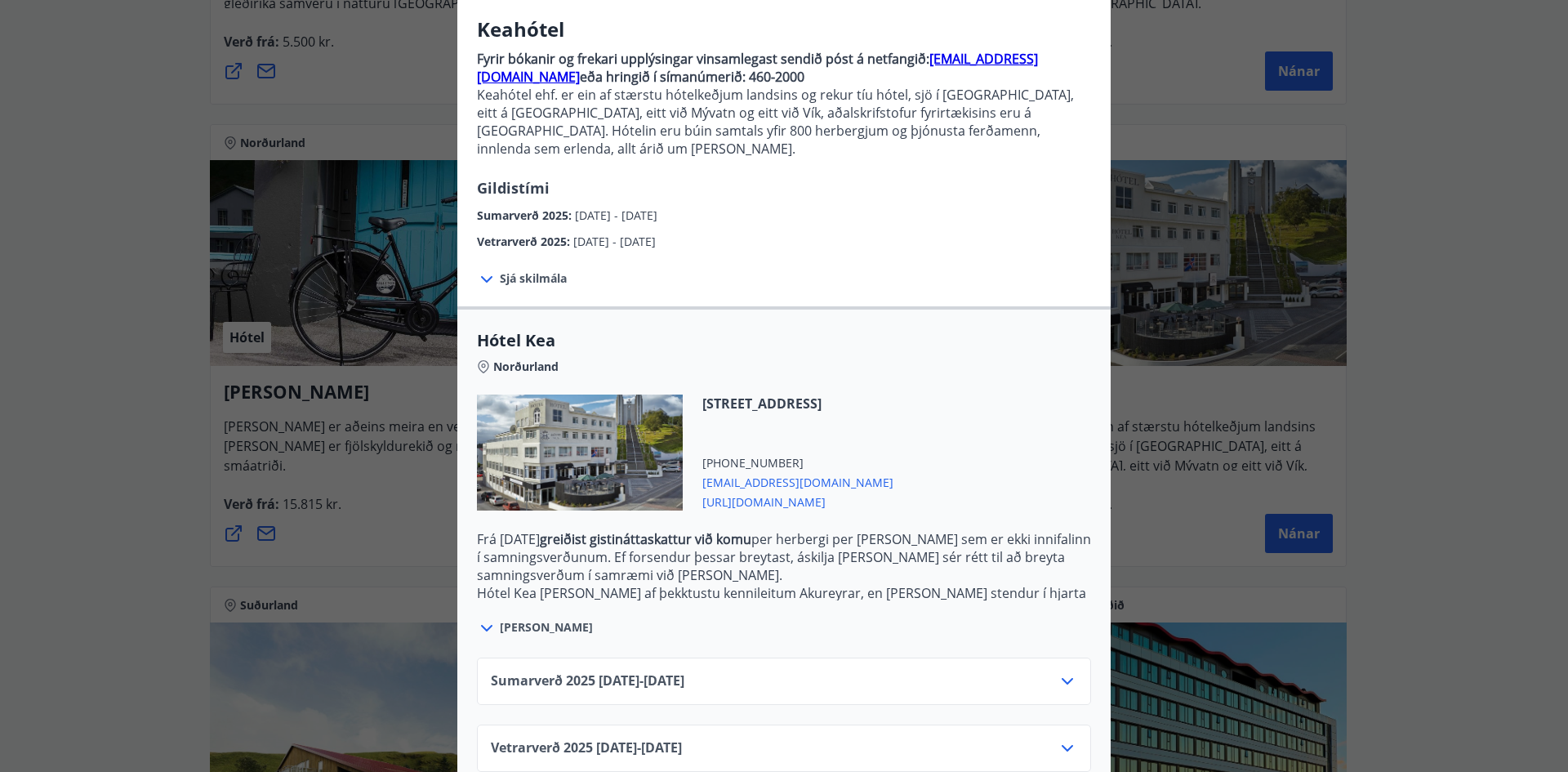
scroll to position [142, 0]
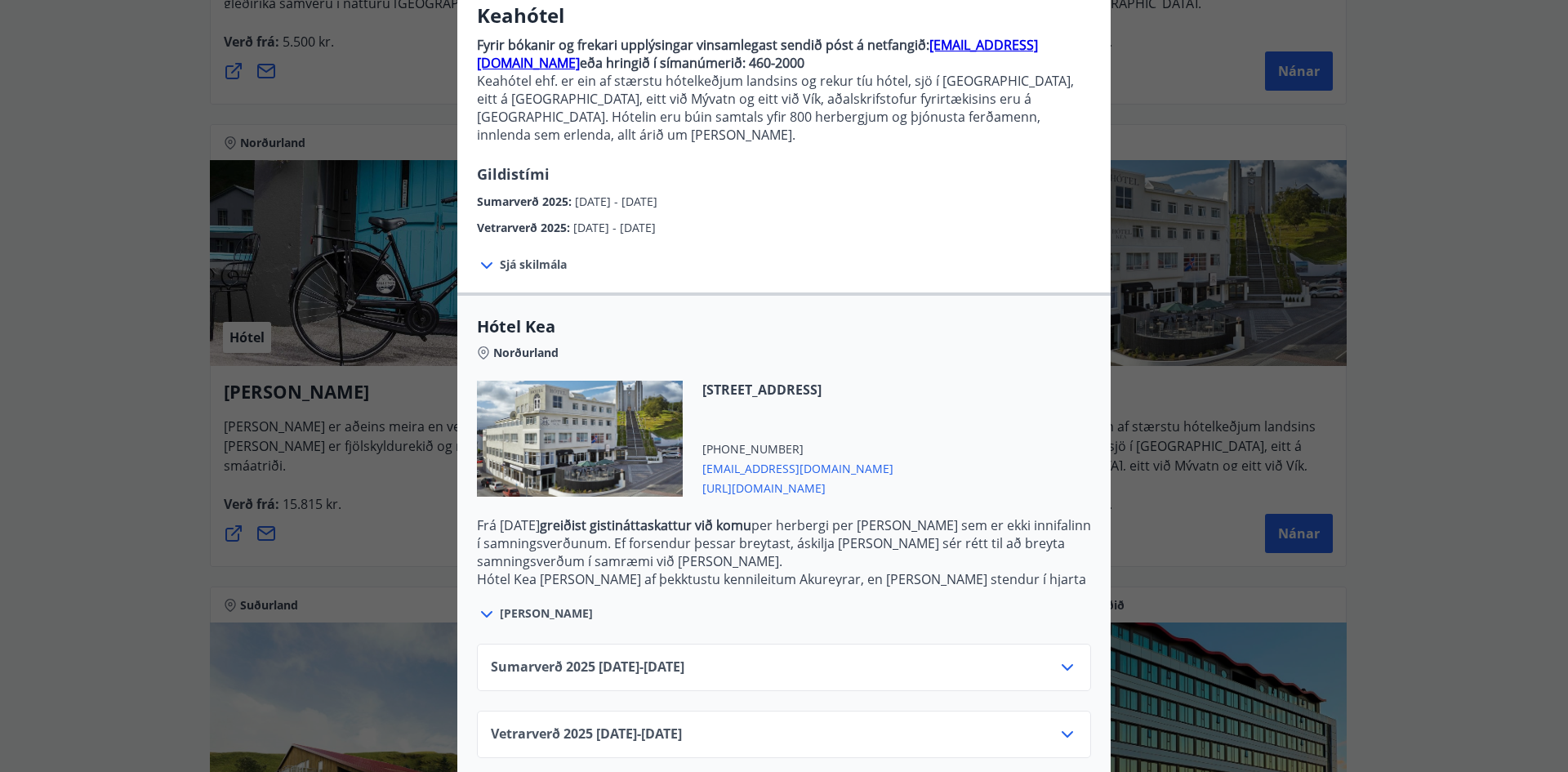
click at [1067, 658] on icon at bounding box center [1067, 667] width 19 height 19
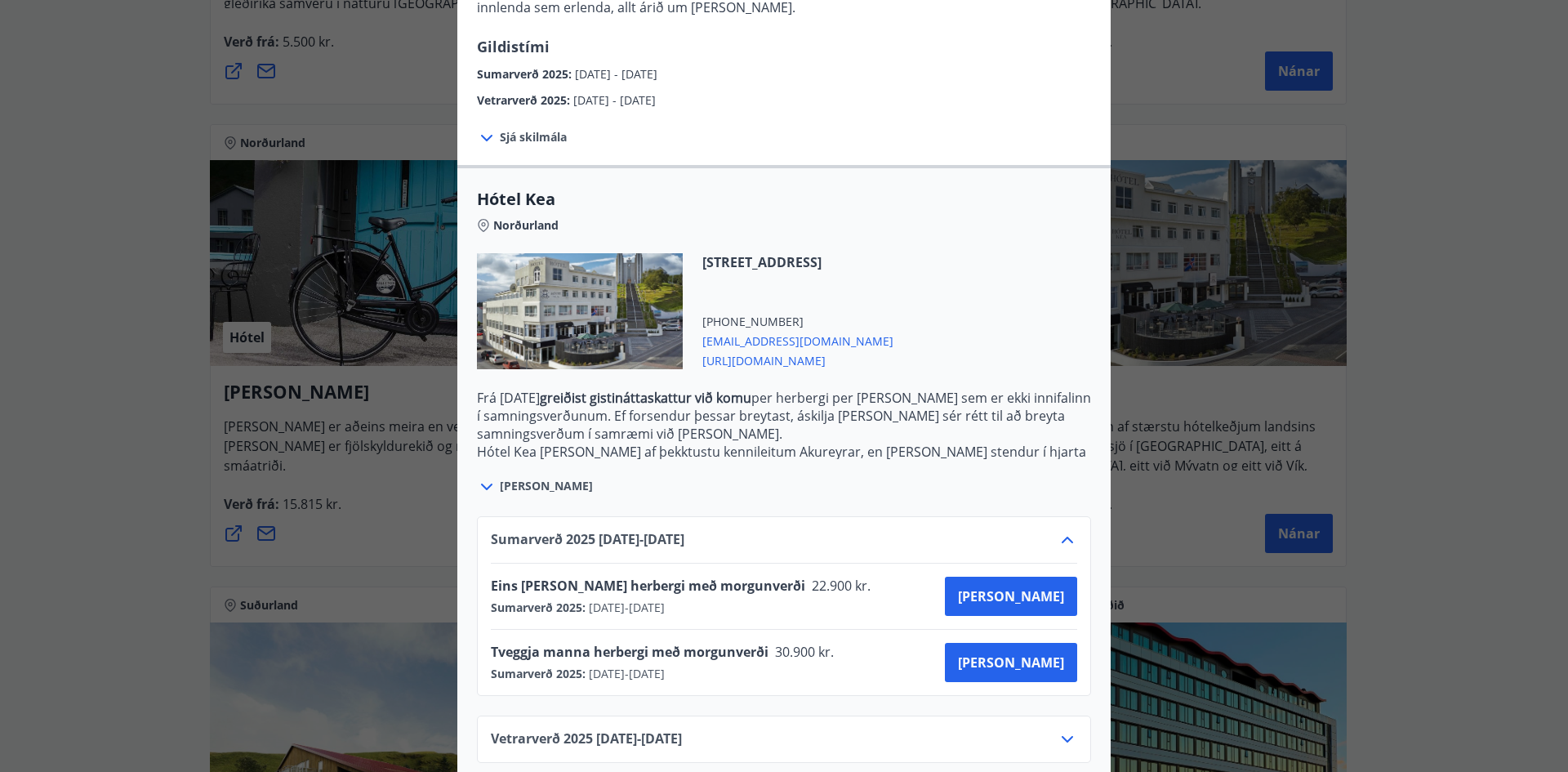
scroll to position [275, 0]
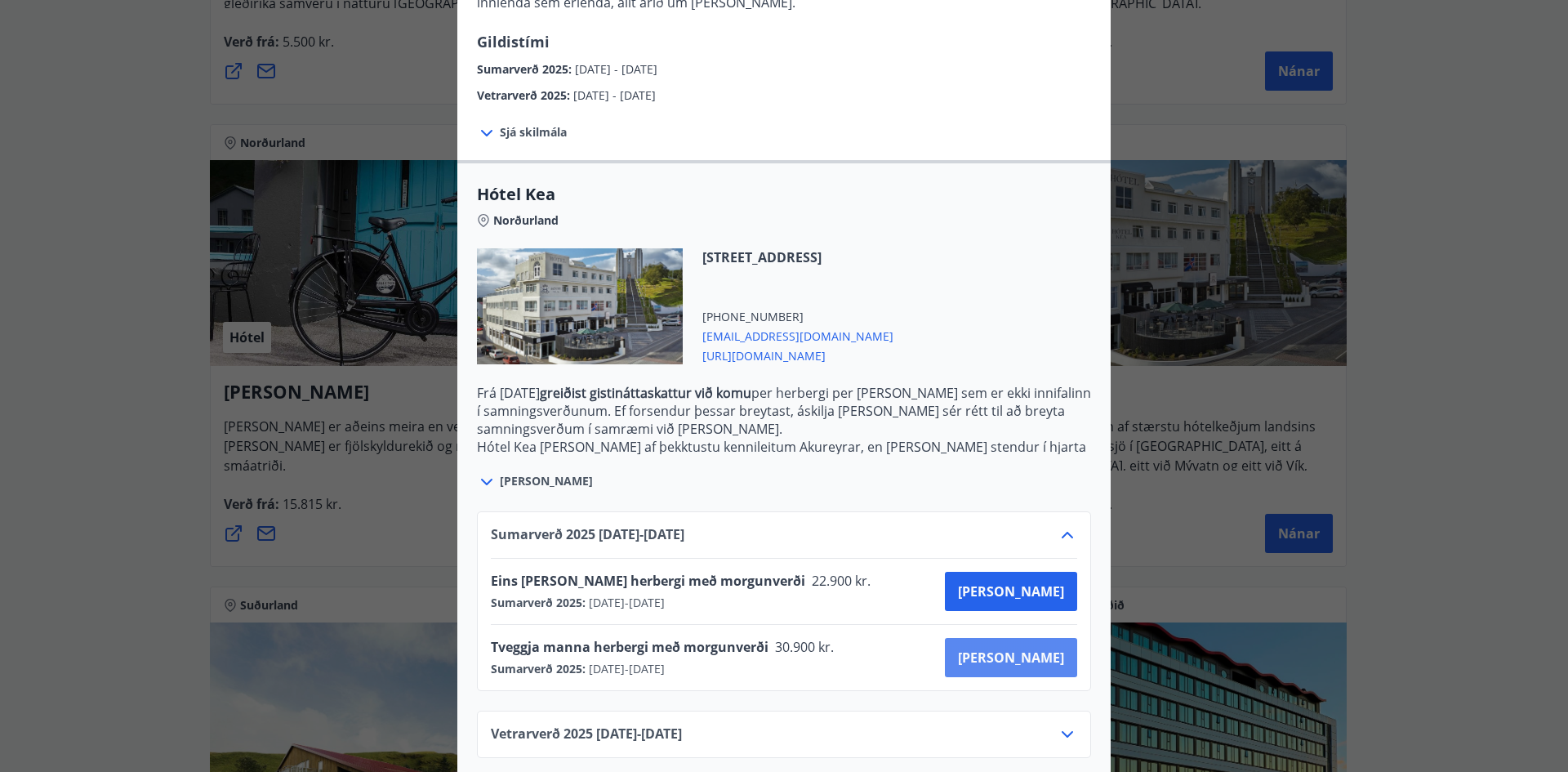
click at [1031, 649] on span "Kaupa" at bounding box center [1011, 658] width 107 height 18
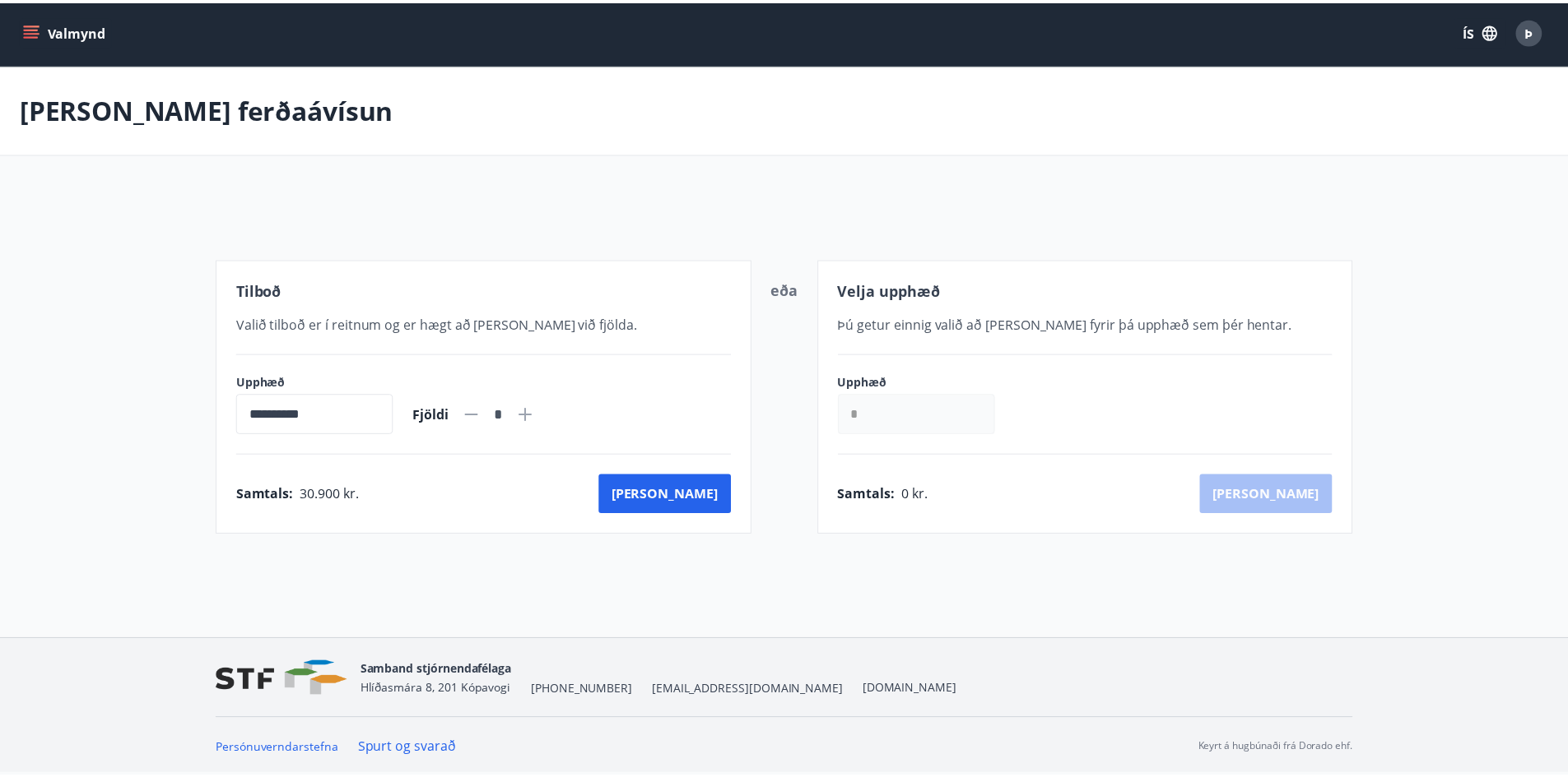
scroll to position [3, 0]
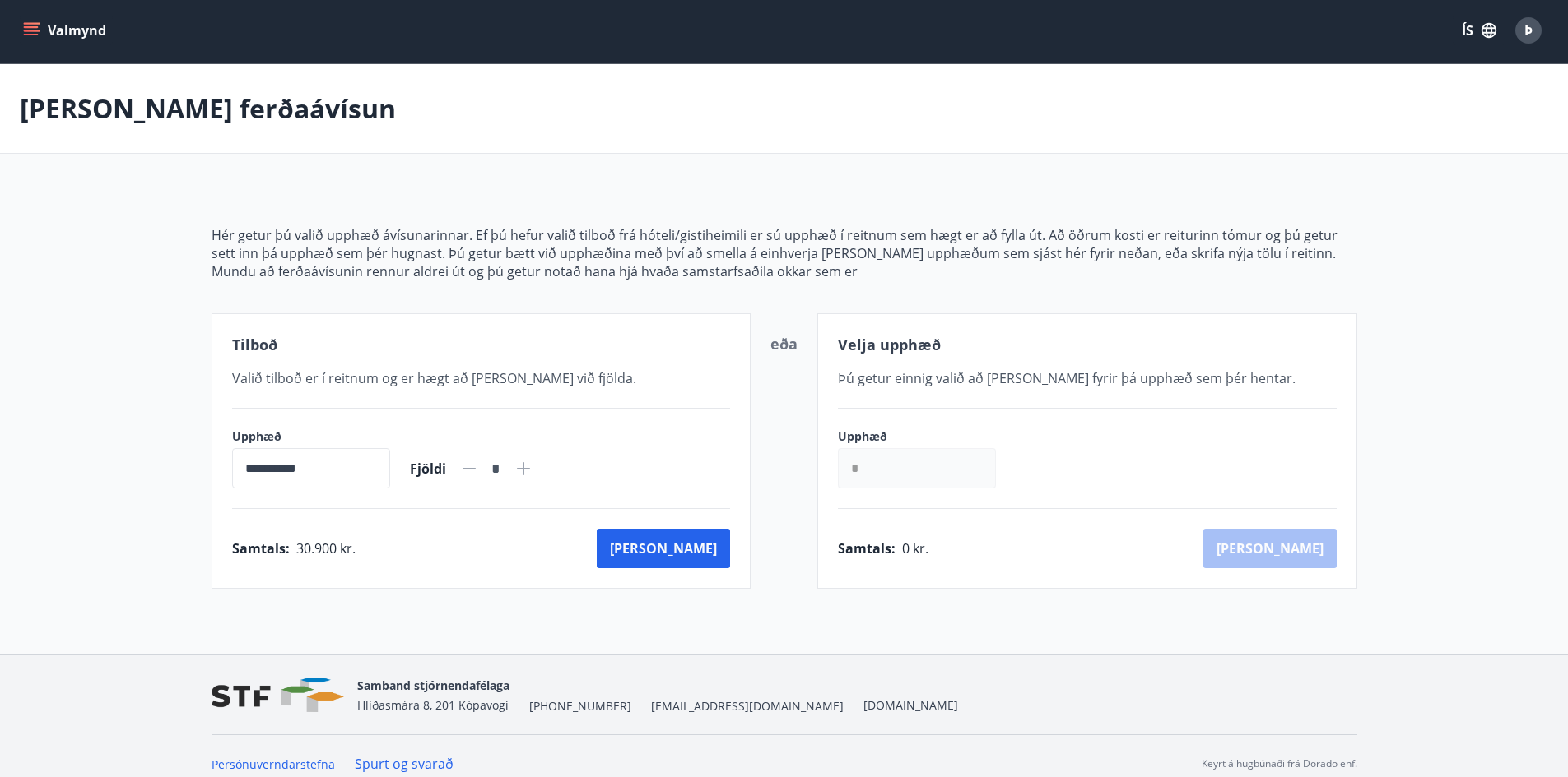
click at [313, 476] on input "**********" at bounding box center [310, 469] width 158 height 41
click at [900, 470] on input "*" at bounding box center [916, 469] width 158 height 41
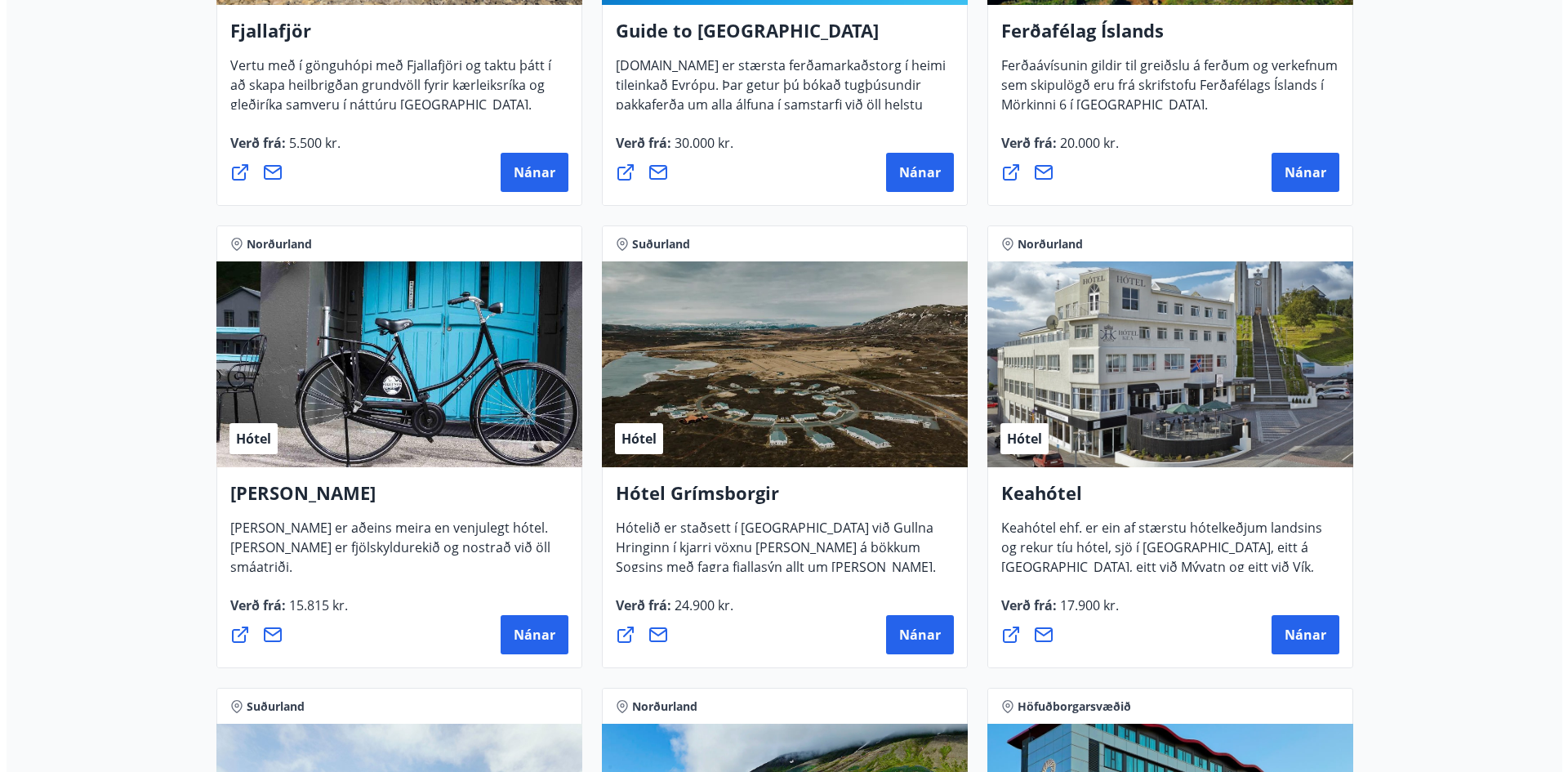
scroll to position [493, 0]
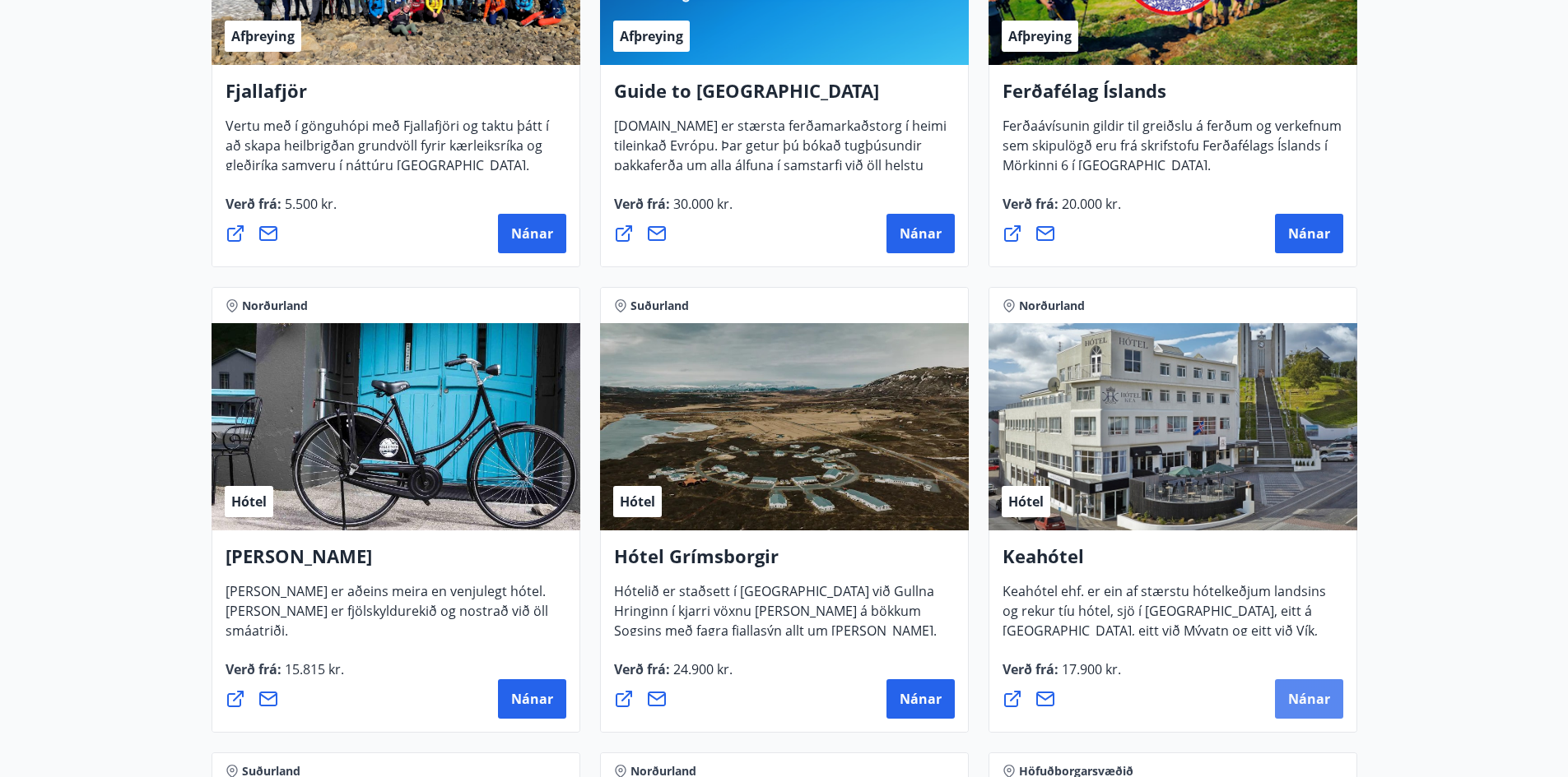
click at [1319, 700] on span "Nánar" at bounding box center [1308, 699] width 42 height 18
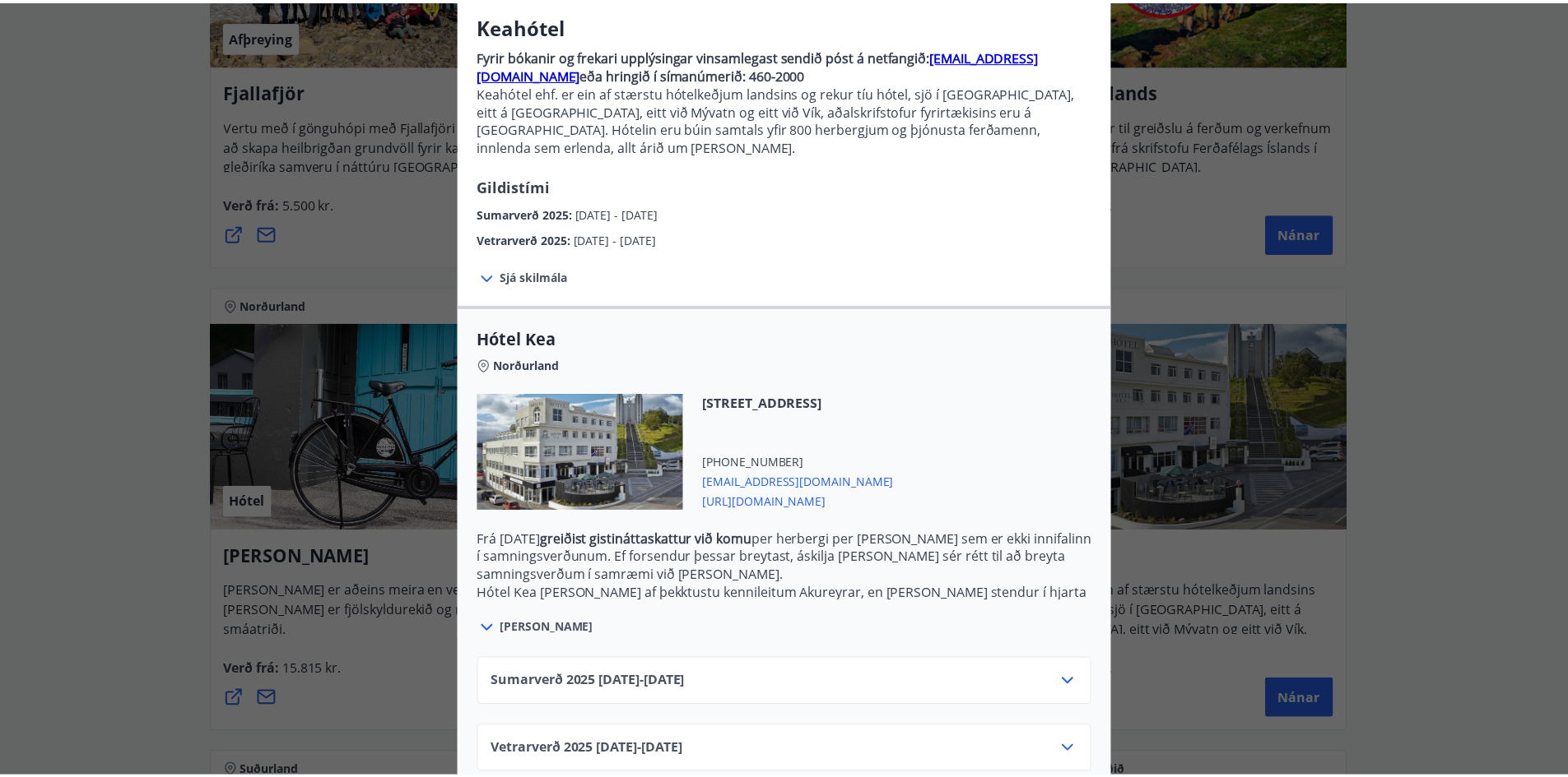
scroll to position [143, 0]
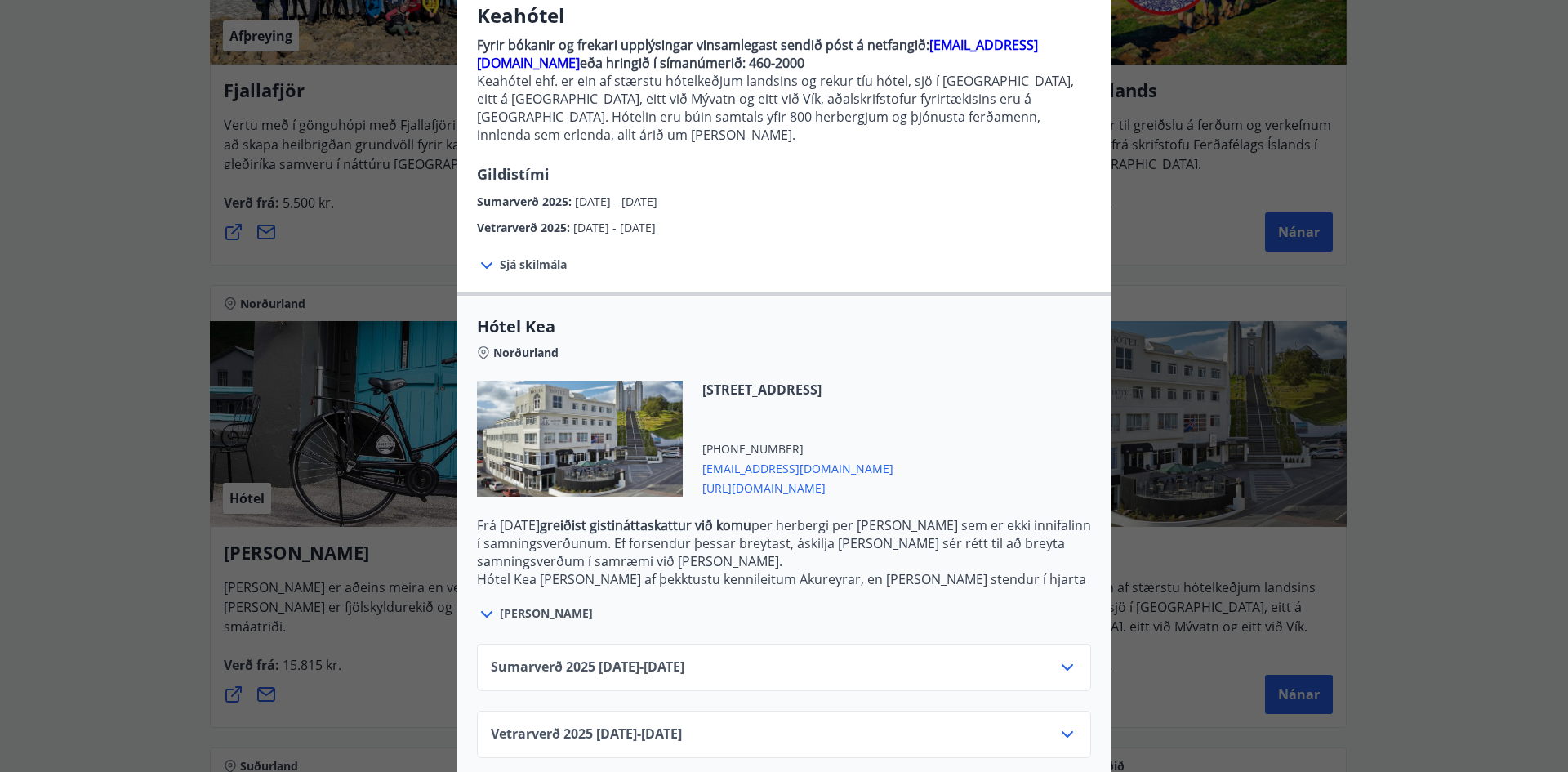
click at [752, 477] on span "https://www.keahotels.is/" at bounding box center [797, 487] width 191 height 19
click at [1519, 344] on div "Keahótel Fyrir bókanir og frekari upplýsingar vinsamlegast sendið póst á netfan…" at bounding box center [784, 244] width 1568 height 772
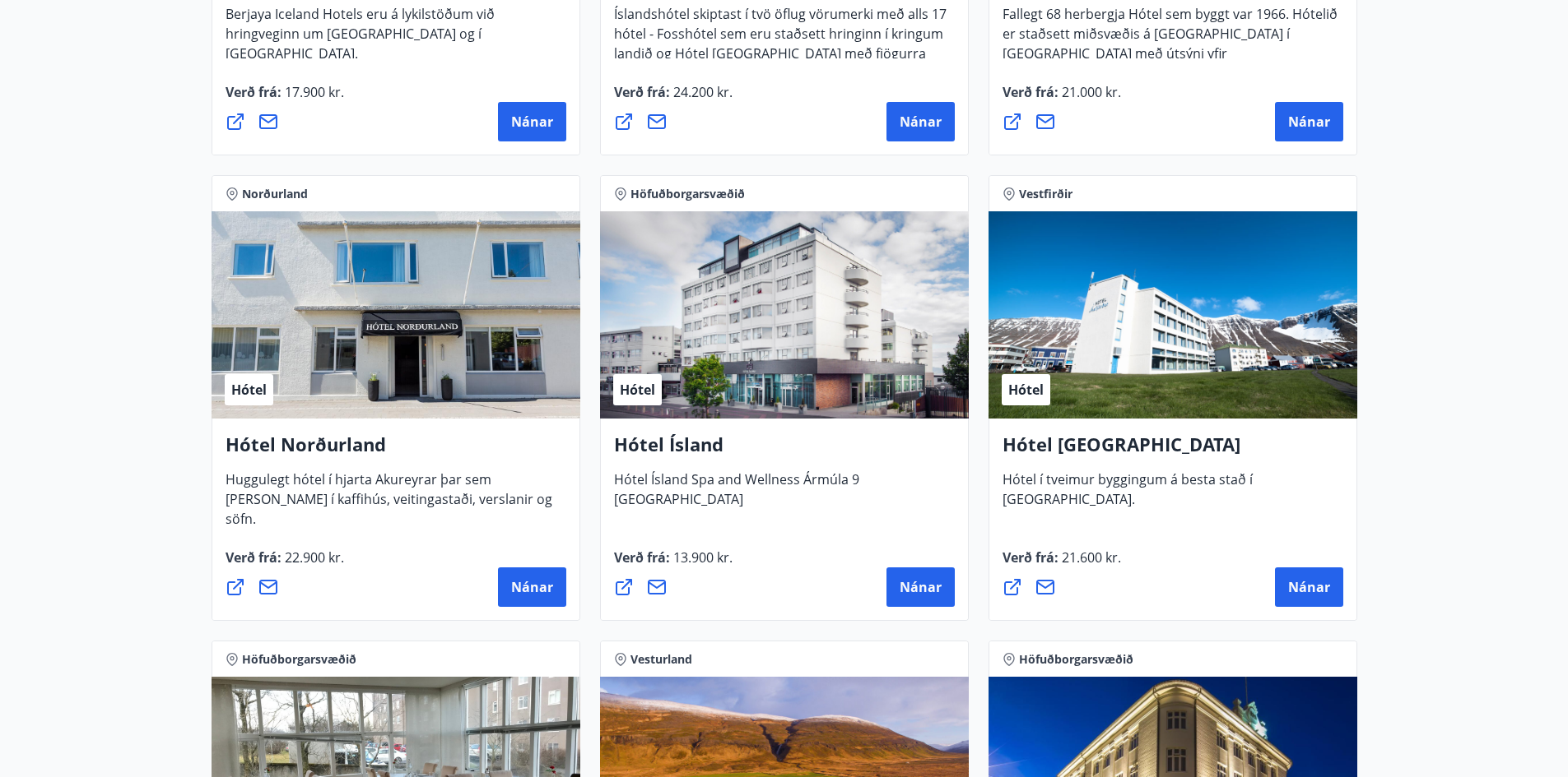
scroll to position [3128, 0]
